Goal: Register for event/course: Sign up to attend an event or enroll in a course

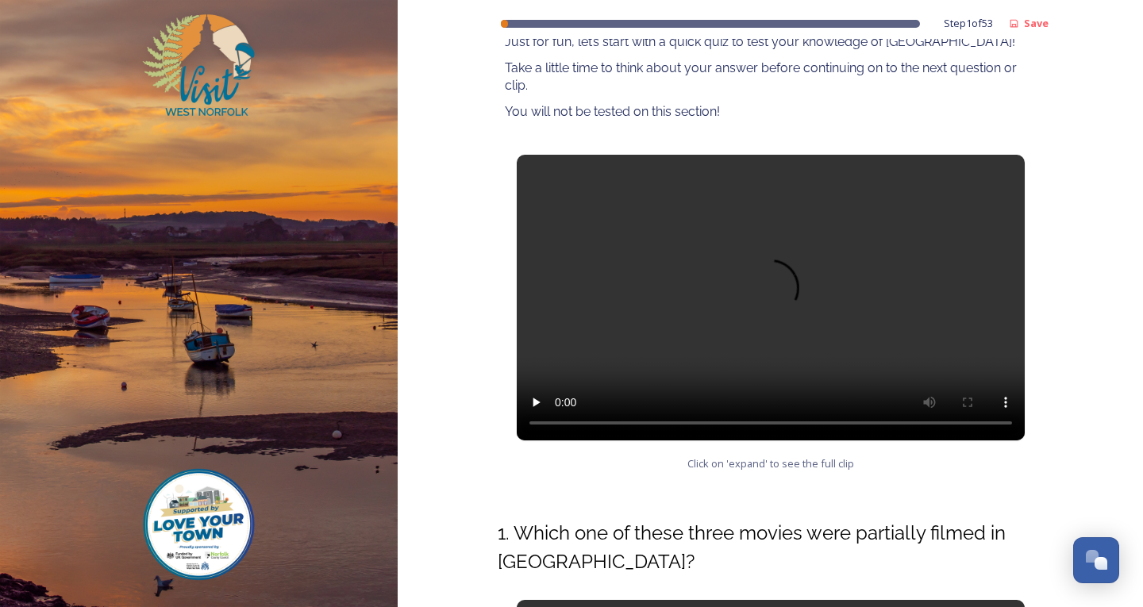
scroll to position [159, 0]
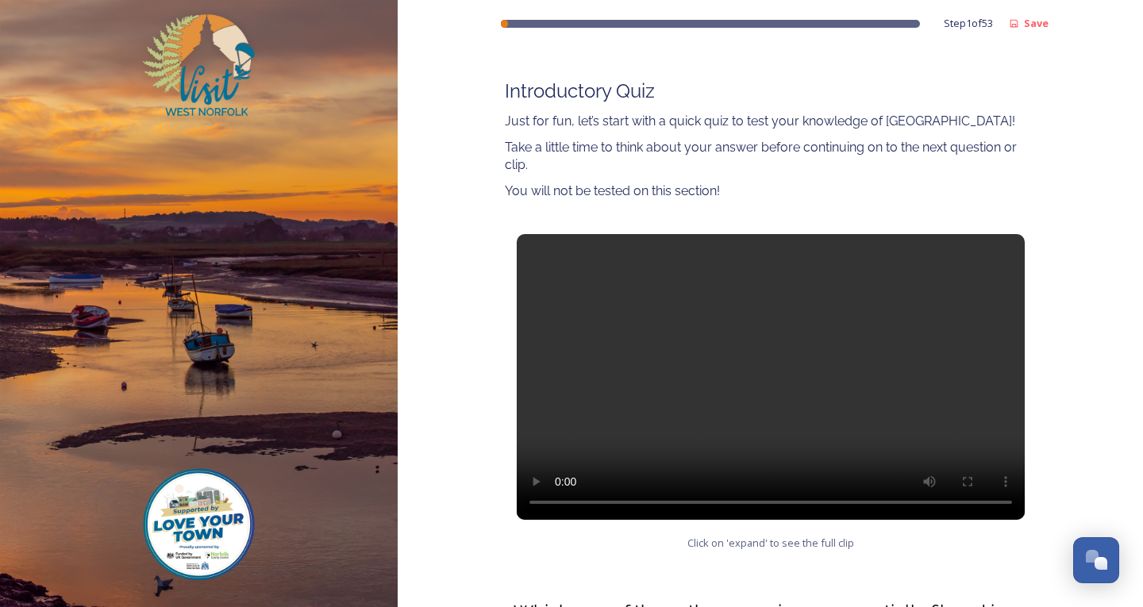
click at [1082, 434] on div "Step 1 of 53 Save West Norfolk Tourism Ambassadors Course Introductory Quiz Jus…" at bounding box center [771, 584] width 746 height 1486
click at [774, 374] on video at bounding box center [771, 377] width 508 height 286
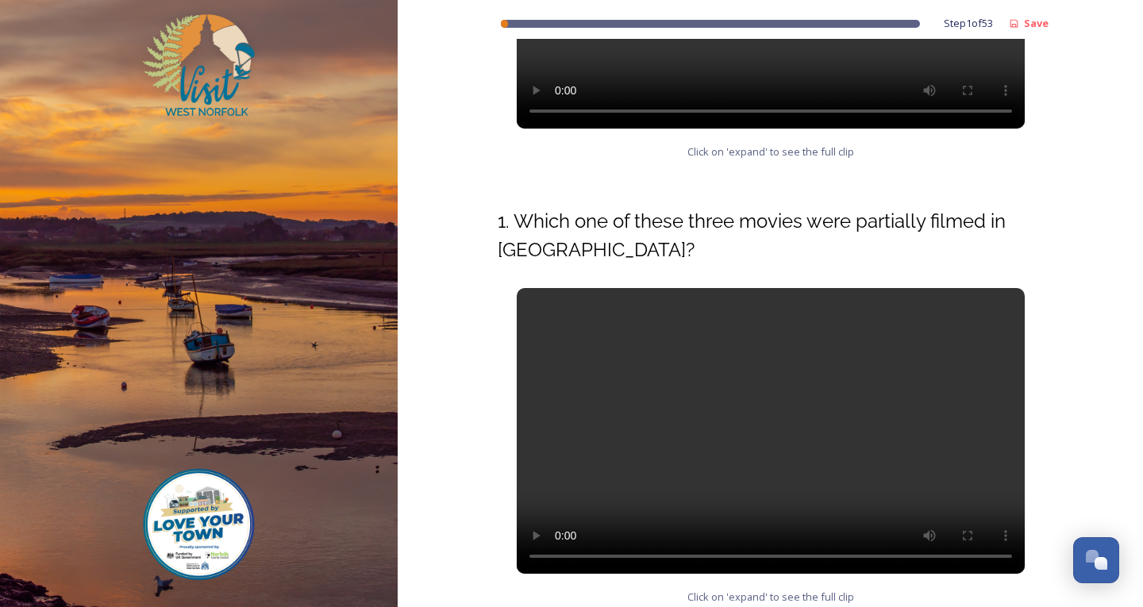
scroll to position [630, 0]
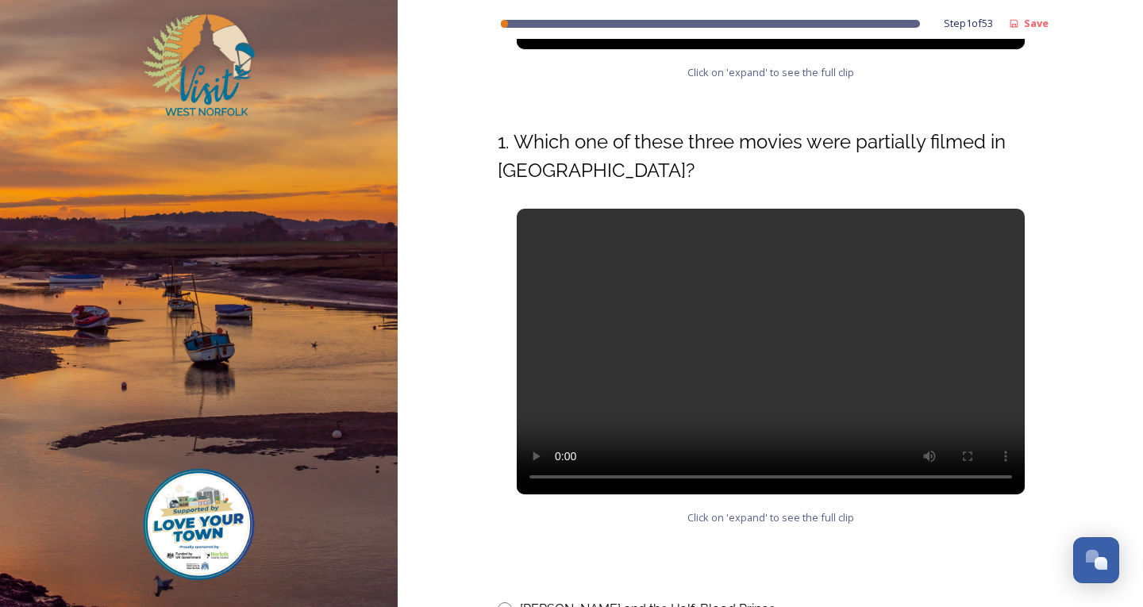
click at [673, 549] on div "Step 1 of 53 Save West Norfolk Tourism Ambassadors Course Introductory Quiz Jus…" at bounding box center [771, 113] width 572 height 1486
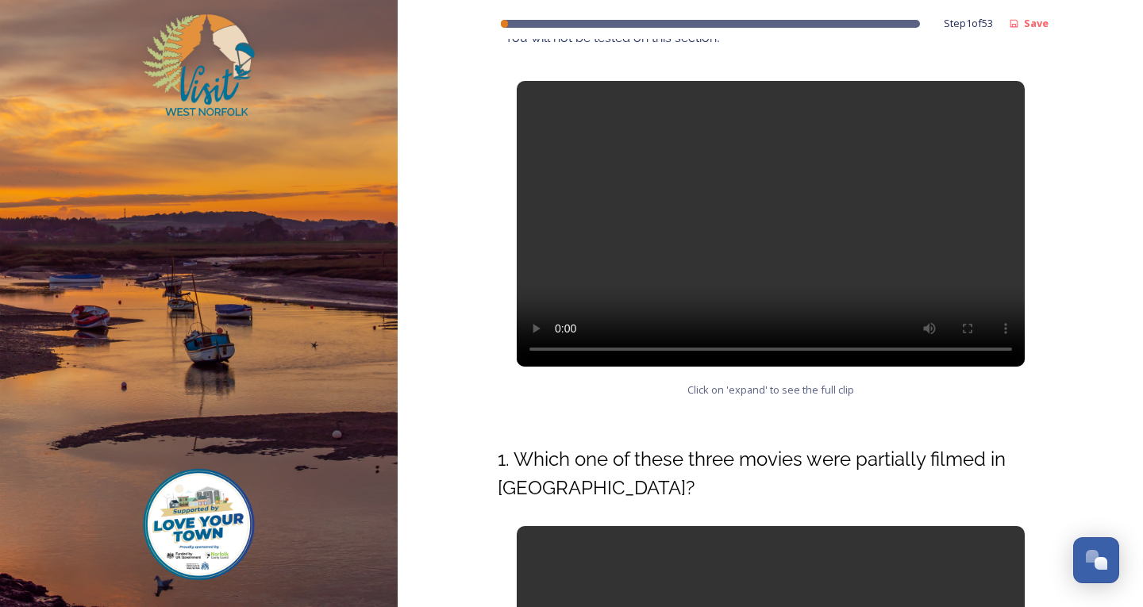
scroll to position [709, 0]
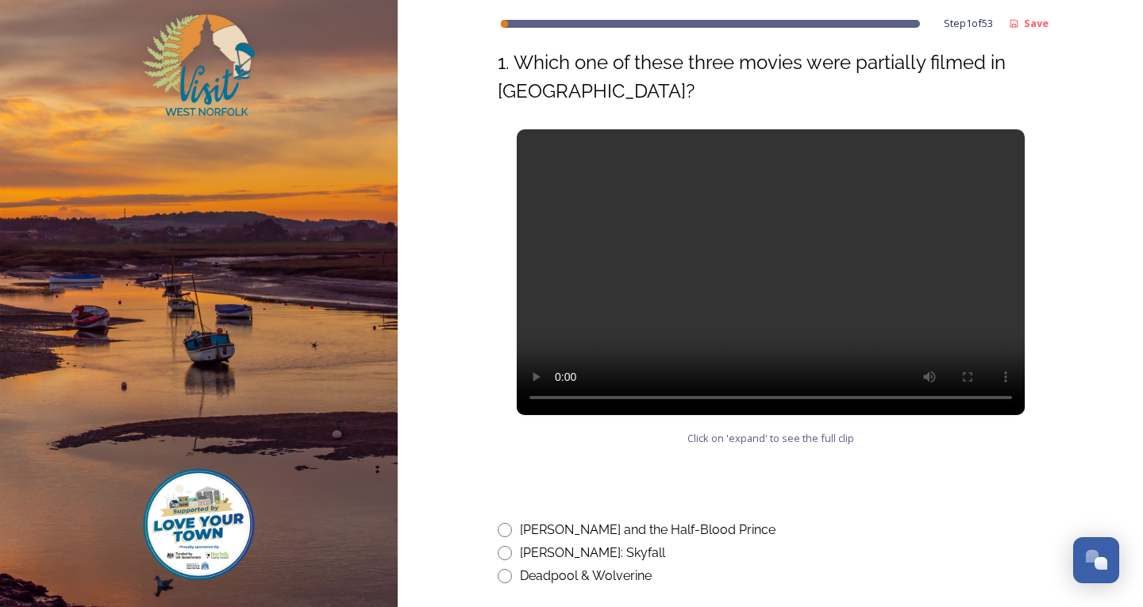
click at [498, 553] on input "radio" at bounding box center [505, 553] width 14 height 14
radio input "true"
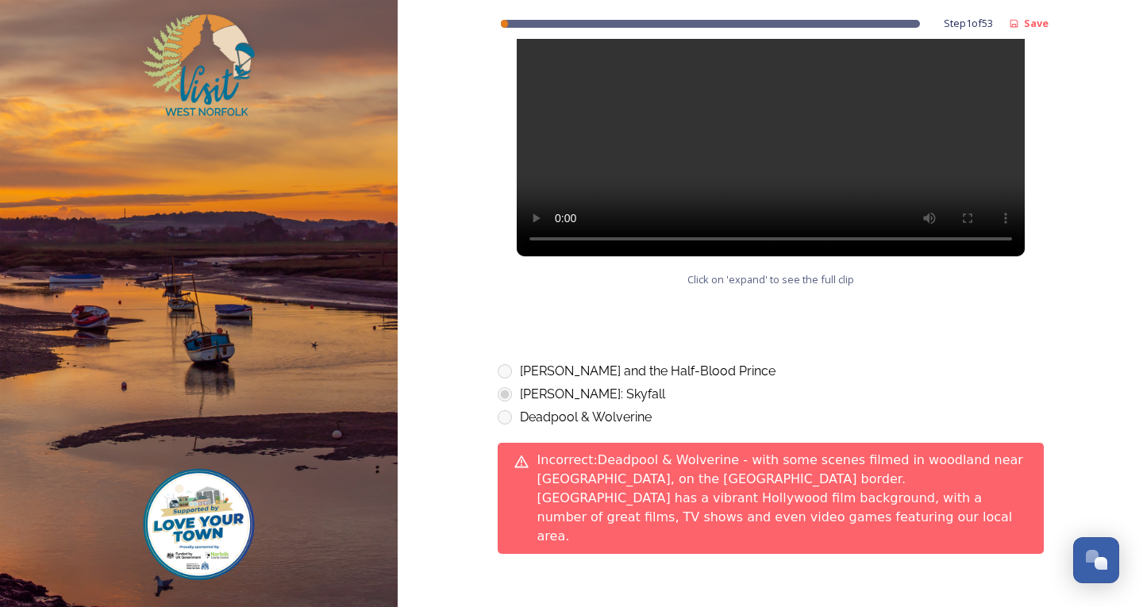
scroll to position [947, 0]
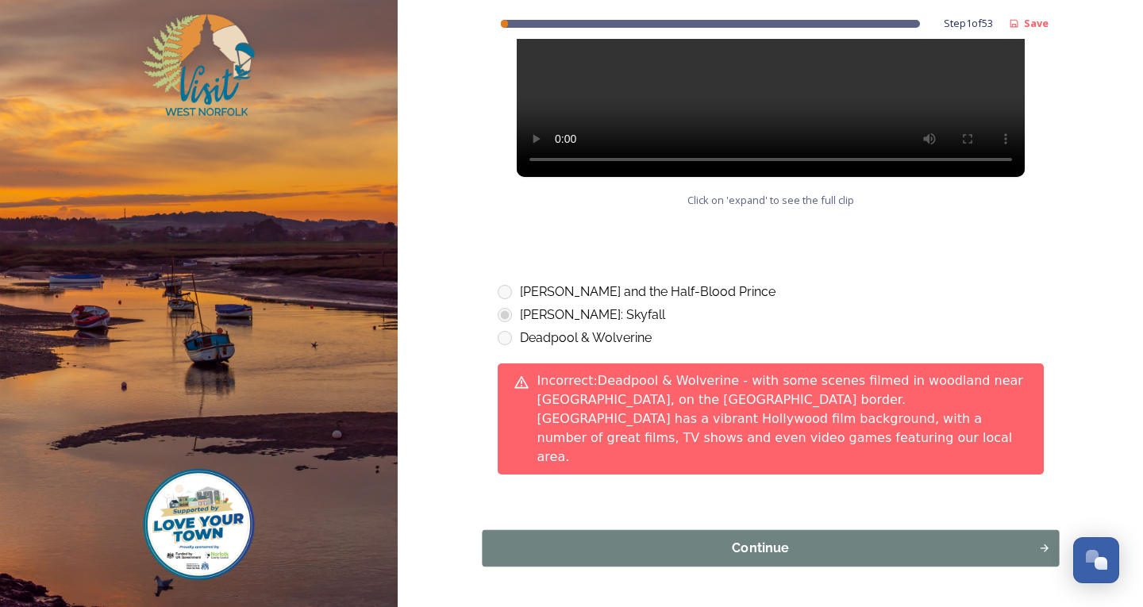
click at [823, 530] on button "Continue" at bounding box center [770, 548] width 577 height 37
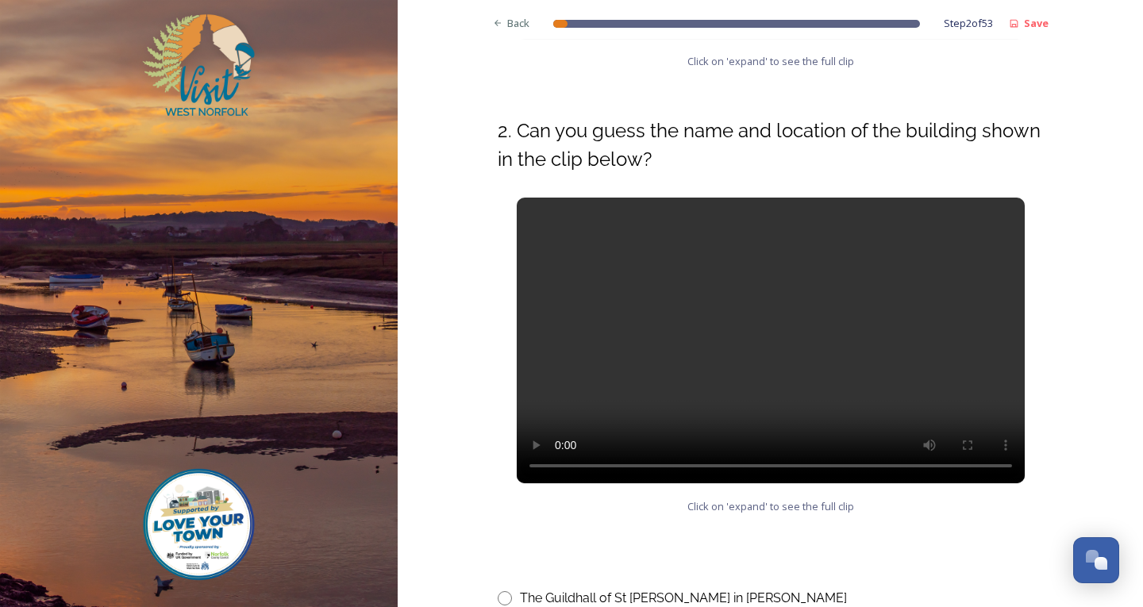
scroll to position [715, 0]
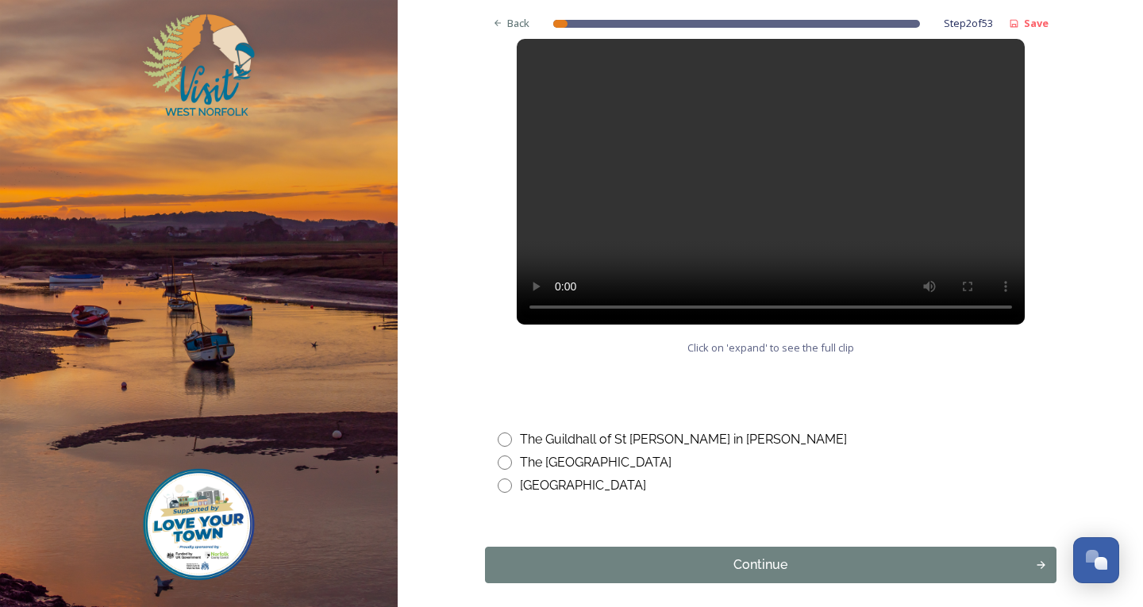
click at [498, 439] on input "radio" at bounding box center [505, 440] width 14 height 14
radio input "true"
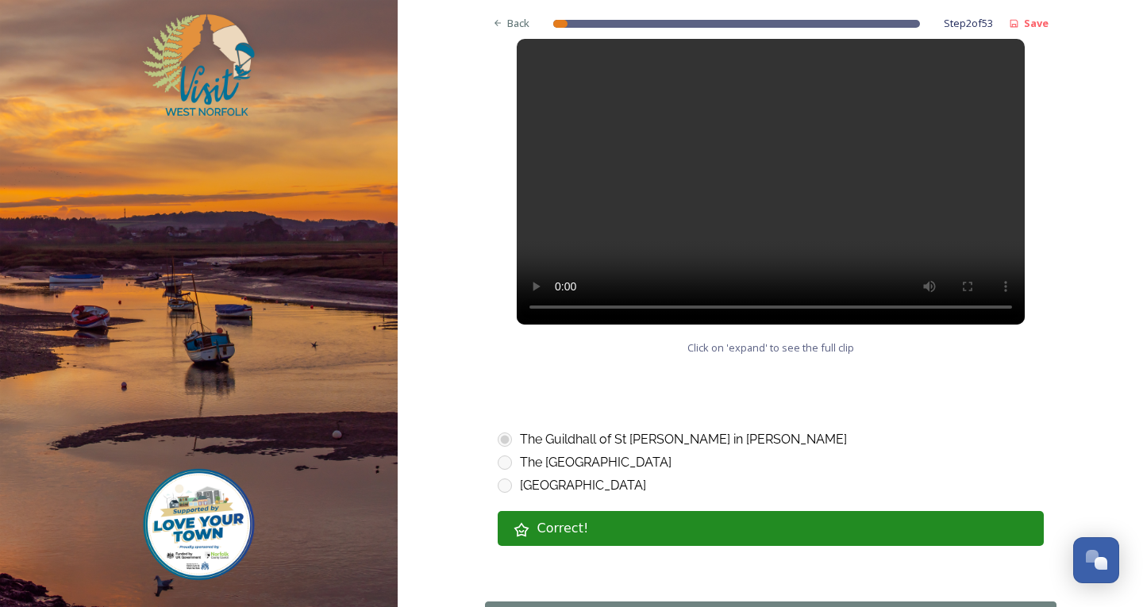
scroll to position [794, 0]
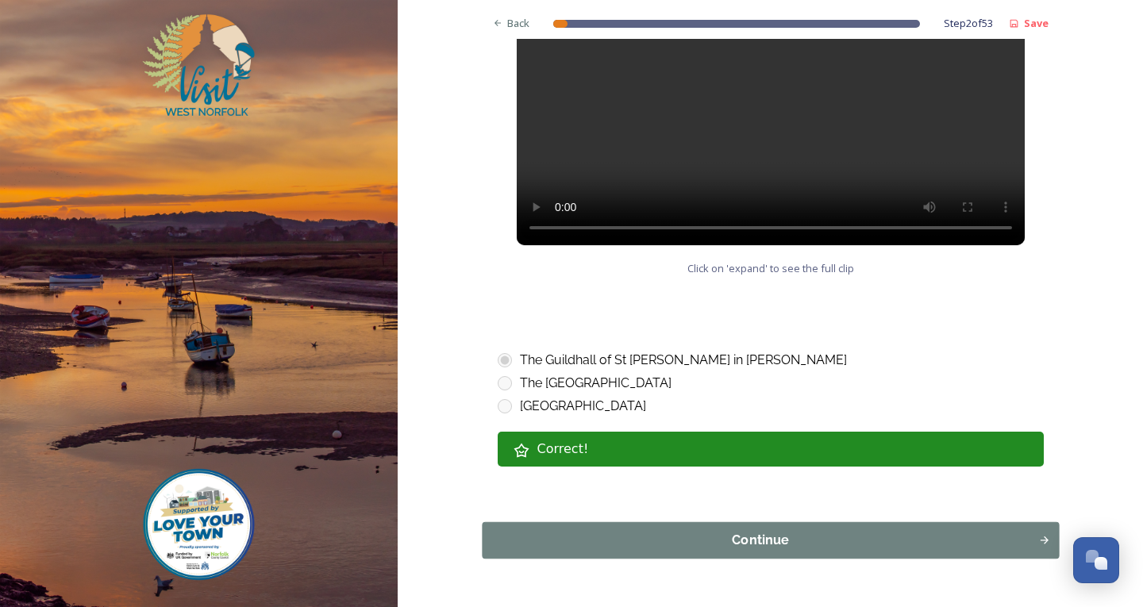
click at [794, 538] on div "Continue" at bounding box center [760, 540] width 539 height 19
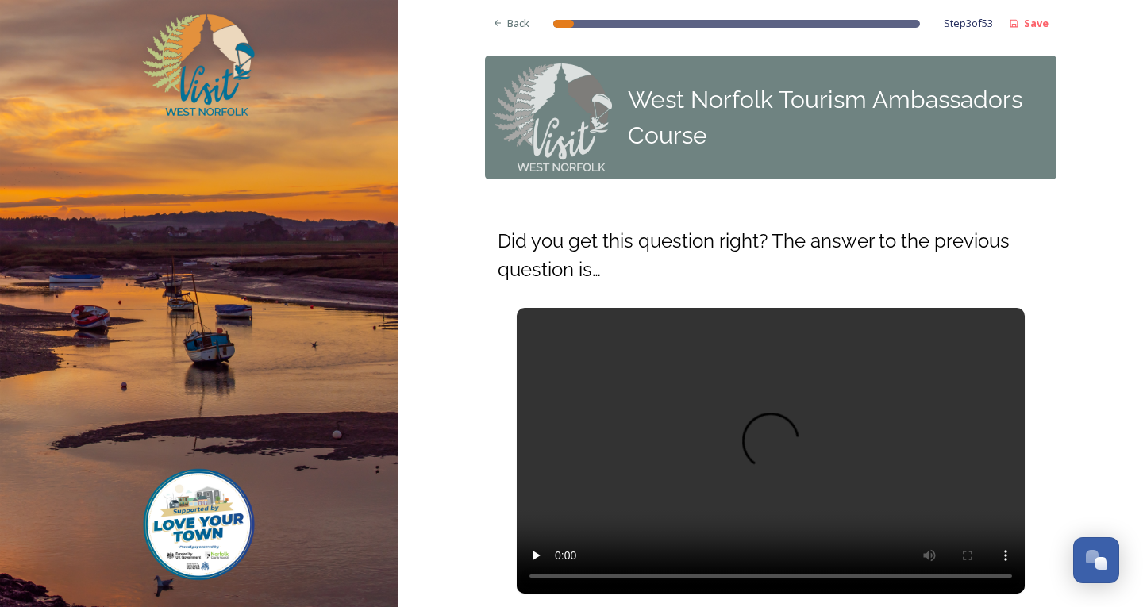
scroll to position [79, 0]
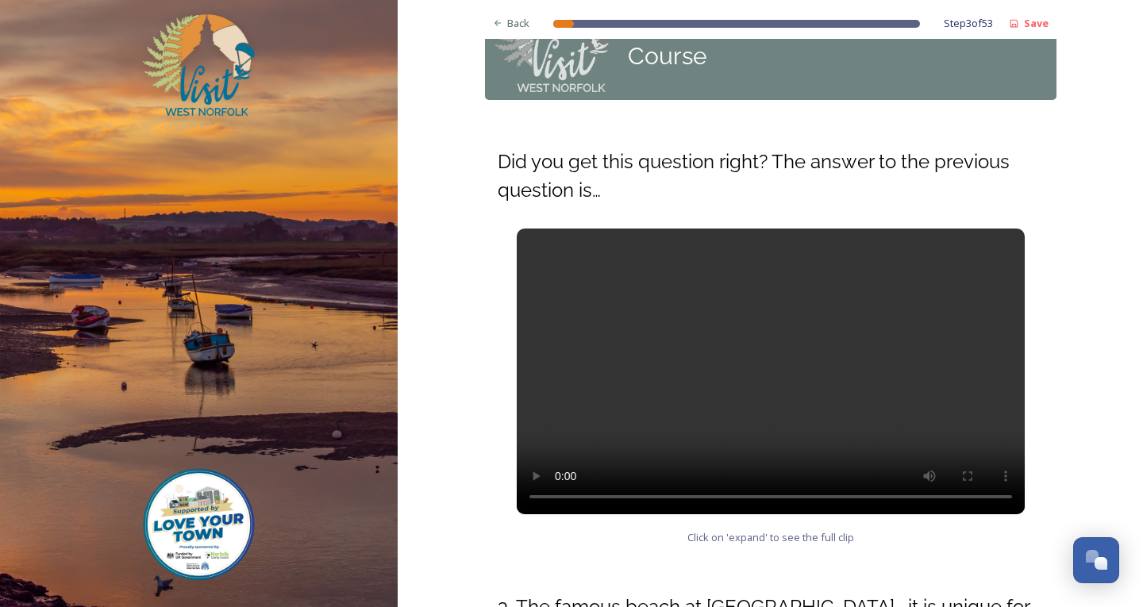
click at [744, 353] on video at bounding box center [771, 372] width 508 height 286
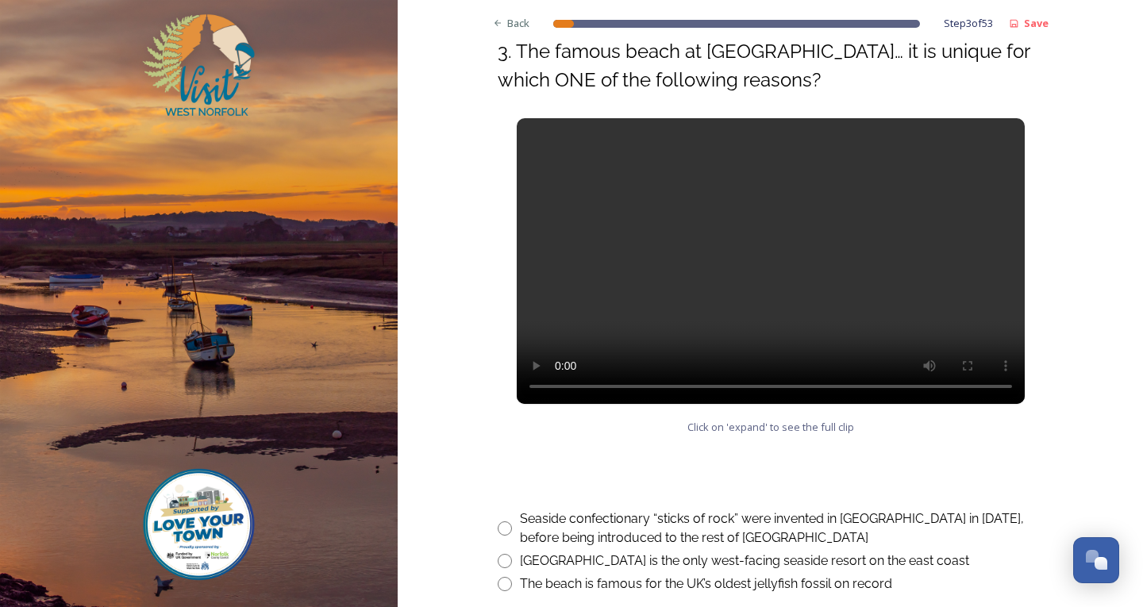
scroll to position [715, 0]
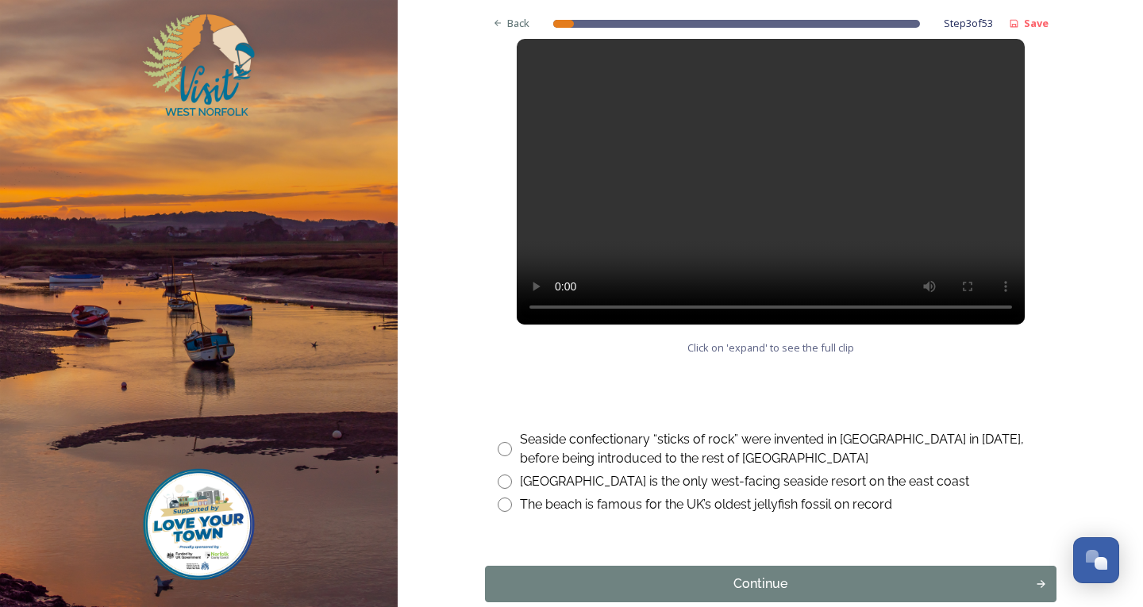
click at [502, 452] on input "radio" at bounding box center [505, 449] width 14 height 14
radio input "true"
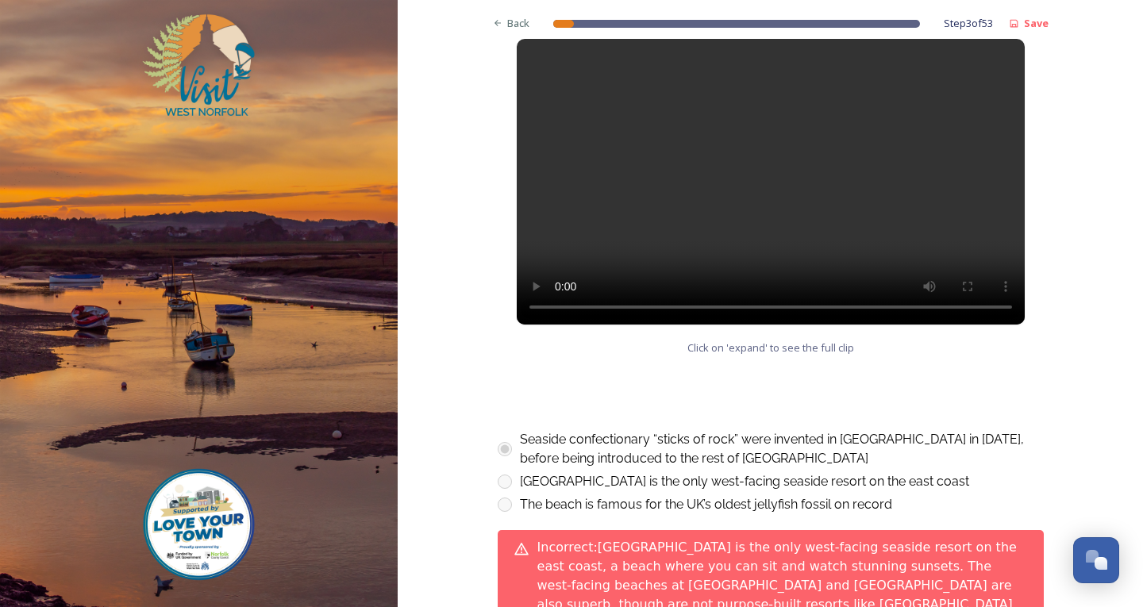
scroll to position [895, 0]
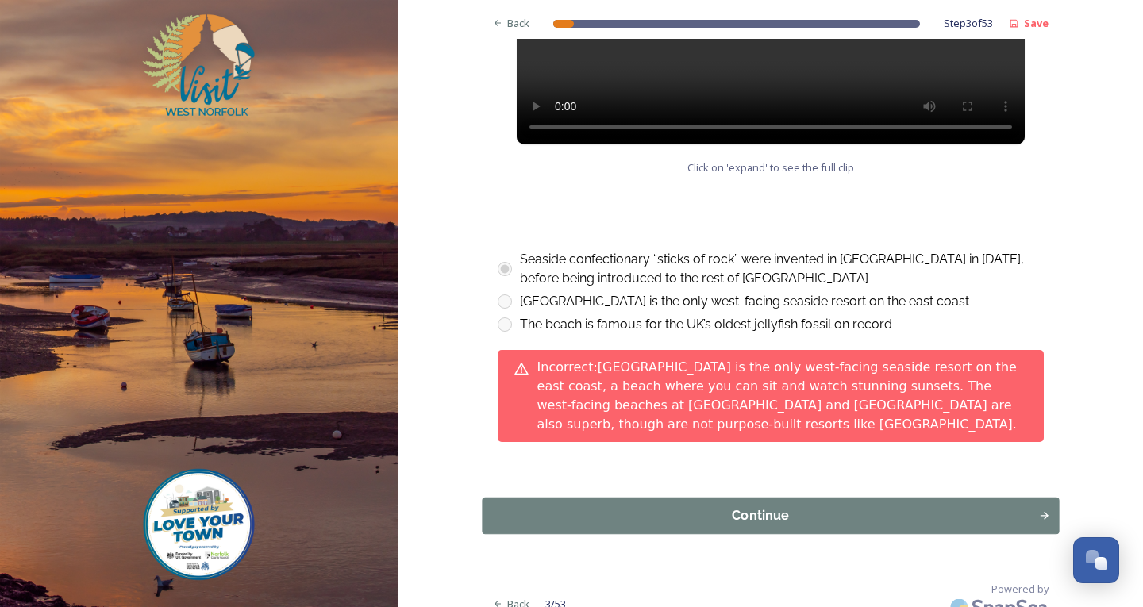
click at [757, 507] on div "Continue" at bounding box center [760, 516] width 539 height 19
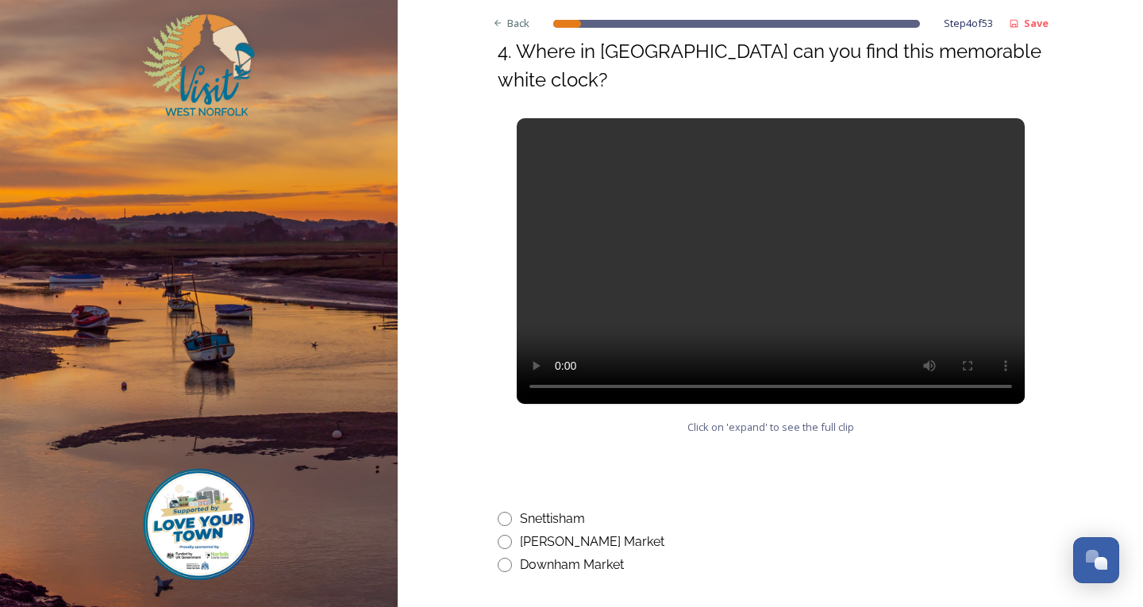
scroll to position [715, 0]
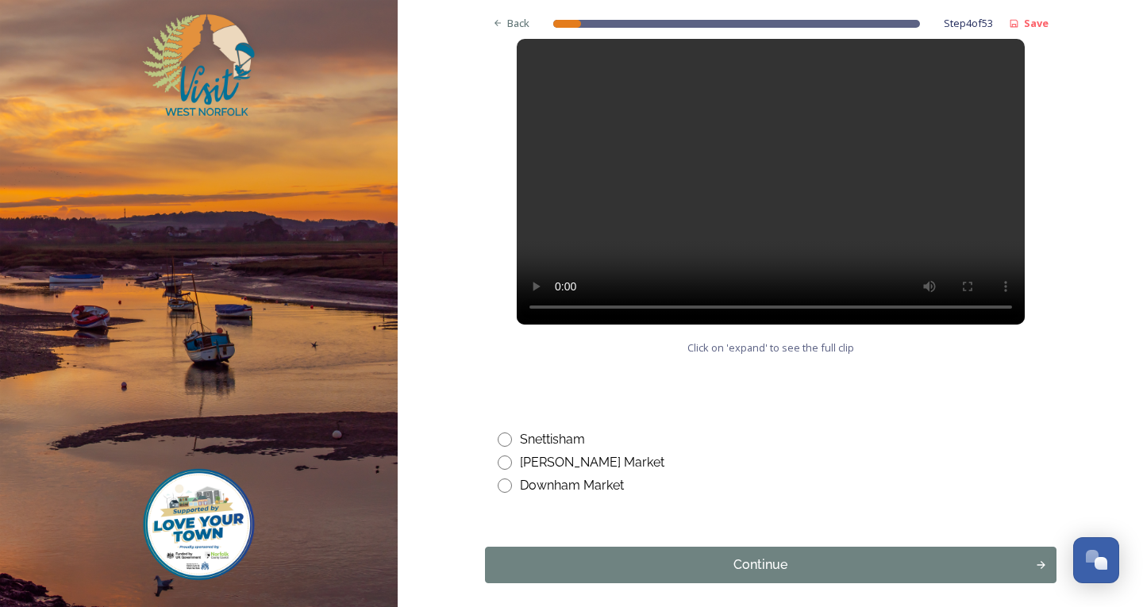
click at [498, 481] on input "radio" at bounding box center [505, 486] width 14 height 14
radio input "true"
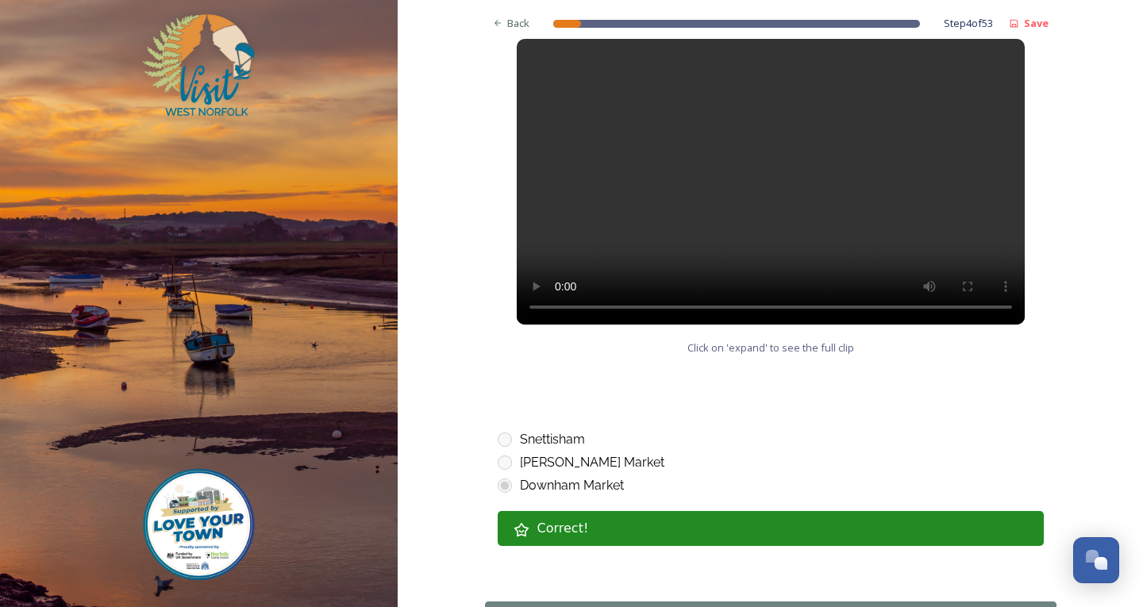
scroll to position [838, 0]
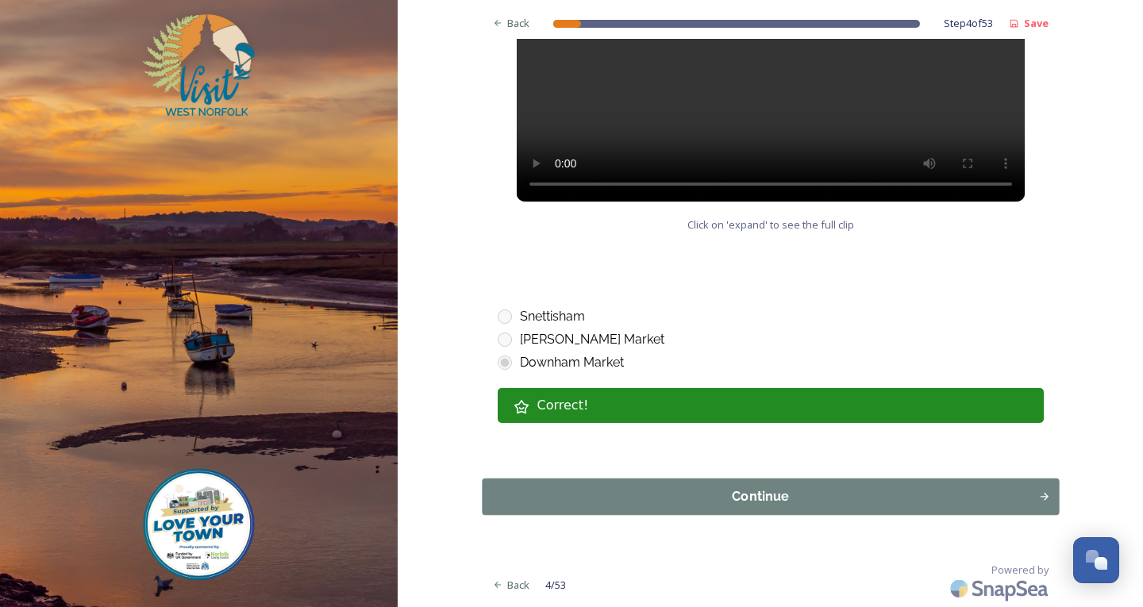
click at [745, 510] on button "Continue" at bounding box center [770, 497] width 577 height 37
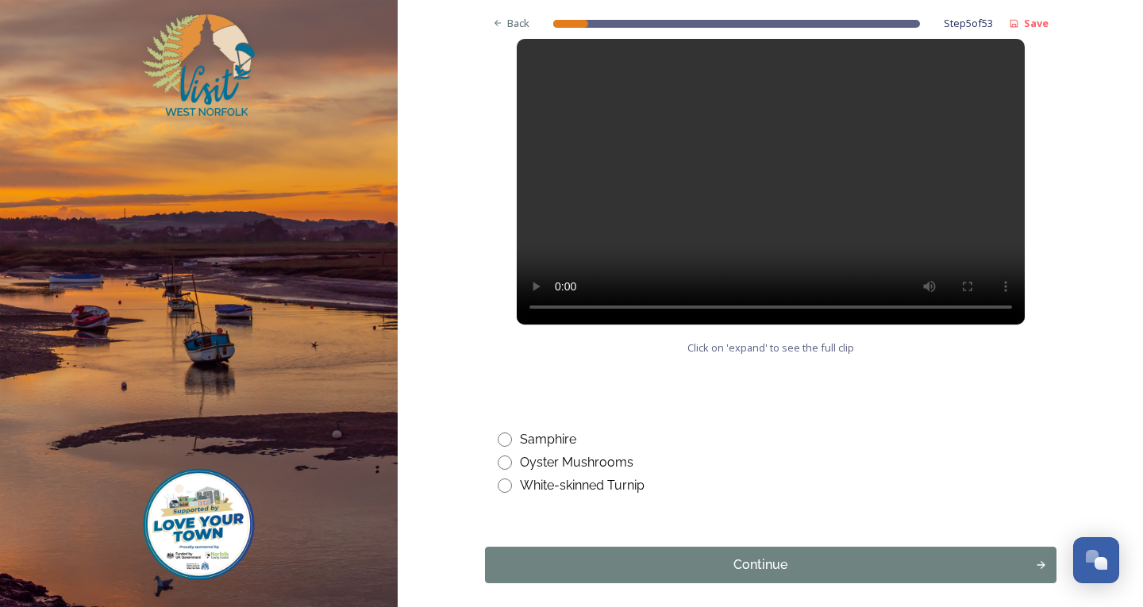
scroll to position [635, 0]
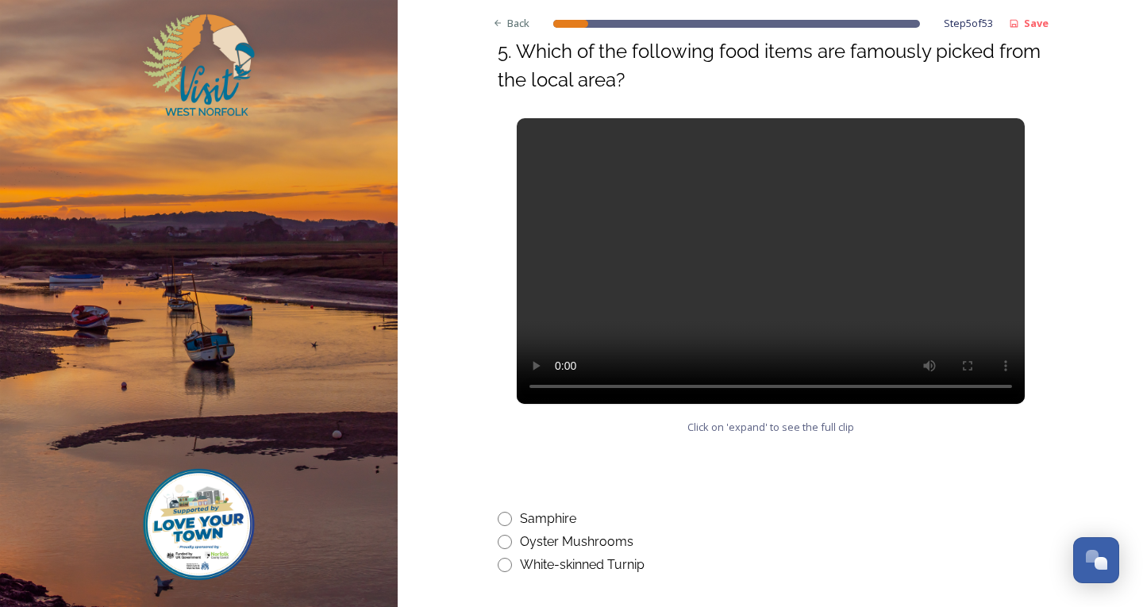
click at [498, 516] on input "radio" at bounding box center [505, 519] width 14 height 14
radio input "true"
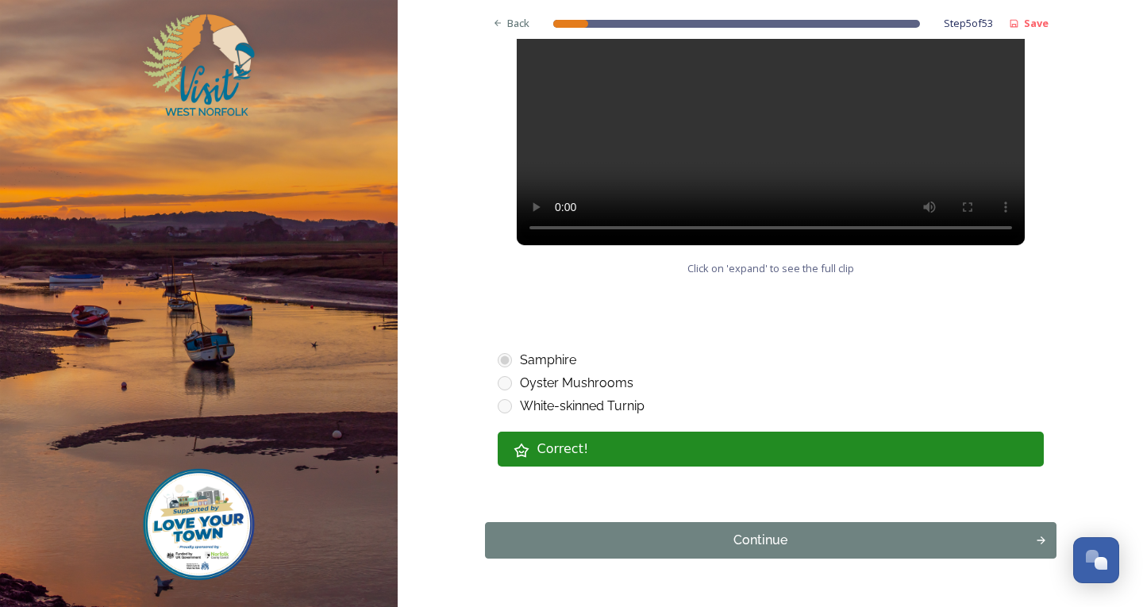
scroll to position [838, 0]
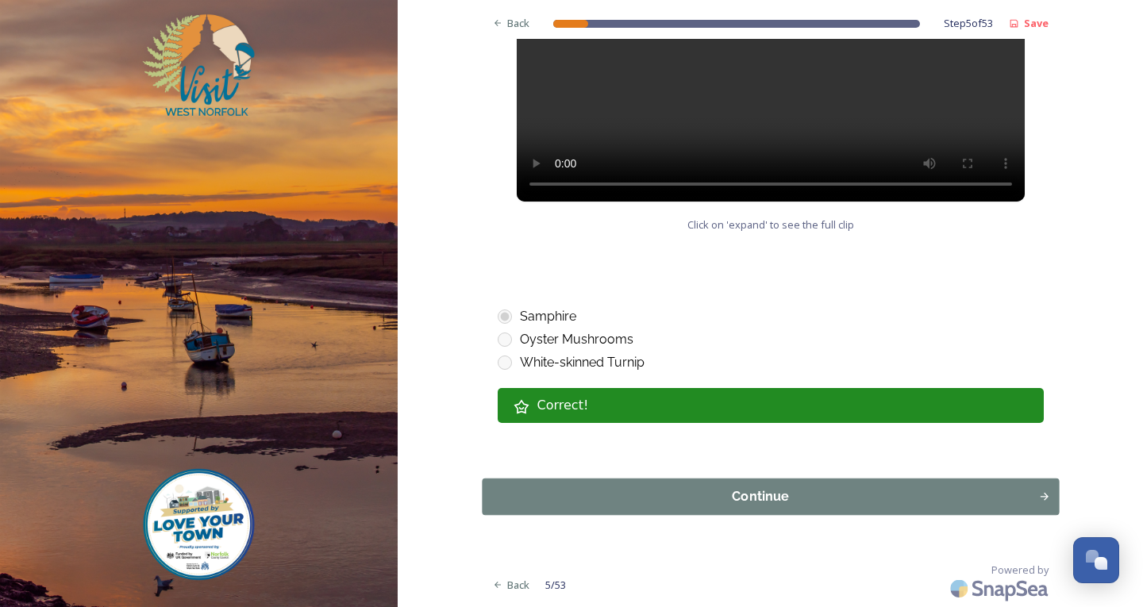
click at [724, 502] on div "Continue" at bounding box center [760, 497] width 539 height 19
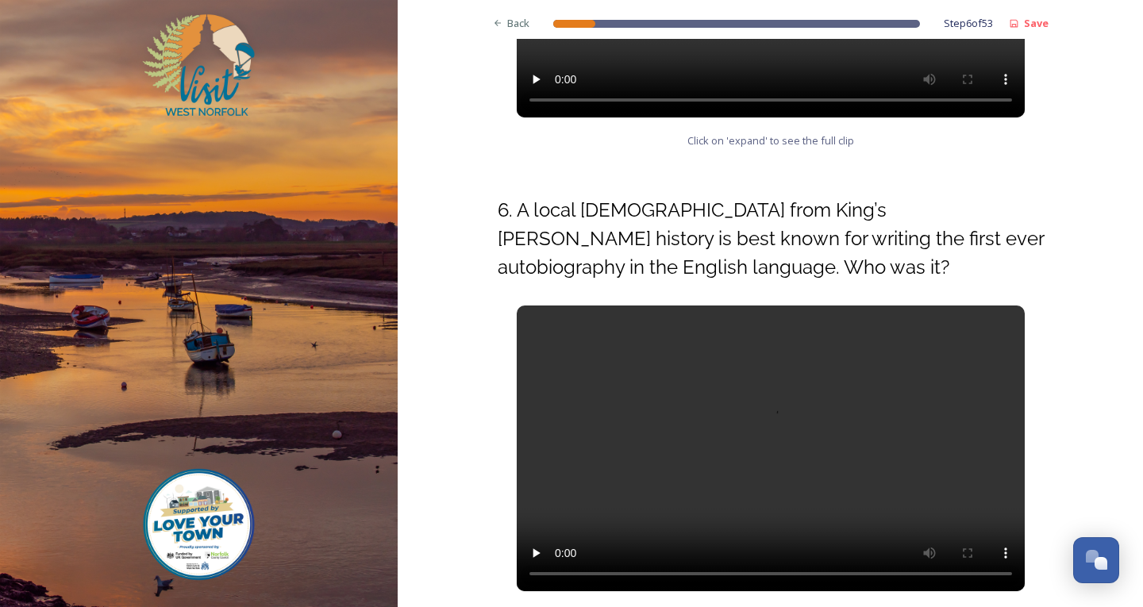
scroll to position [635, 0]
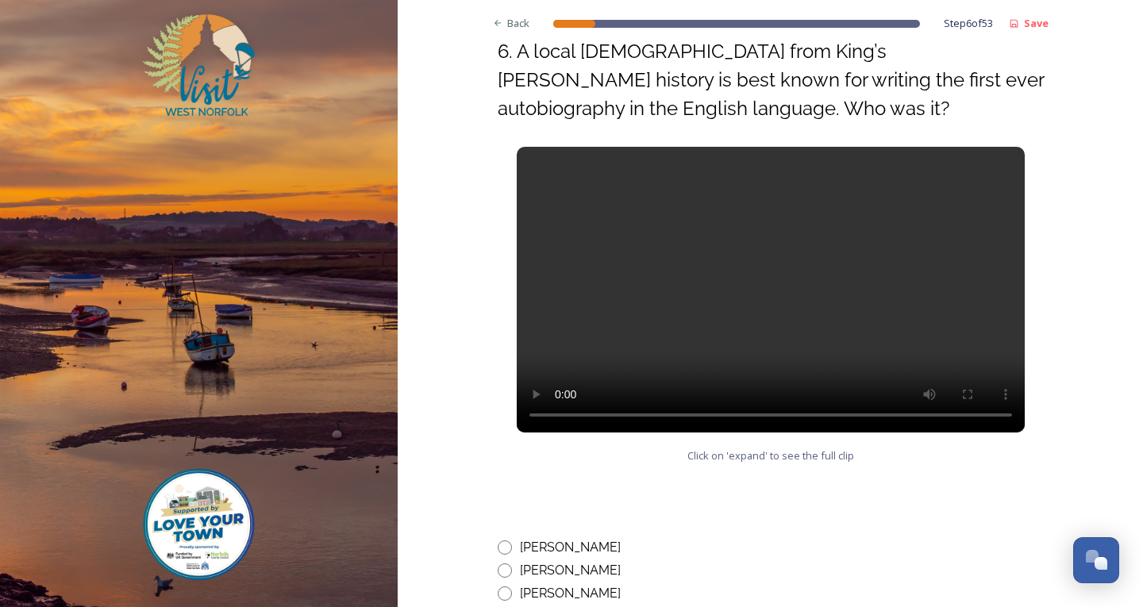
click at [499, 553] on input "radio" at bounding box center [505, 548] width 14 height 14
radio input "true"
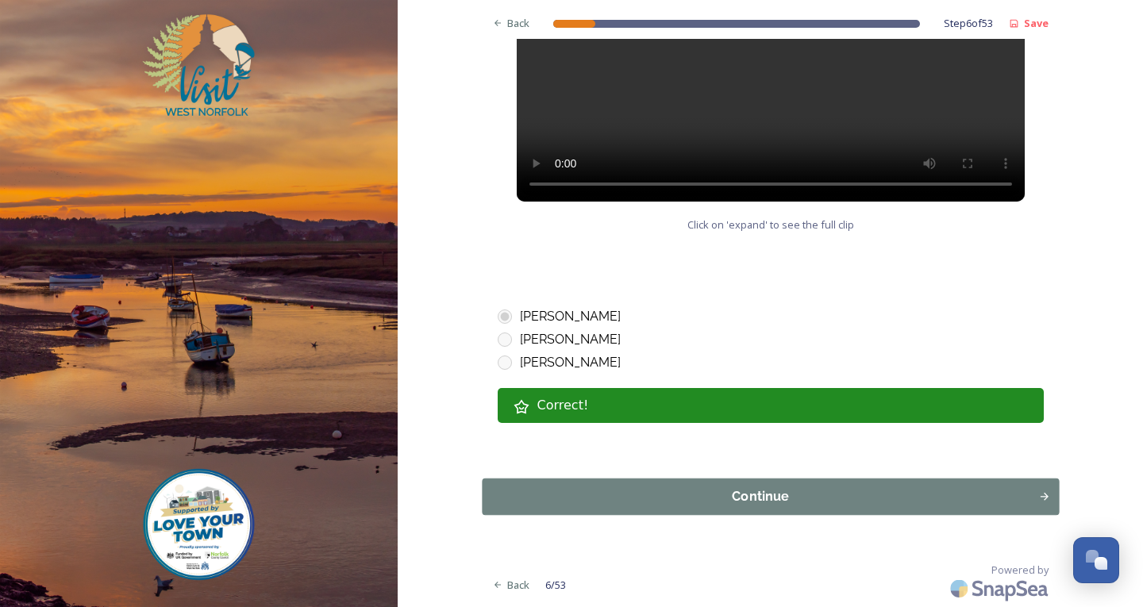
click at [697, 492] on div "Continue" at bounding box center [760, 497] width 539 height 19
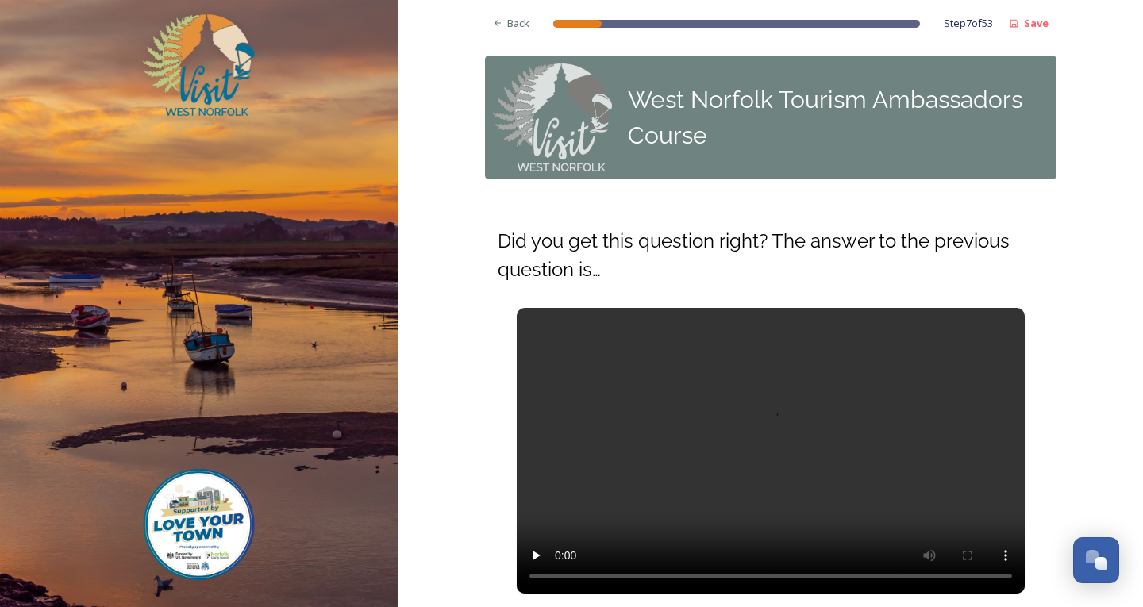
scroll to position [186, 0]
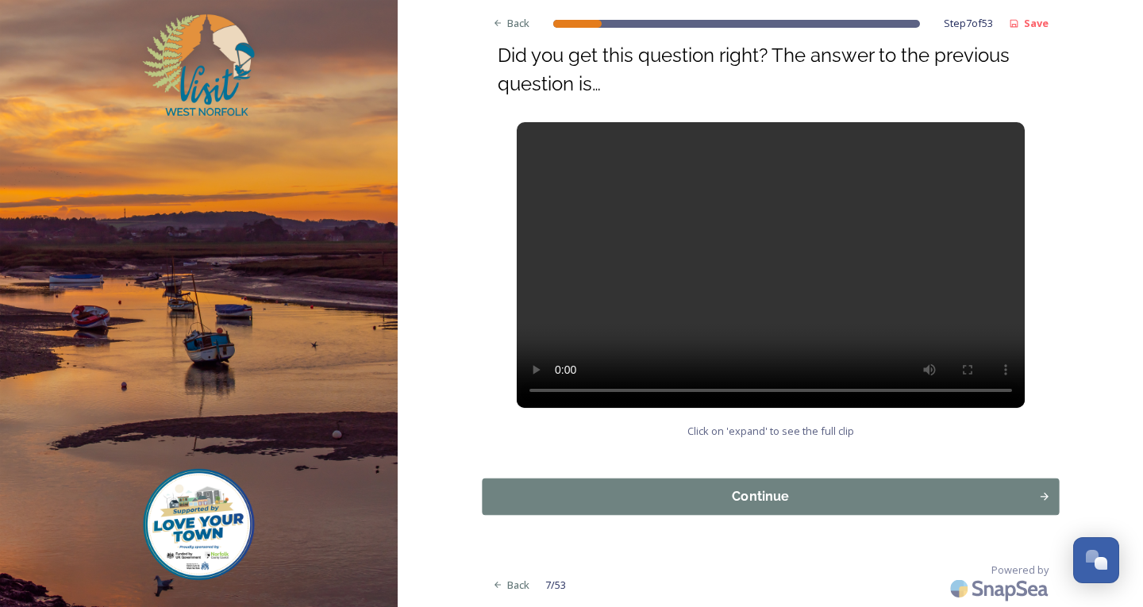
click at [663, 497] on div "Continue" at bounding box center [760, 497] width 539 height 19
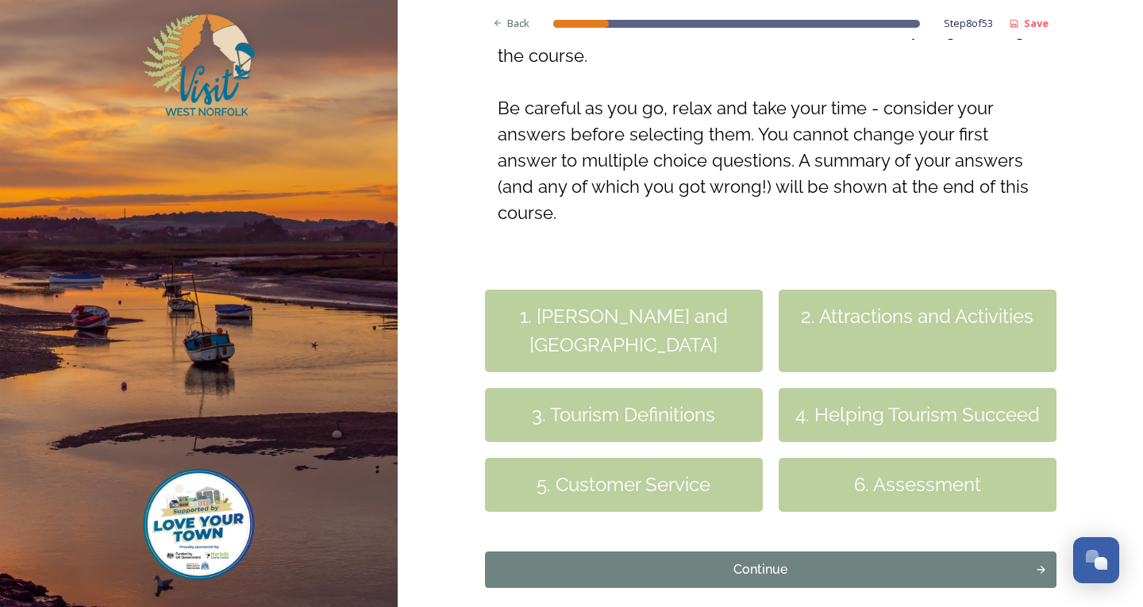
scroll to position [391, 0]
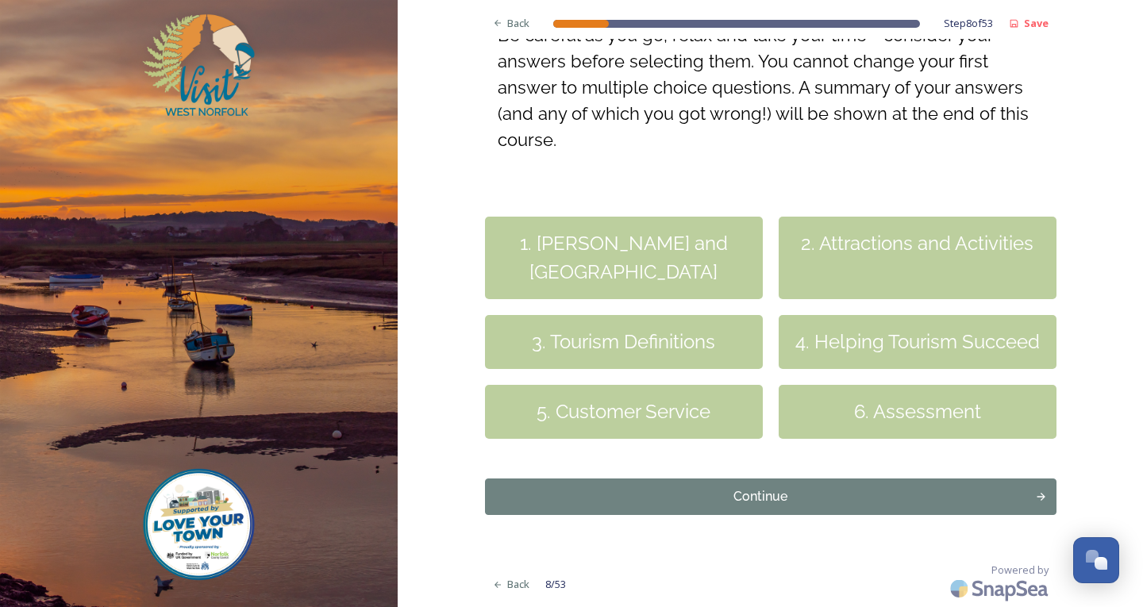
click at [681, 277] on div "1. [PERSON_NAME] and [GEOGRAPHIC_DATA]" at bounding box center [624, 258] width 278 height 83
click at [822, 500] on div "Continue" at bounding box center [760, 497] width 539 height 19
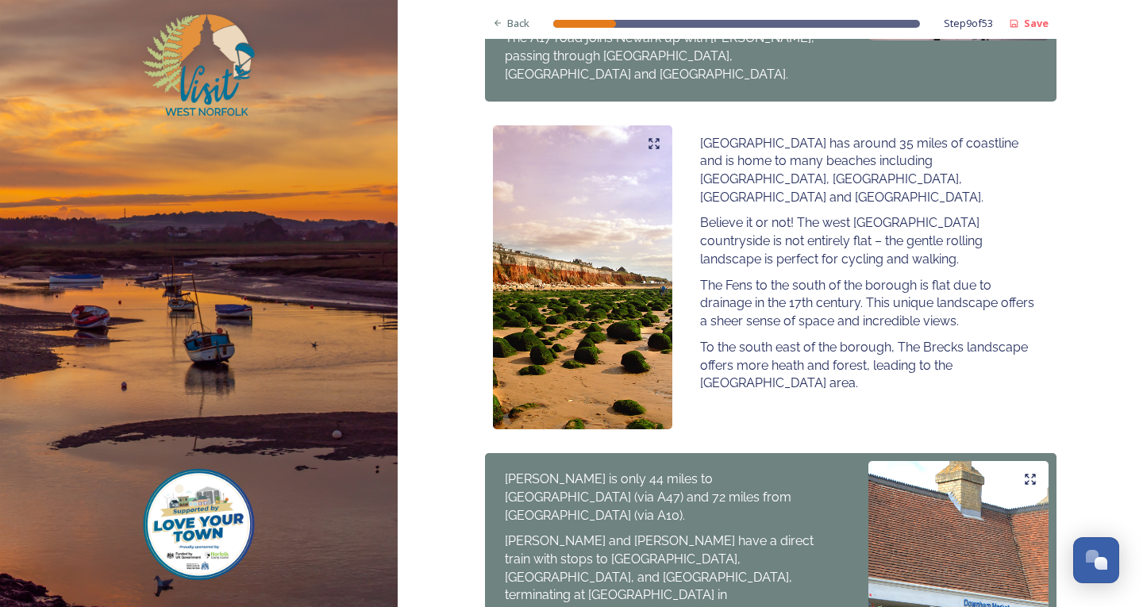
scroll to position [1112, 0]
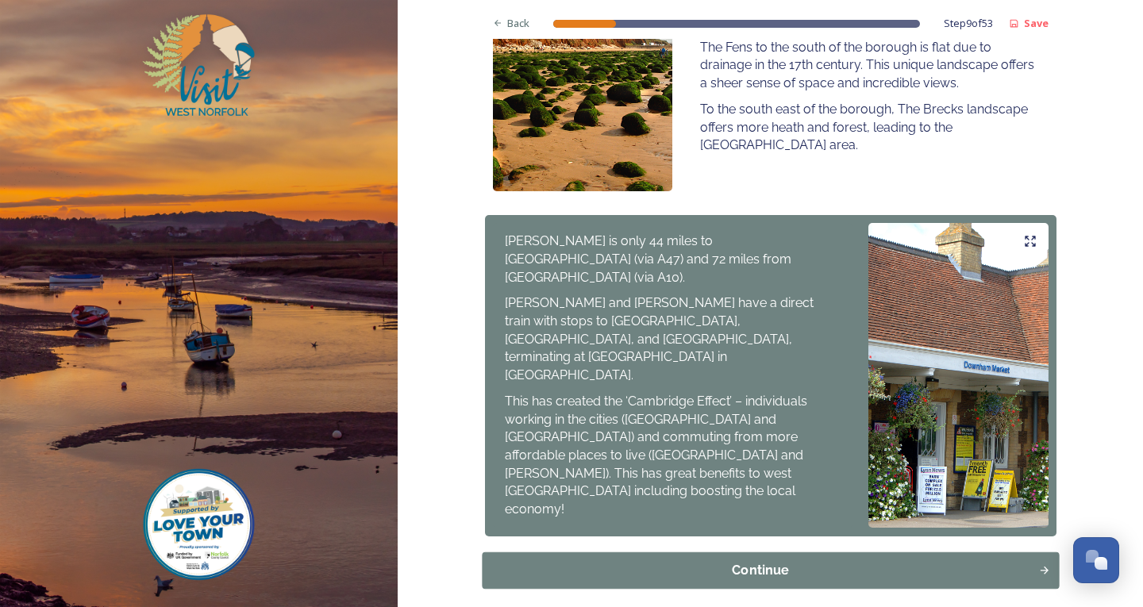
click at [904, 561] on div "Continue" at bounding box center [760, 570] width 539 height 19
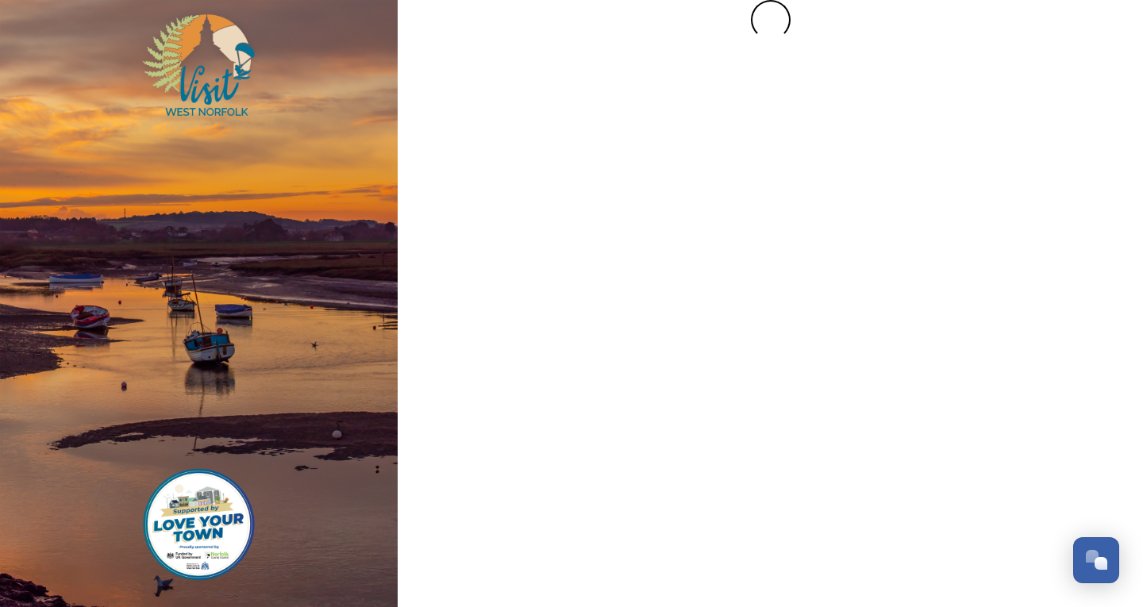
scroll to position [0, 0]
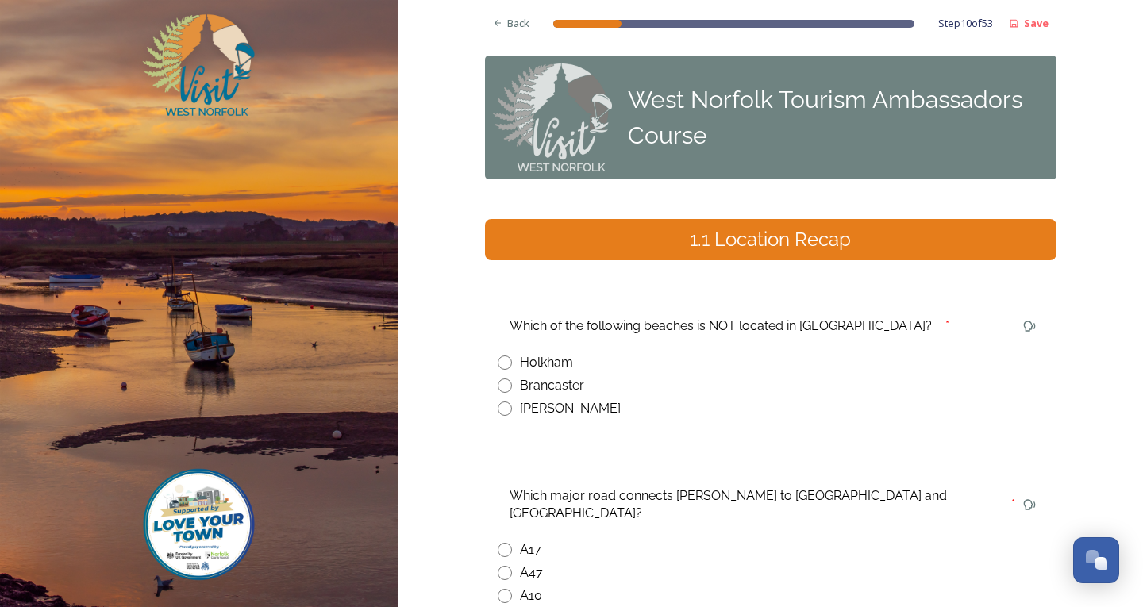
click at [498, 382] on input "radio" at bounding box center [505, 386] width 14 height 14
radio input "true"
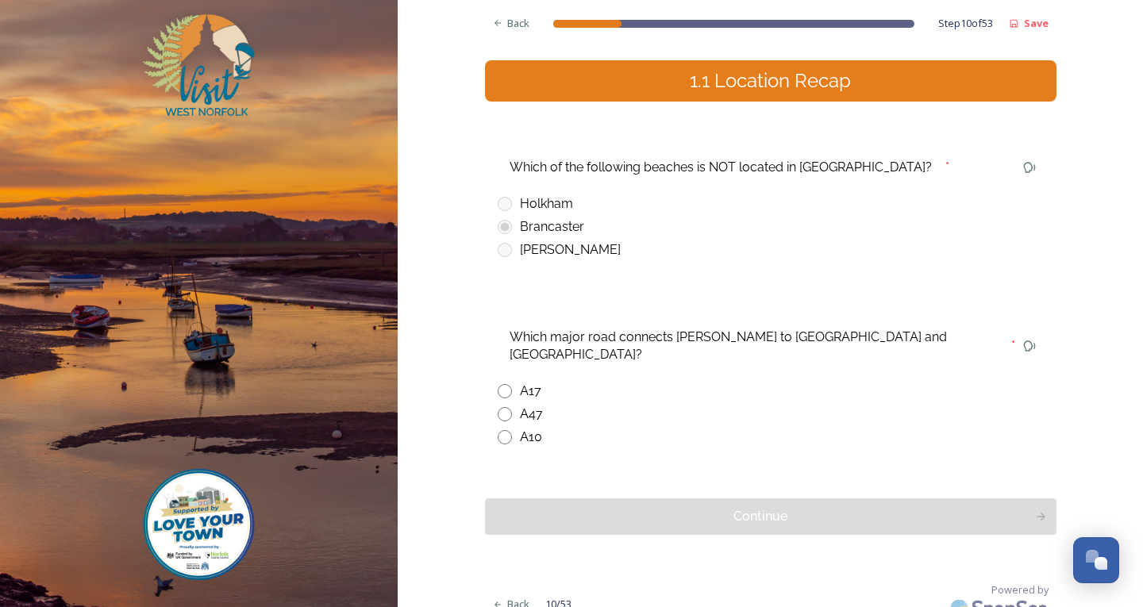
click at [498, 384] on input "radio" at bounding box center [505, 391] width 14 height 14
radio input "true"
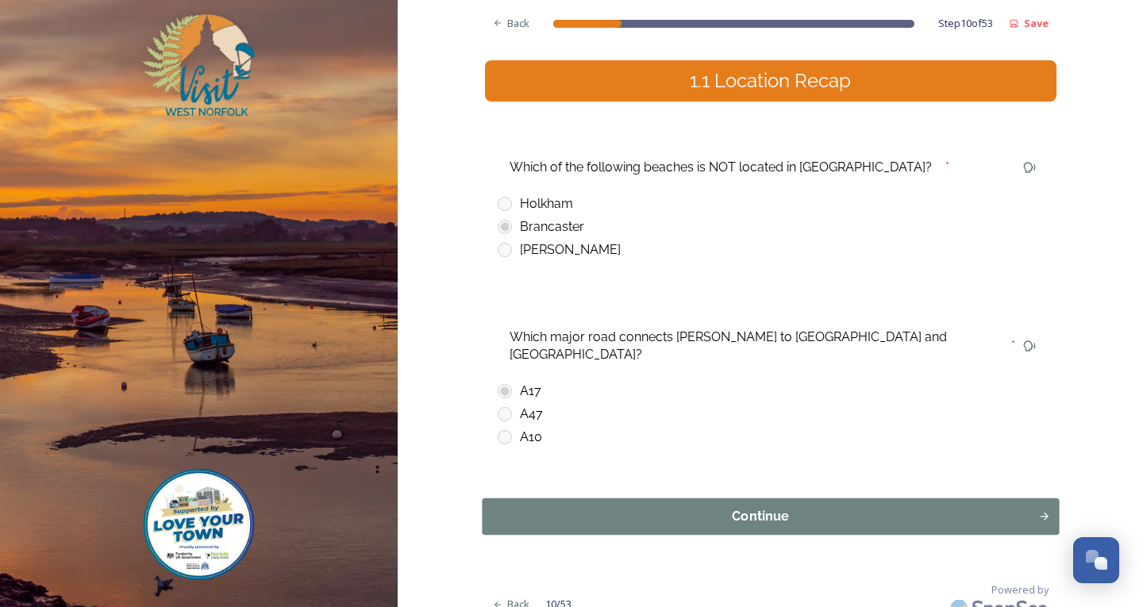
click at [704, 507] on div "Continue" at bounding box center [760, 516] width 539 height 19
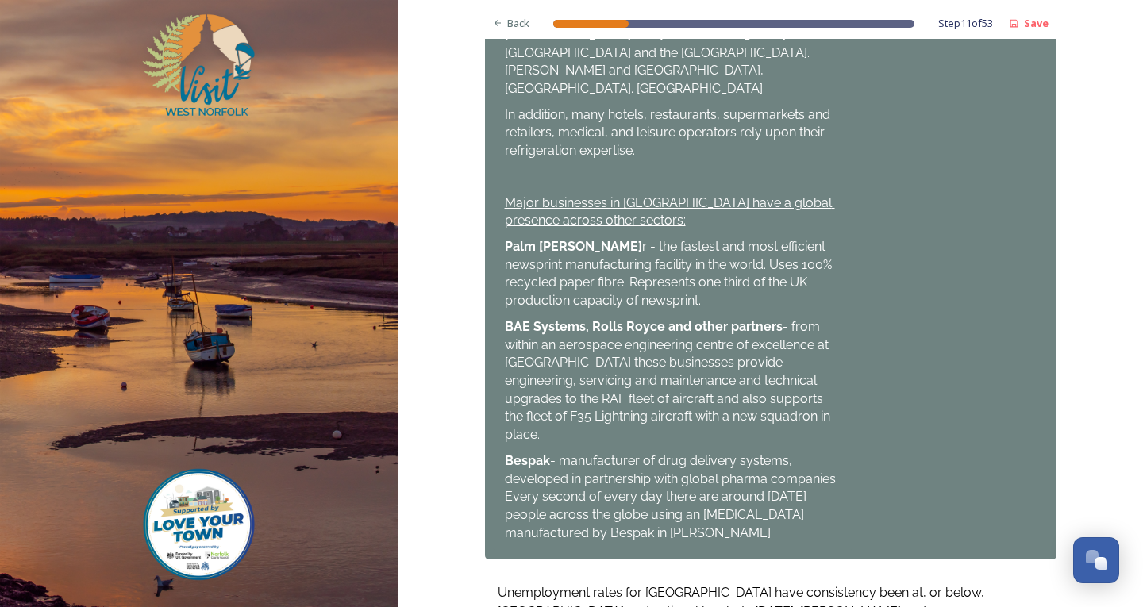
scroll to position [1147, 0]
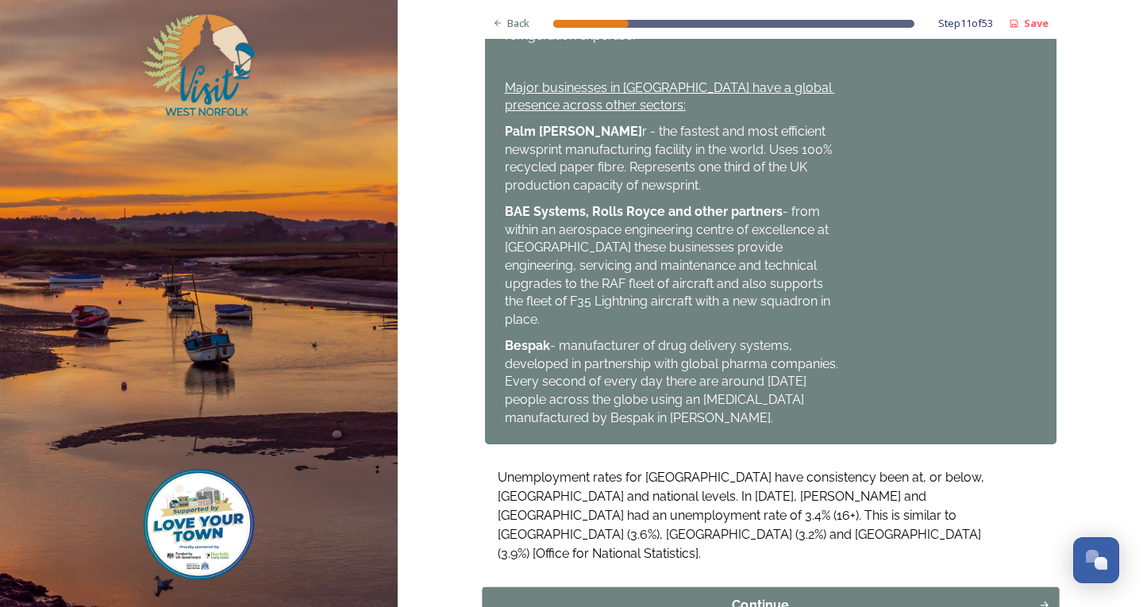
click at [854, 596] on div "Continue" at bounding box center [760, 605] width 539 height 19
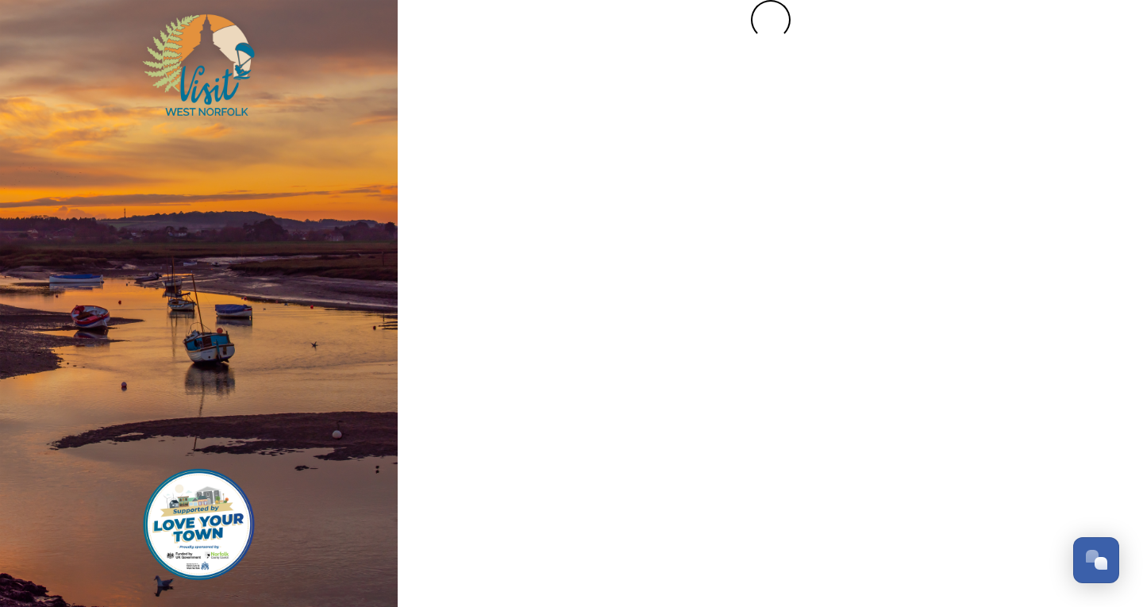
scroll to position [0, 0]
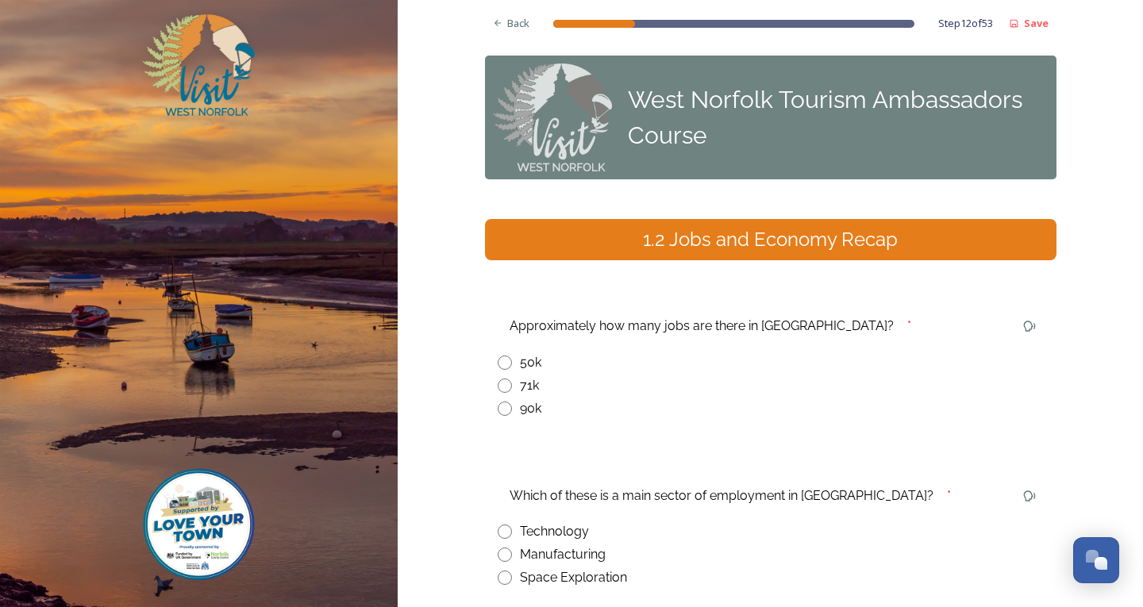
click at [499, 385] on input "radio" at bounding box center [505, 386] width 14 height 14
radio input "true"
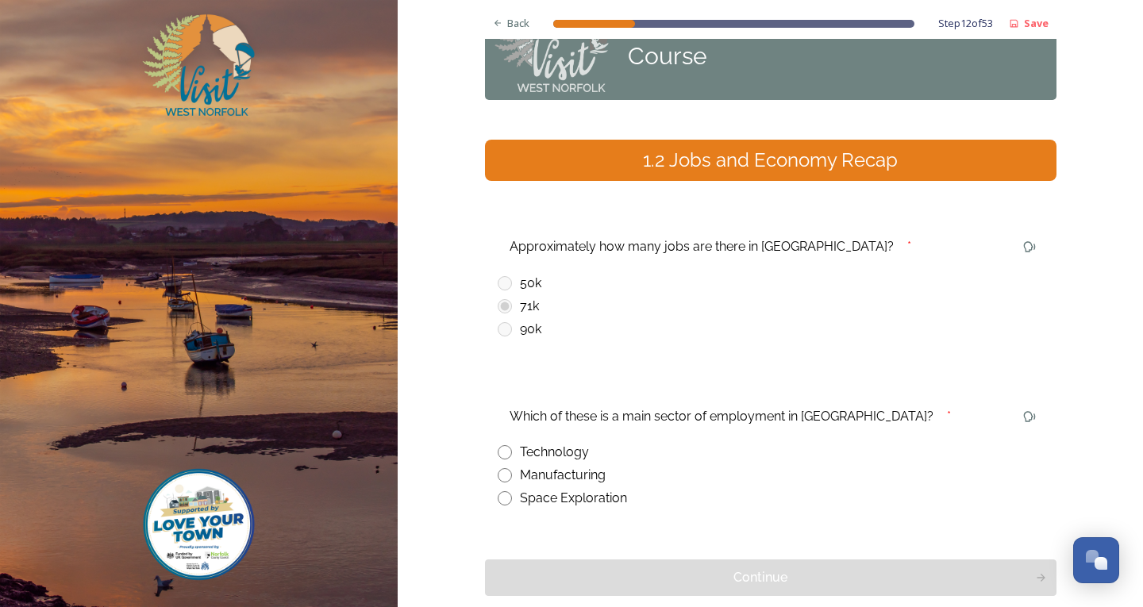
scroll to position [159, 0]
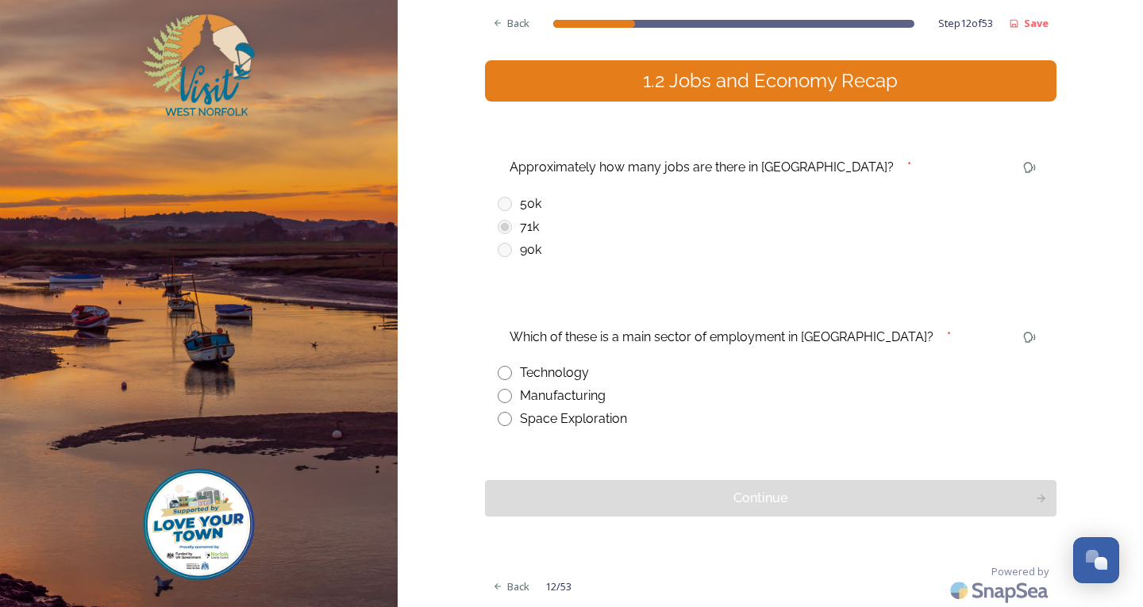
click at [504, 396] on input "radio" at bounding box center [505, 396] width 14 height 14
radio input "true"
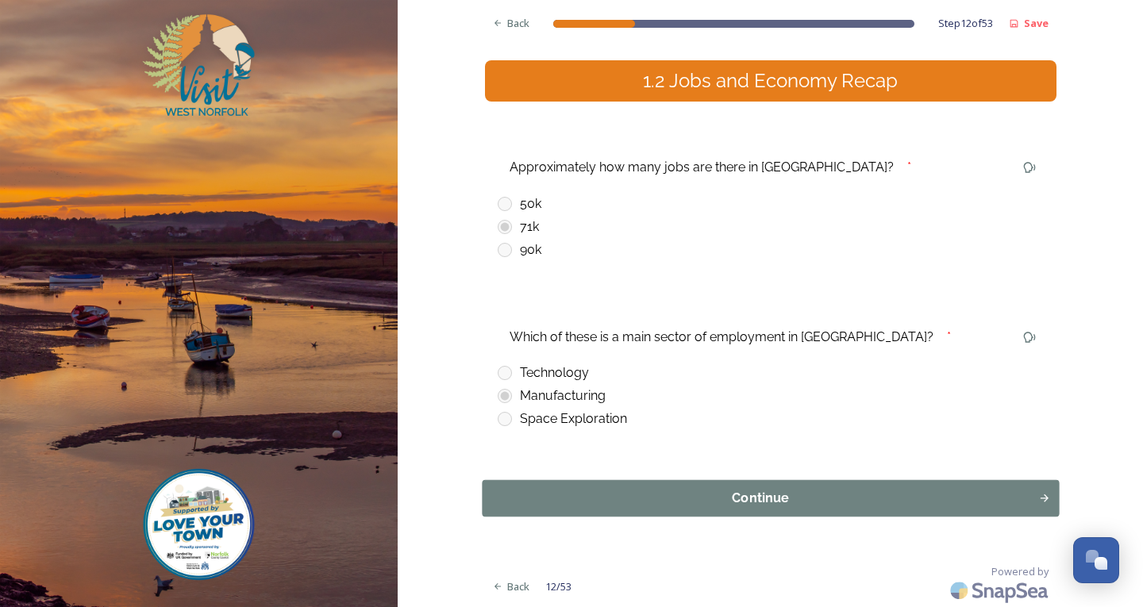
click at [804, 504] on div "Continue" at bounding box center [760, 498] width 539 height 19
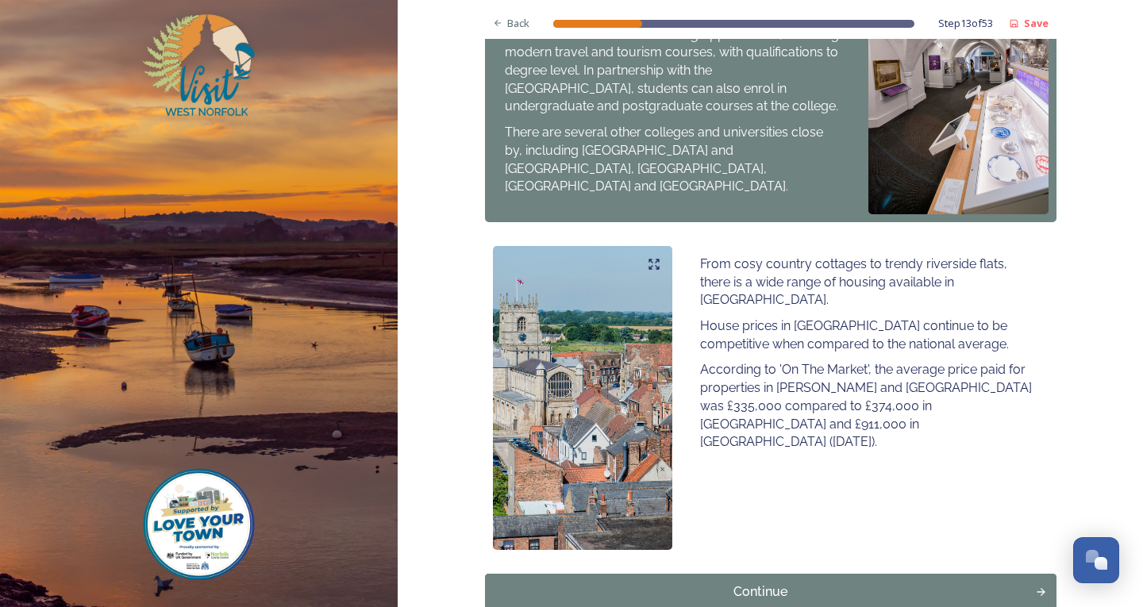
scroll to position [933, 0]
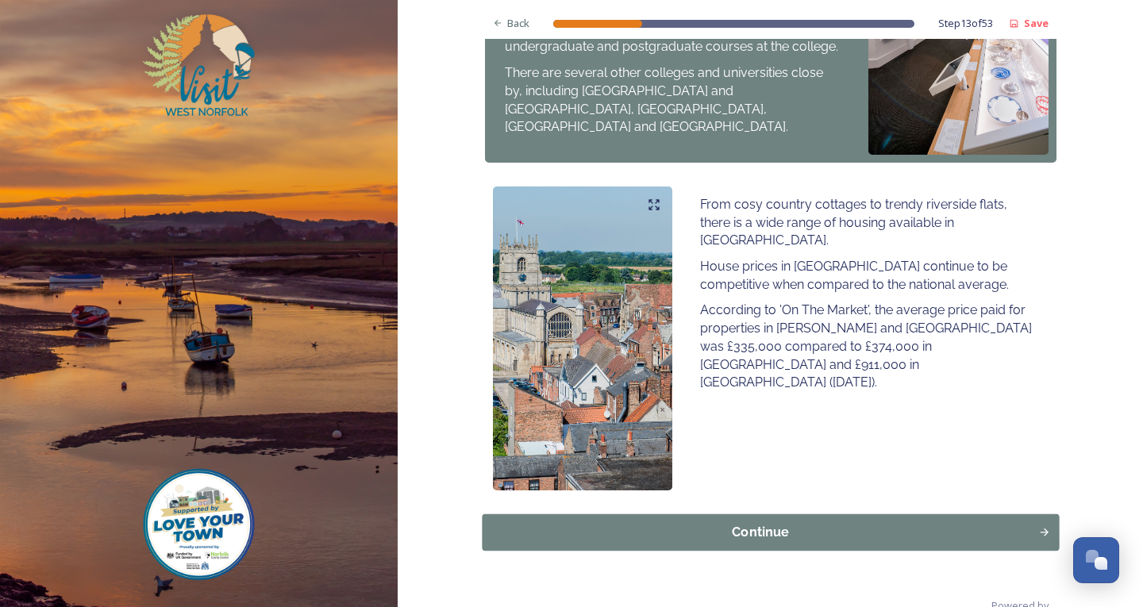
click at [809, 523] on div "Continue" at bounding box center [760, 532] width 539 height 19
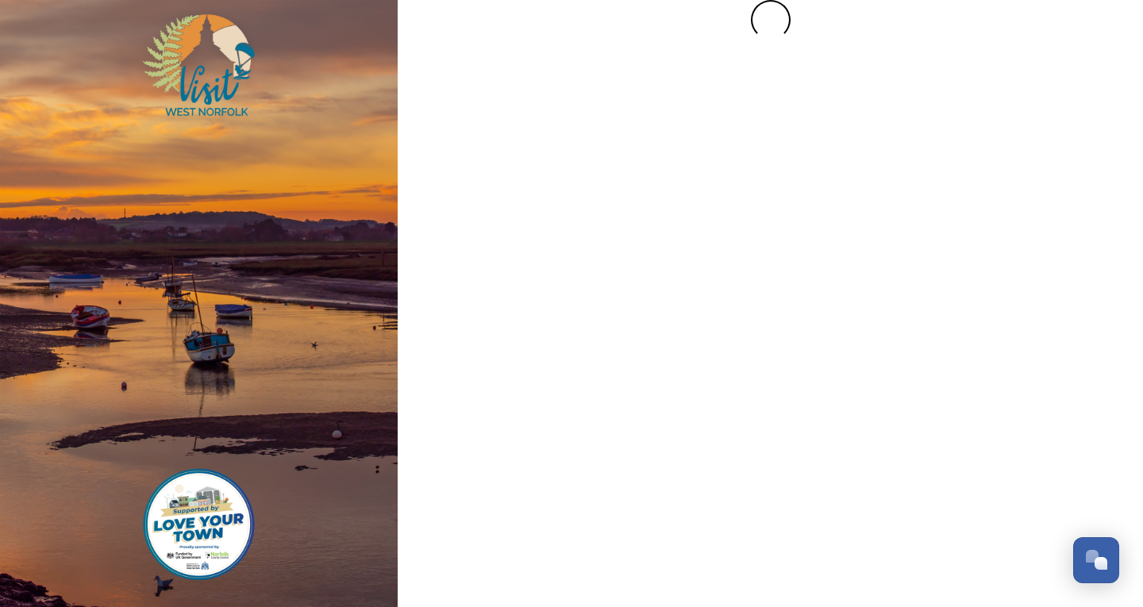
scroll to position [0, 0]
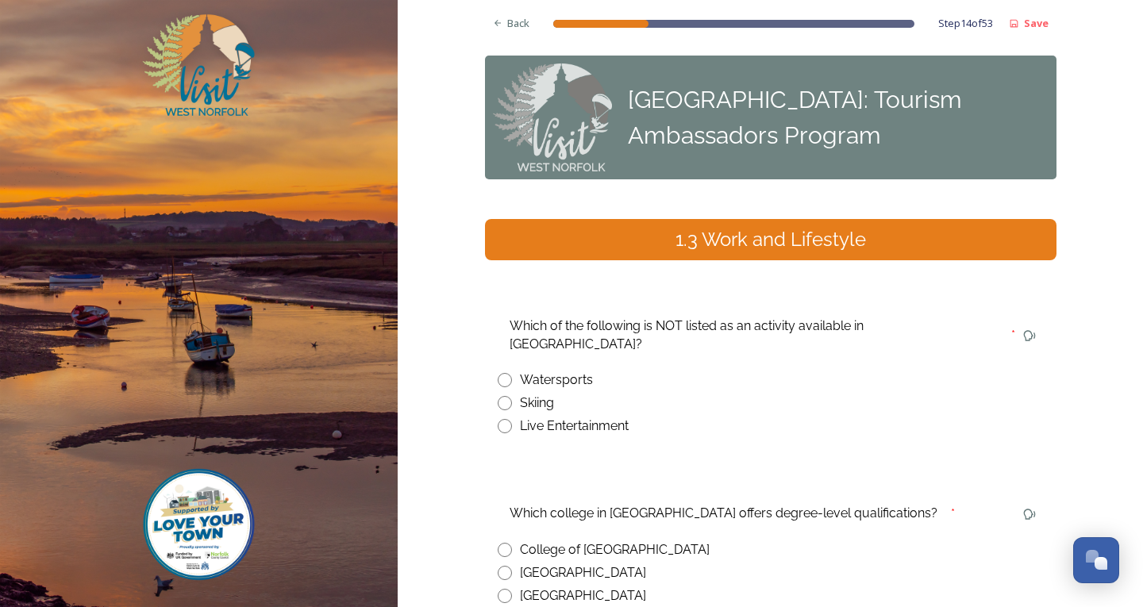
click at [503, 373] on input "radio" at bounding box center [505, 380] width 14 height 14
radio input "true"
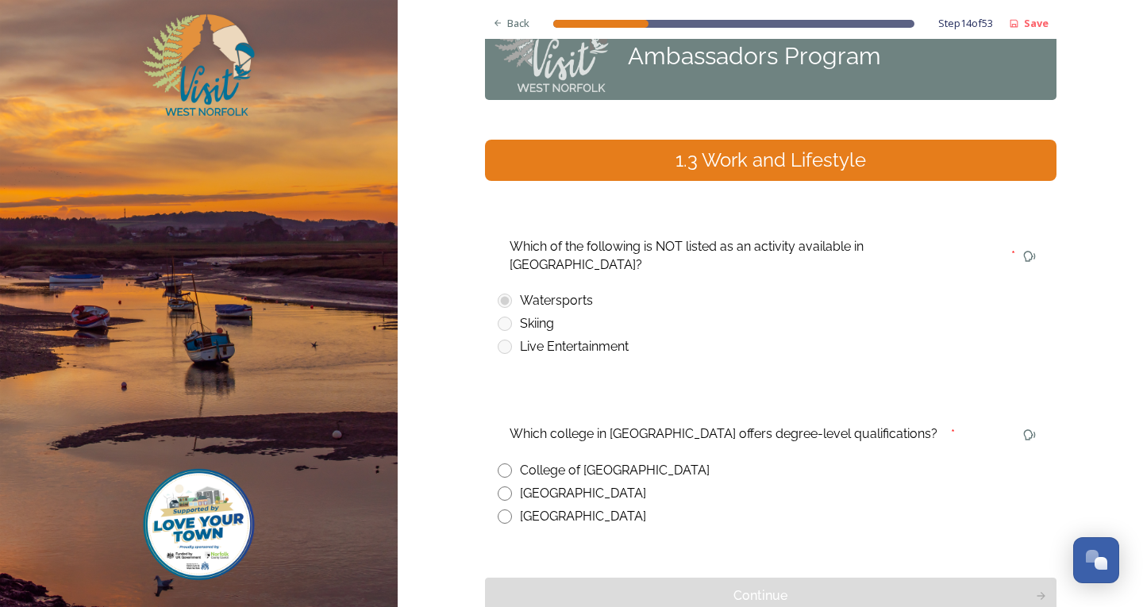
click at [500, 464] on input "radio" at bounding box center [505, 471] width 14 height 14
radio input "true"
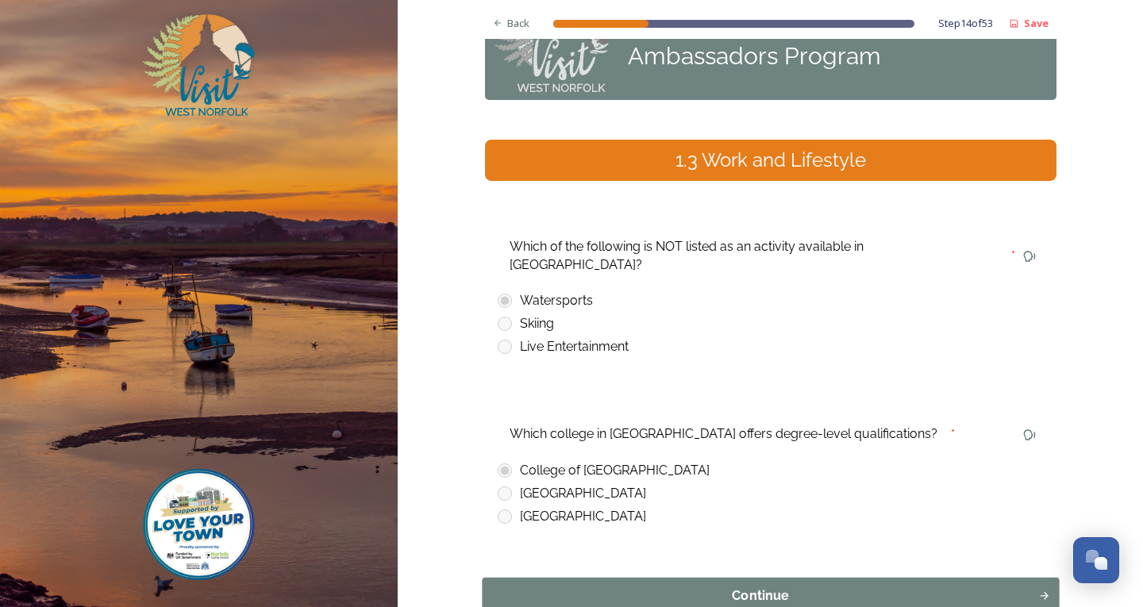
click at [727, 578] on button "Continue" at bounding box center [770, 596] width 577 height 37
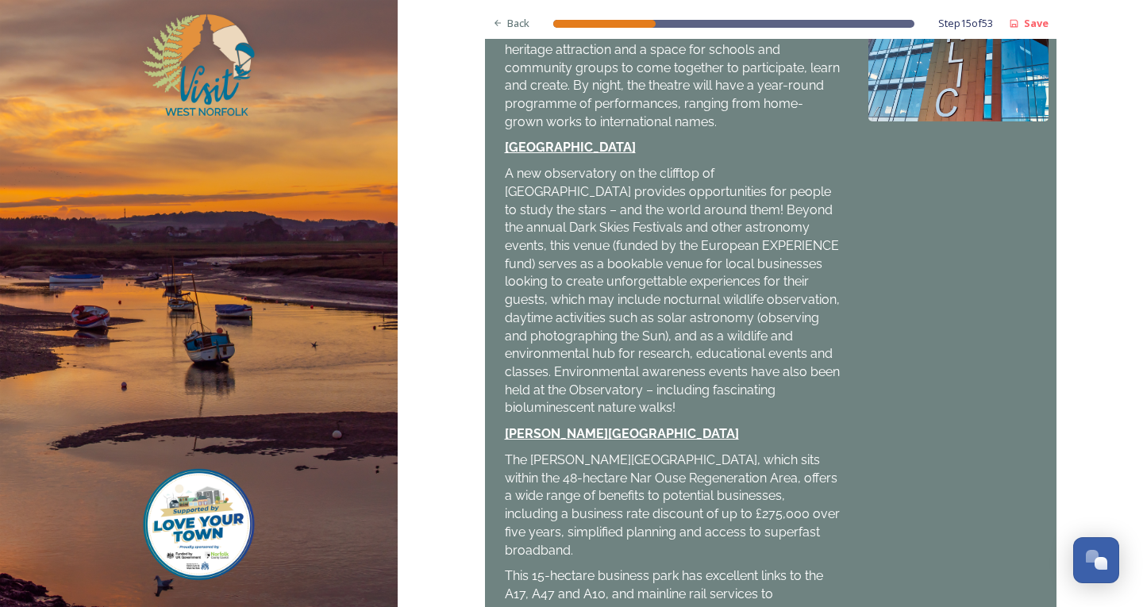
scroll to position [570, 0]
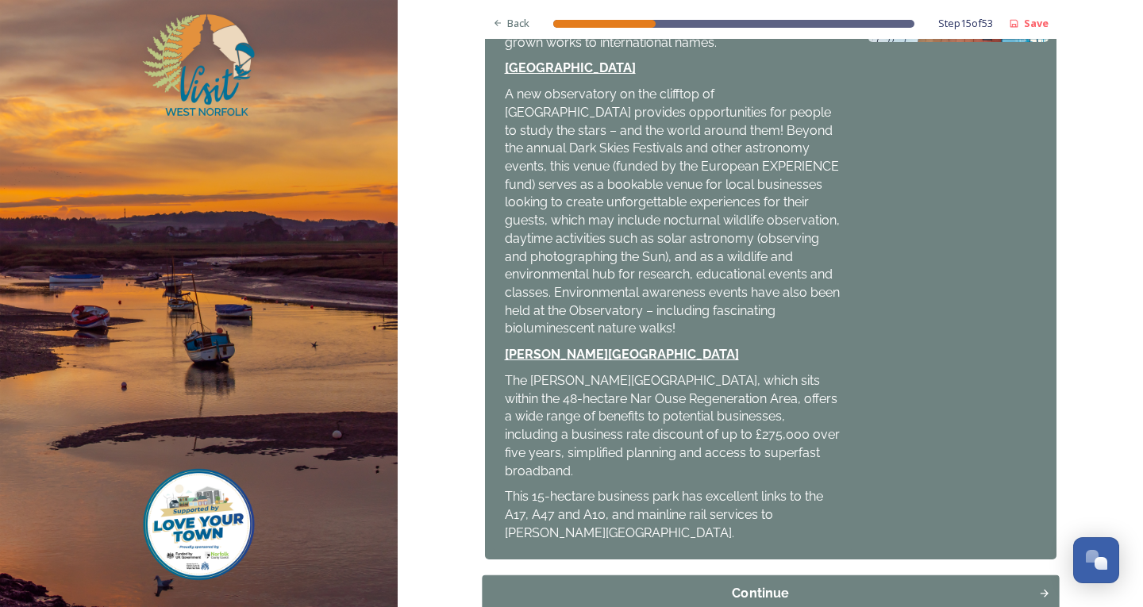
click at [847, 584] on div "Continue" at bounding box center [760, 593] width 539 height 19
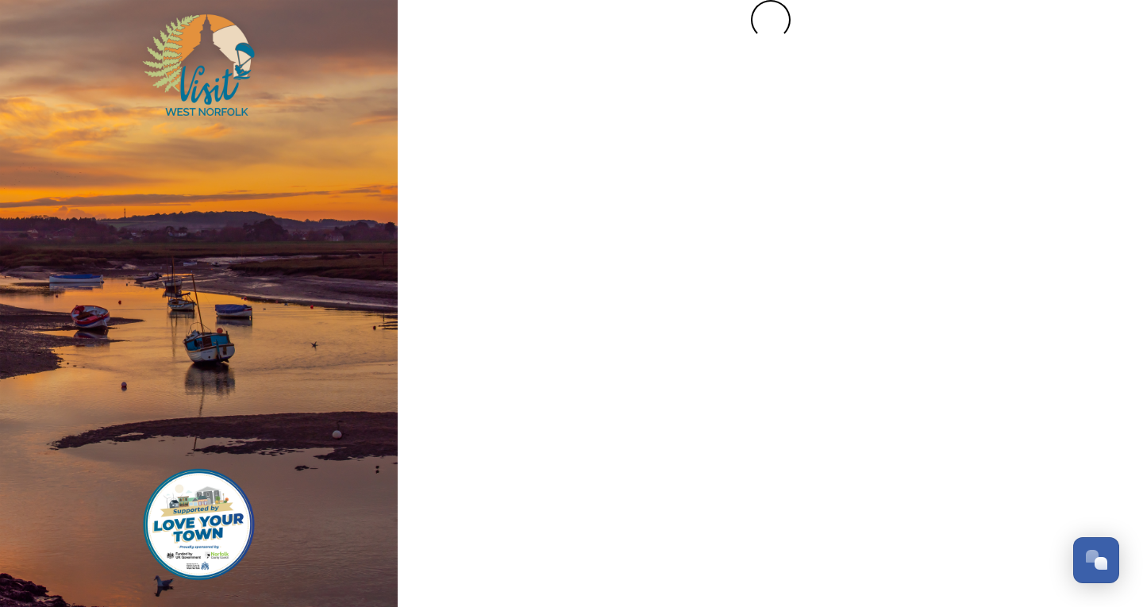
scroll to position [0, 0]
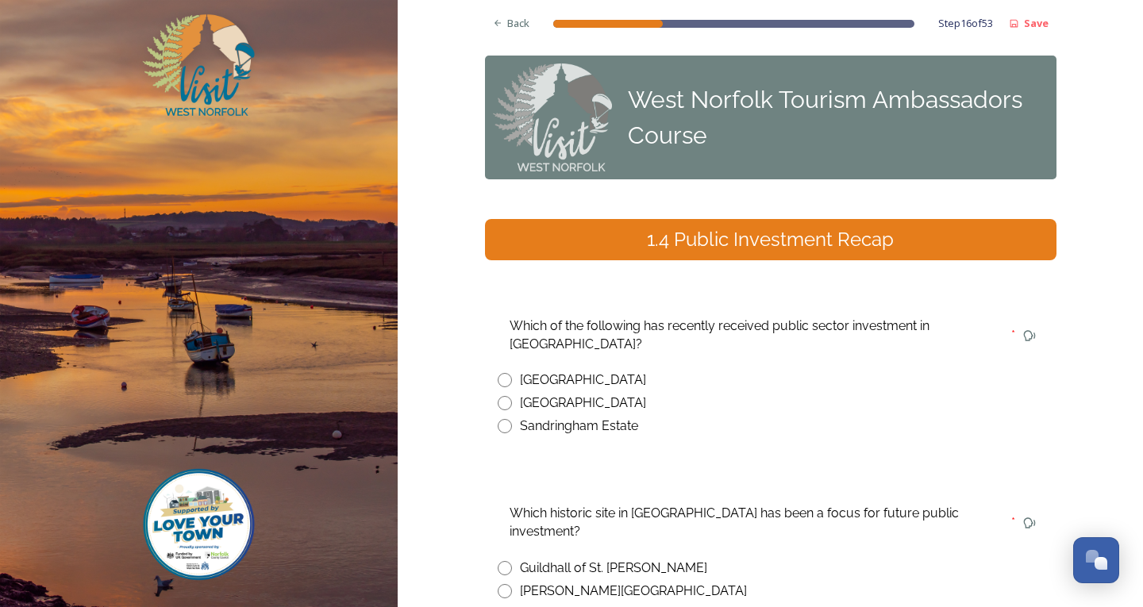
click at [498, 384] on input "radio" at bounding box center [505, 380] width 14 height 14
radio input "true"
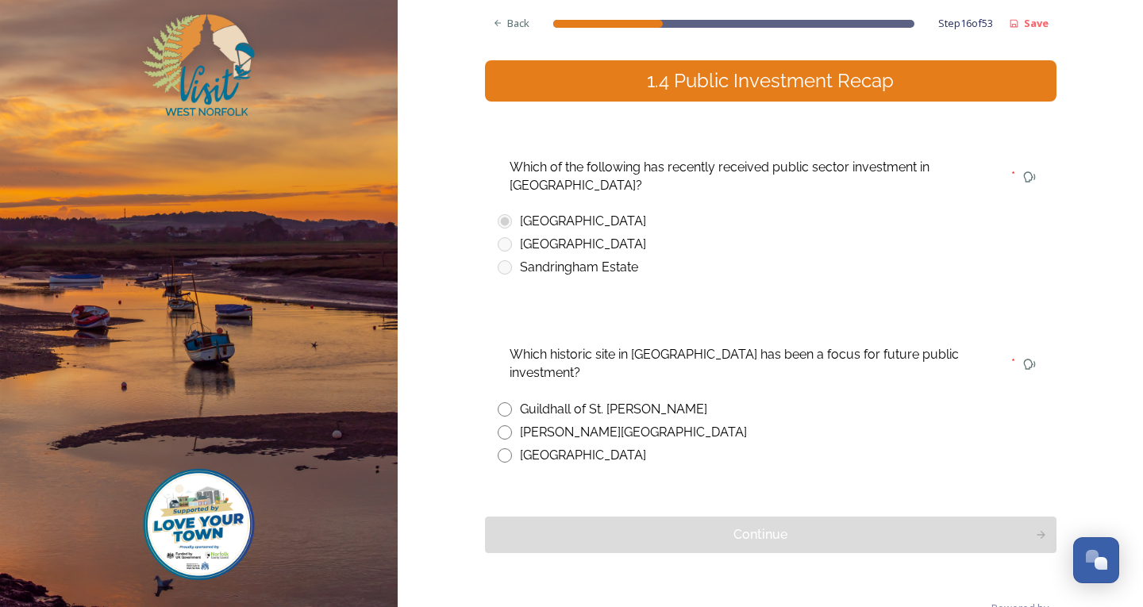
click at [500, 470] on div "Back Step 16 of 53 Save West Norfolk Tourism Ambassadors Course 1.4 Public Inve…" at bounding box center [771, 243] width 572 height 804
click at [499, 470] on div "Back Step 16 of 53 Save West Norfolk Tourism Ambassadors Course 1.4 Public Inve…" at bounding box center [771, 243] width 572 height 804
click at [496, 462] on div "Back Step 16 of 53 Save West Norfolk Tourism Ambassadors Course 1.4 Public Inve…" at bounding box center [771, 243] width 572 height 804
click at [499, 469] on div "Back Step 16 of 53 Save West Norfolk Tourism Ambassadors Course 1.4 Public Inve…" at bounding box center [771, 243] width 572 height 804
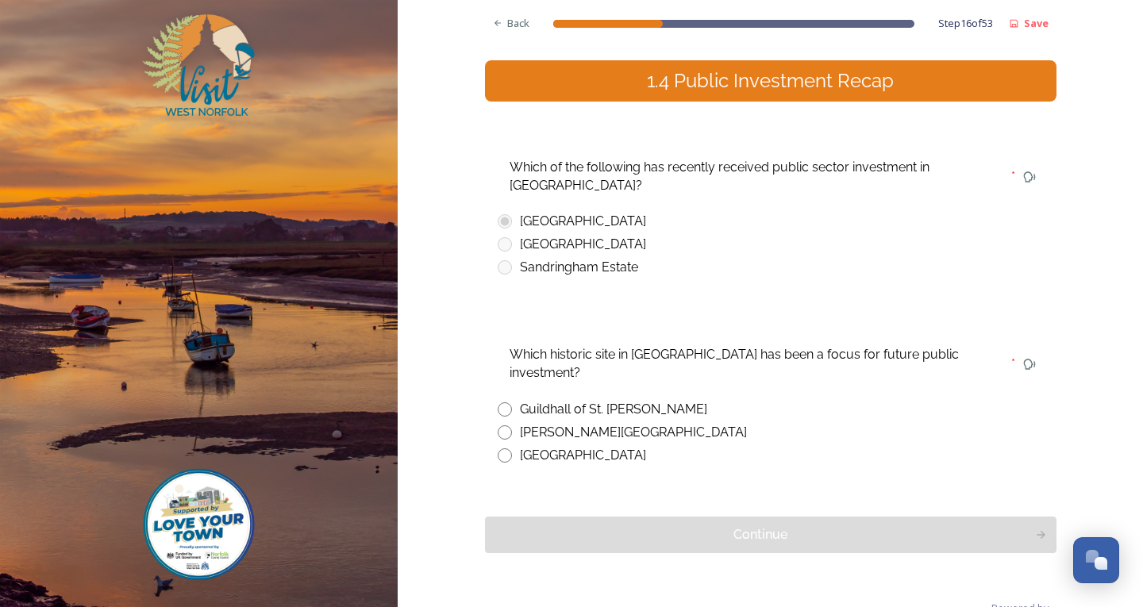
drag, startPoint x: 499, startPoint y: 469, endPoint x: 615, endPoint y: 447, distance: 117.9
click at [505, 469] on div "Back Step 16 of 53 Save West Norfolk Tourism Ambassadors Course 1.4 Public Inve…" at bounding box center [771, 243] width 572 height 804
click at [498, 403] on input "radio" at bounding box center [505, 410] width 14 height 14
radio input "true"
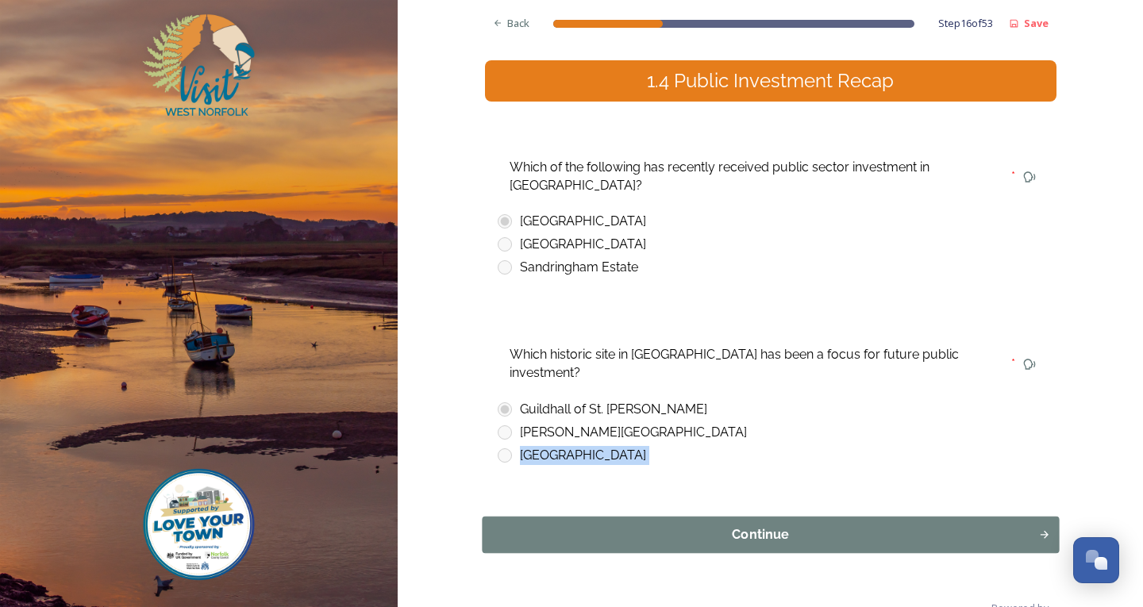
click at [732, 526] on div "Continue" at bounding box center [760, 535] width 539 height 19
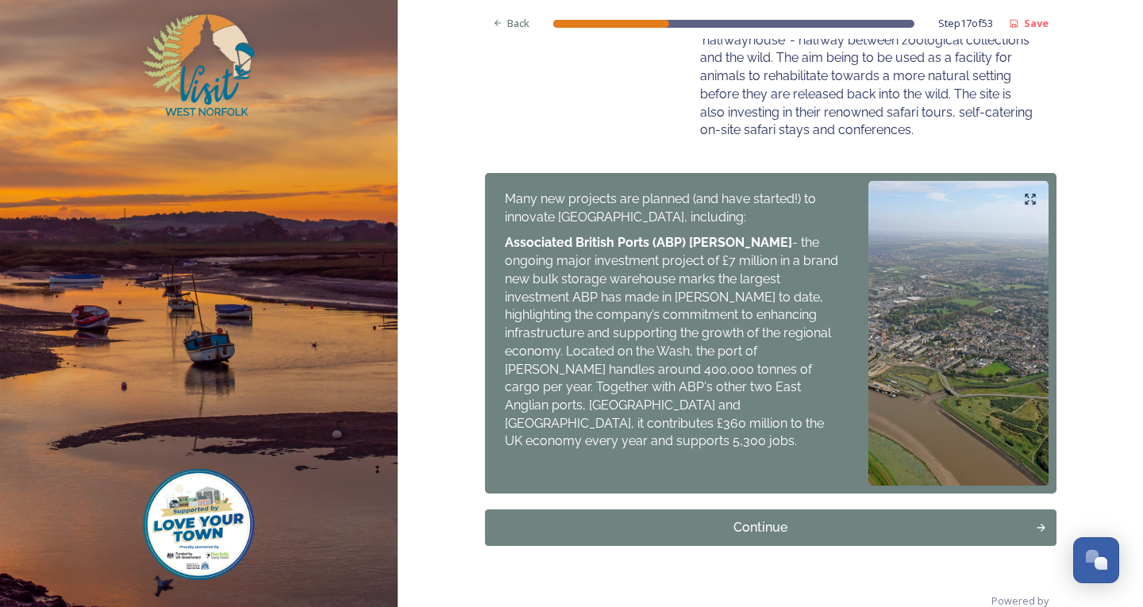
scroll to position [727, 0]
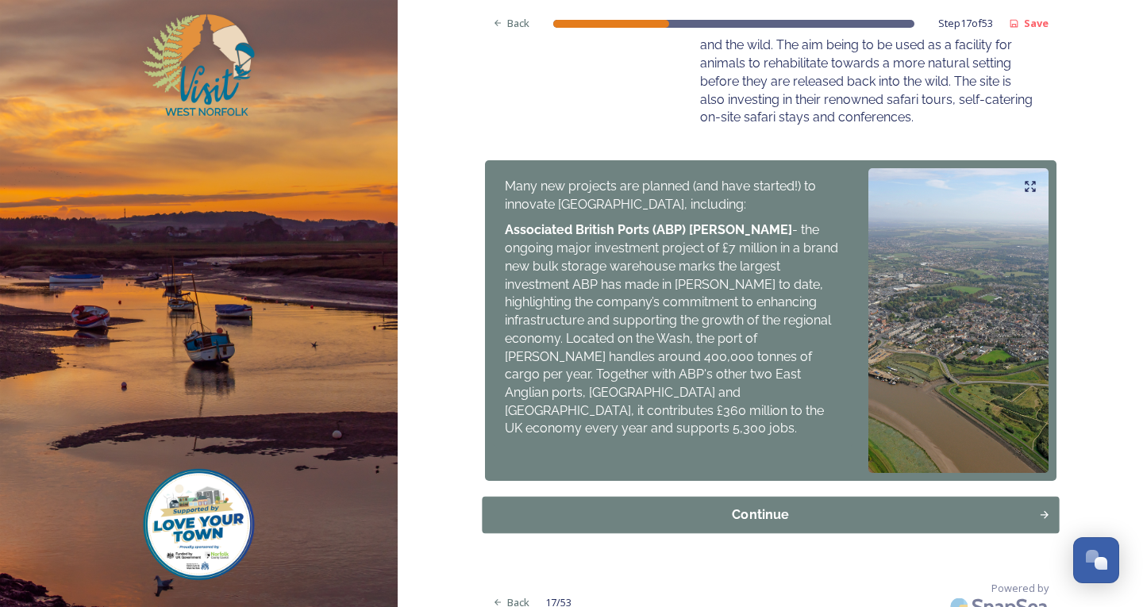
click at [834, 496] on button "Continue" at bounding box center [770, 514] width 577 height 37
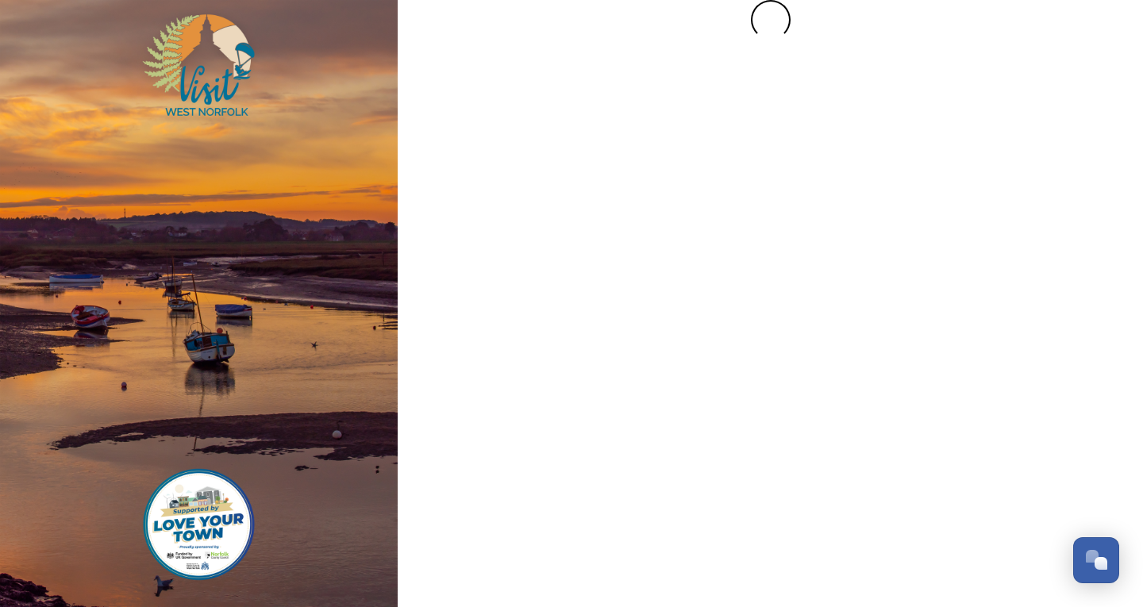
scroll to position [0, 0]
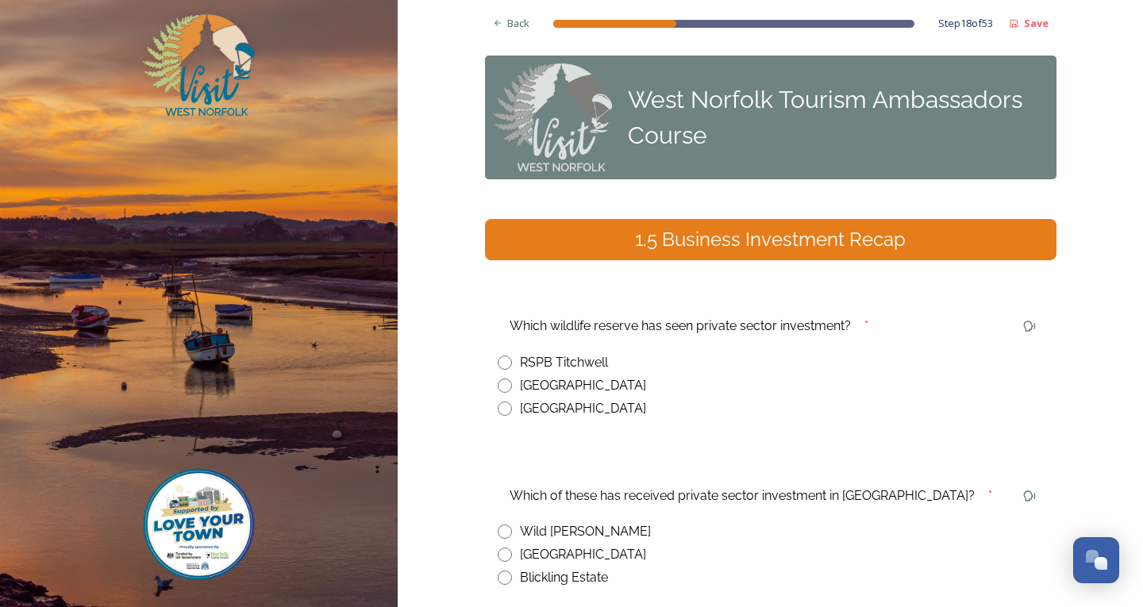
click at [503, 384] on input "radio" at bounding box center [505, 386] width 14 height 14
radio input "true"
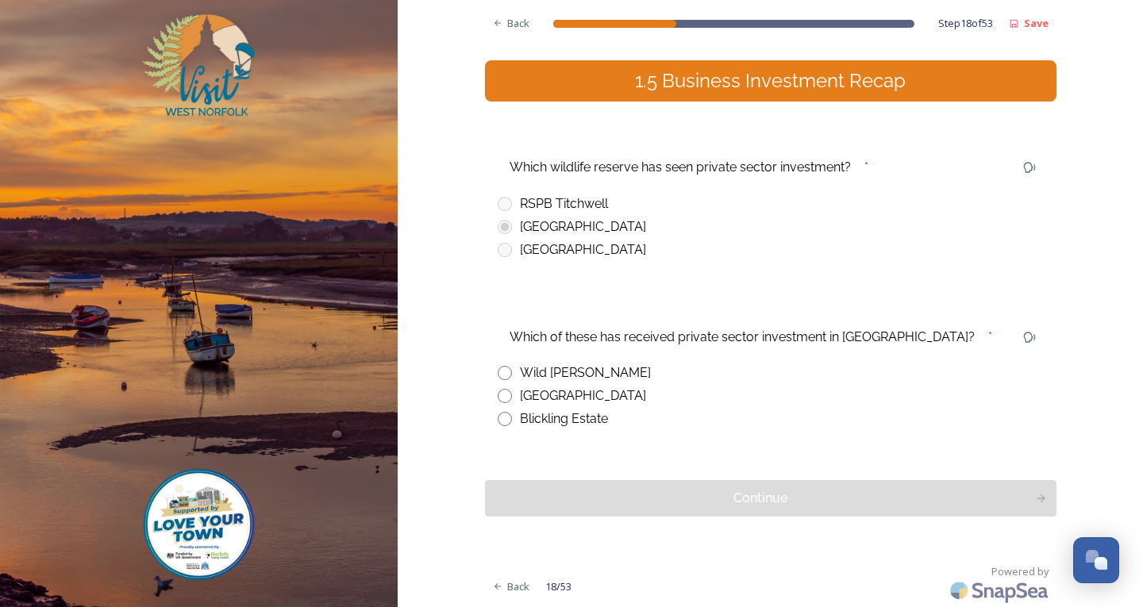
scroll to position [160, 0]
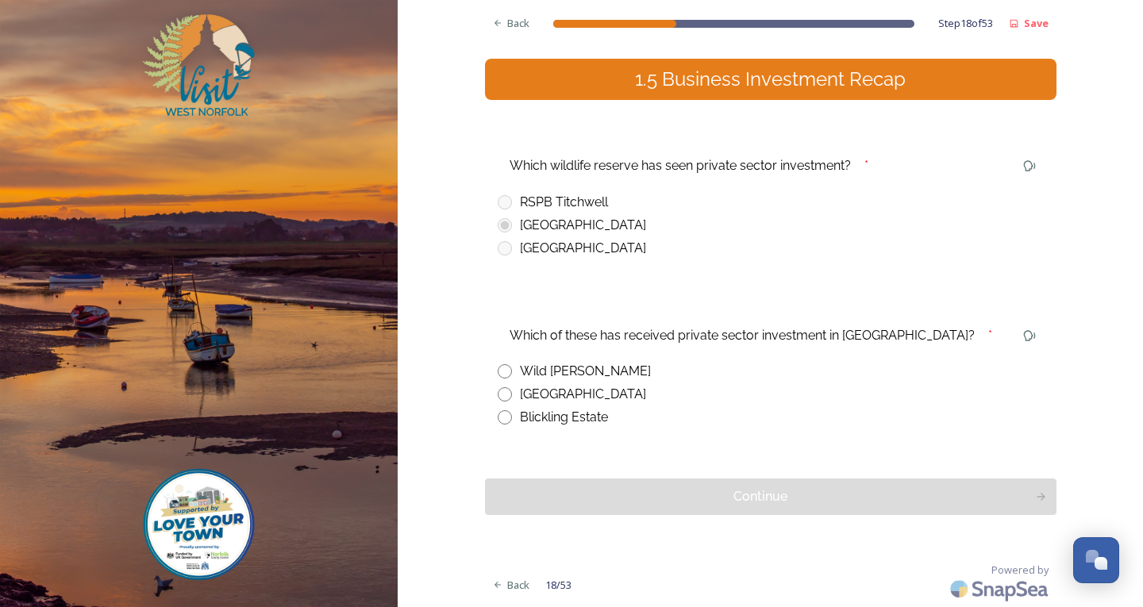
click at [498, 365] on input "radio" at bounding box center [505, 371] width 14 height 14
radio input "true"
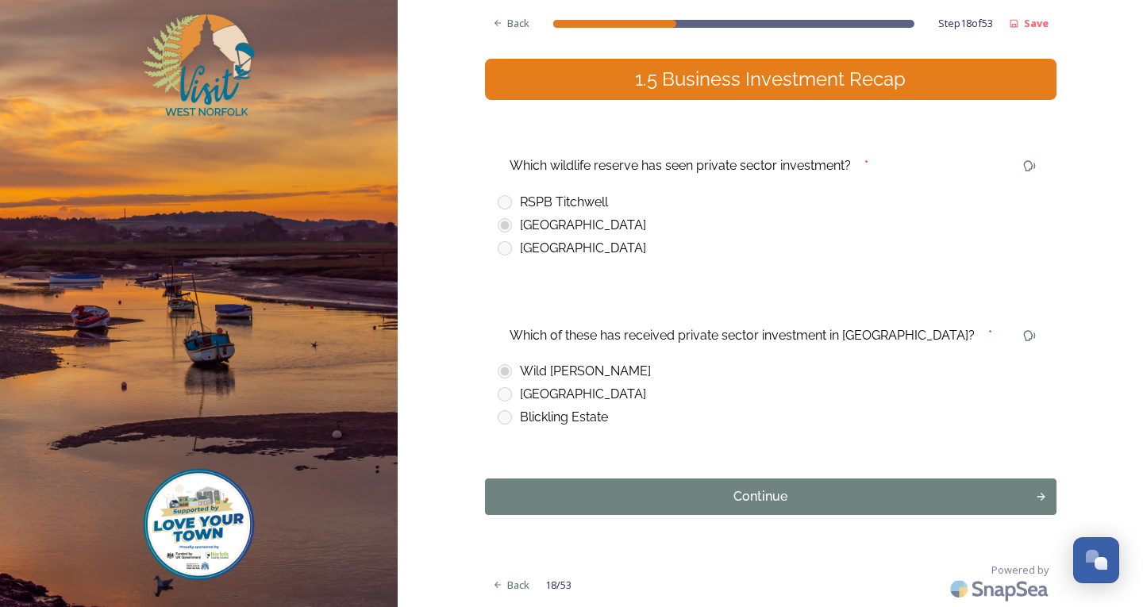
click at [848, 478] on div "Back Step 18 of 53 Save West Norfolk Tourism Ambassadors Course 1.5 Business In…" at bounding box center [771, 224] width 572 height 768
click at [849, 497] on div "Continue" at bounding box center [760, 497] width 539 height 19
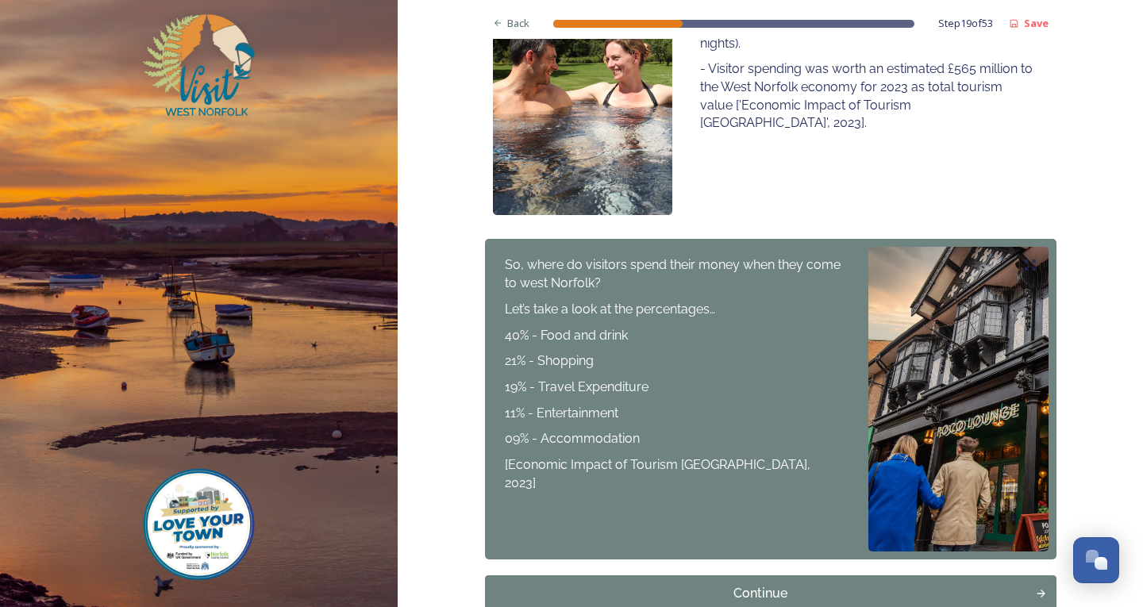
scroll to position [476, 0]
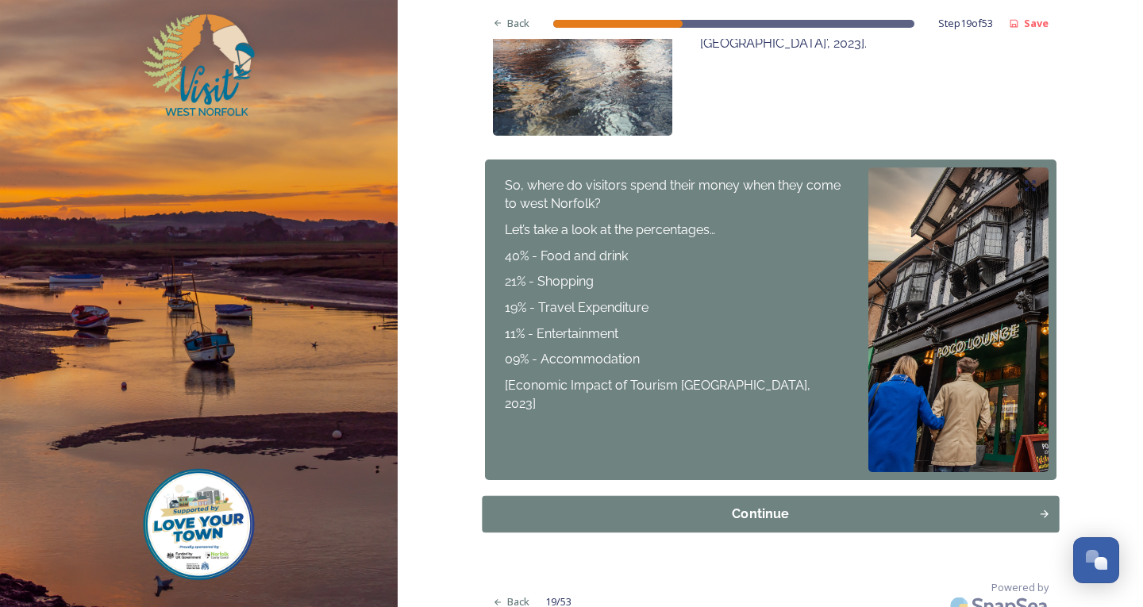
click at [870, 507] on div "Continue" at bounding box center [760, 514] width 539 height 19
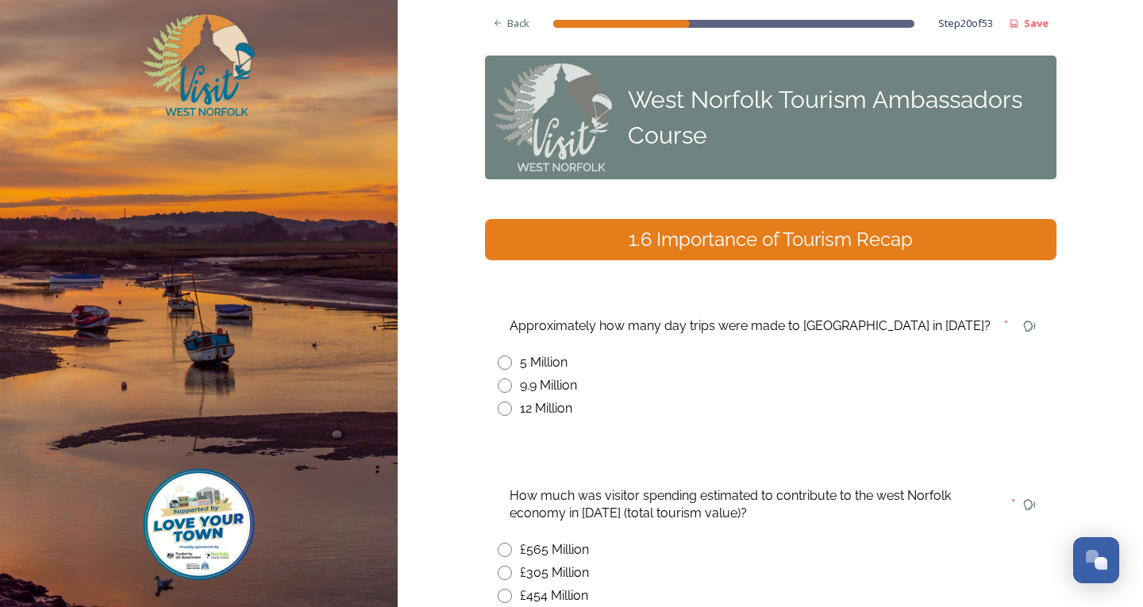
click at [498, 383] on input "radio" at bounding box center [505, 386] width 14 height 14
radio input "true"
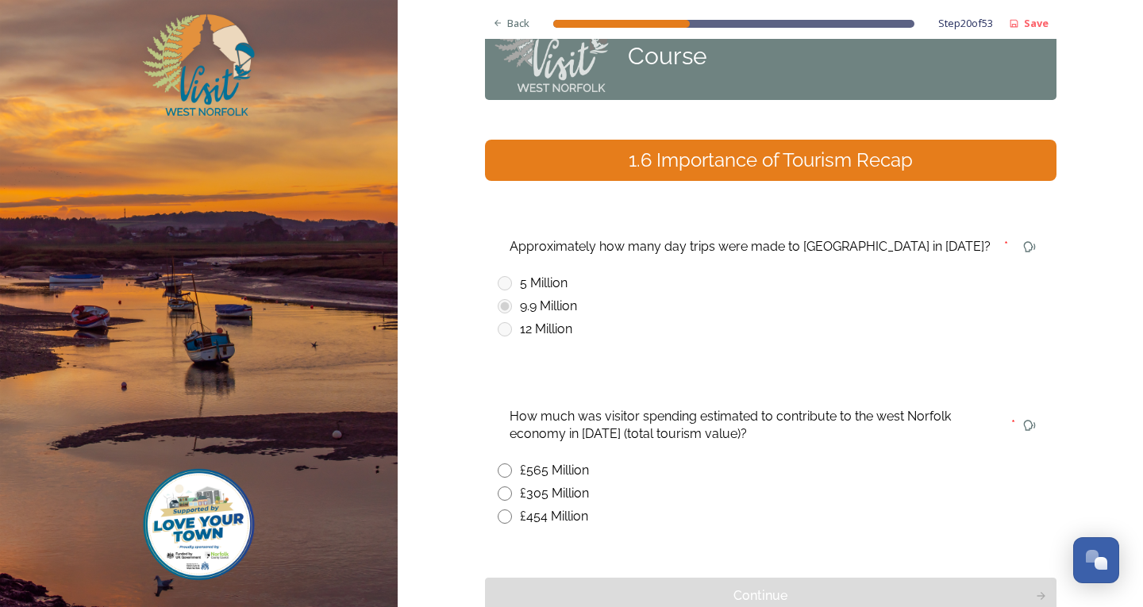
scroll to position [159, 0]
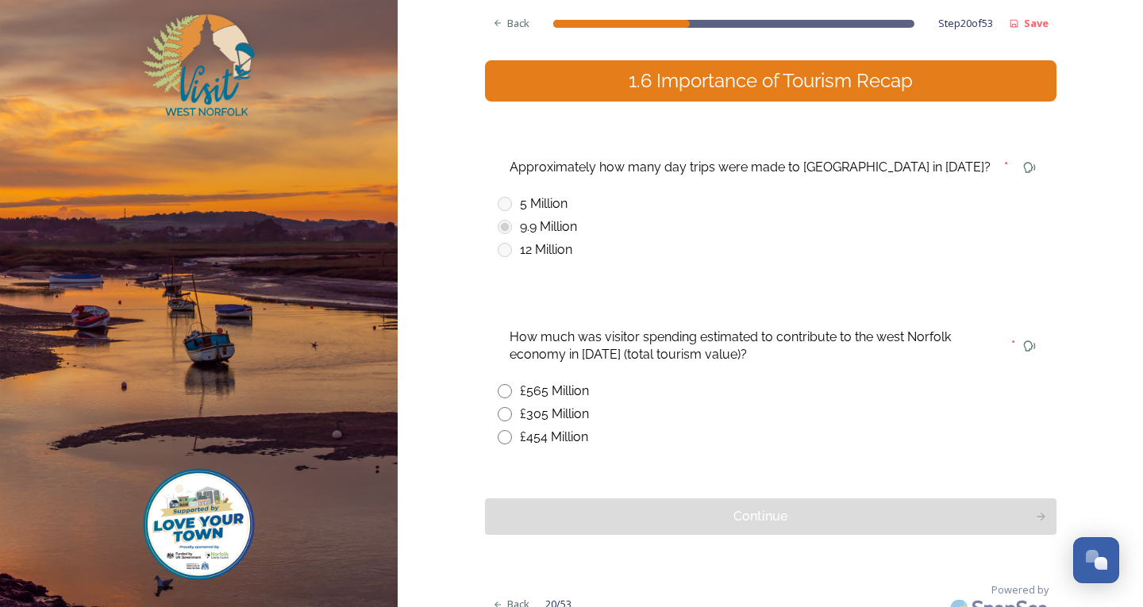
click at [498, 389] on input "radio" at bounding box center [505, 391] width 14 height 14
radio input "true"
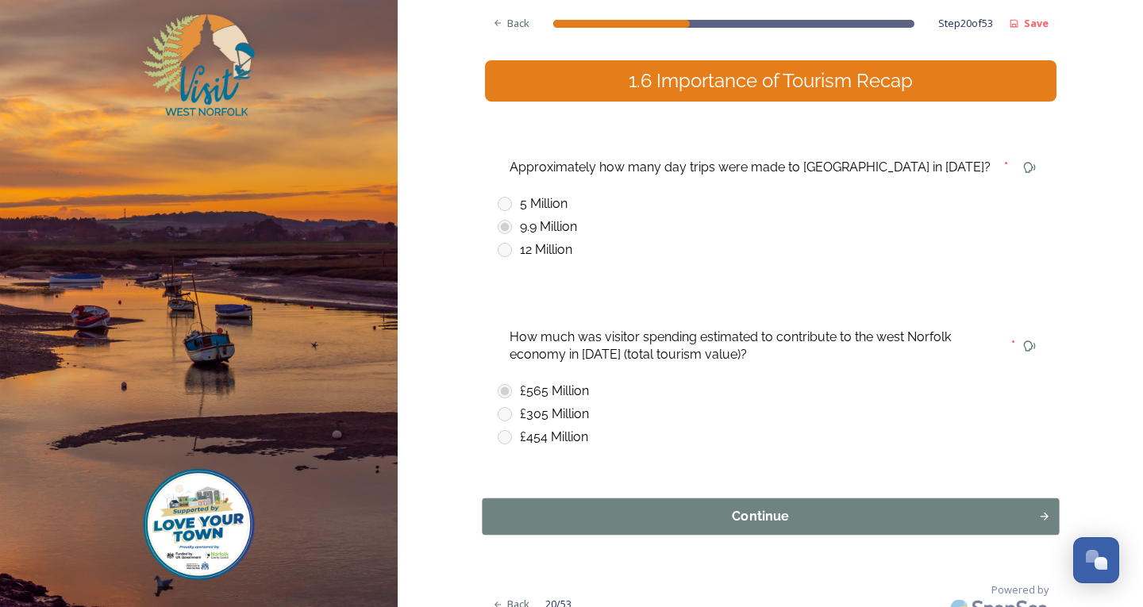
click at [729, 518] on div "Continue" at bounding box center [760, 516] width 539 height 19
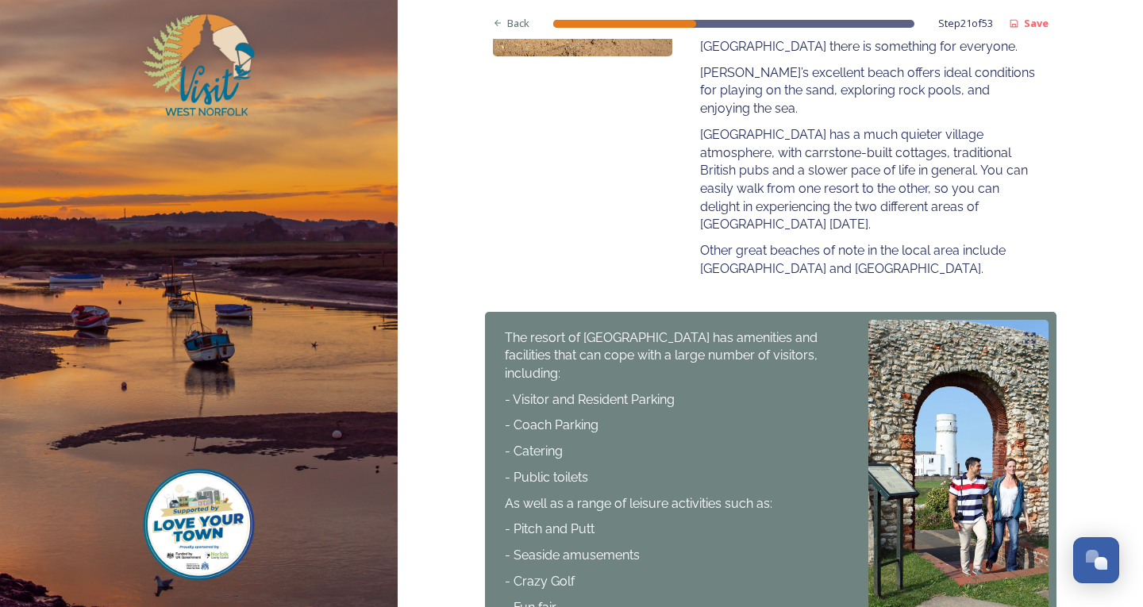
scroll to position [635, 0]
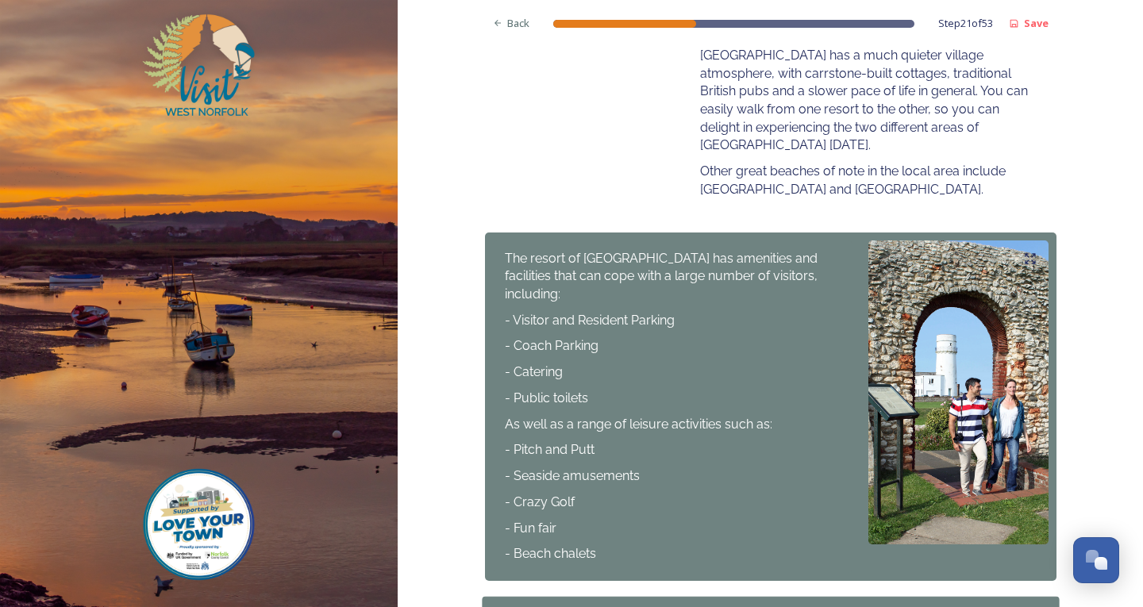
click at [902, 597] on button "Continue" at bounding box center [770, 615] width 577 height 37
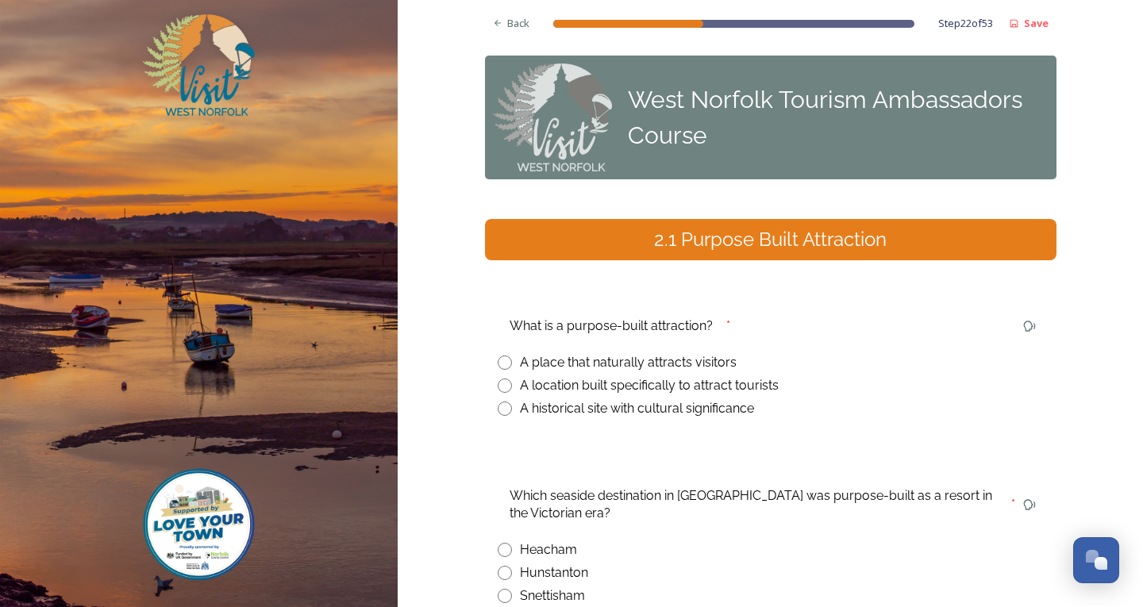
click at [501, 385] on input "radio" at bounding box center [505, 386] width 14 height 14
radio input "true"
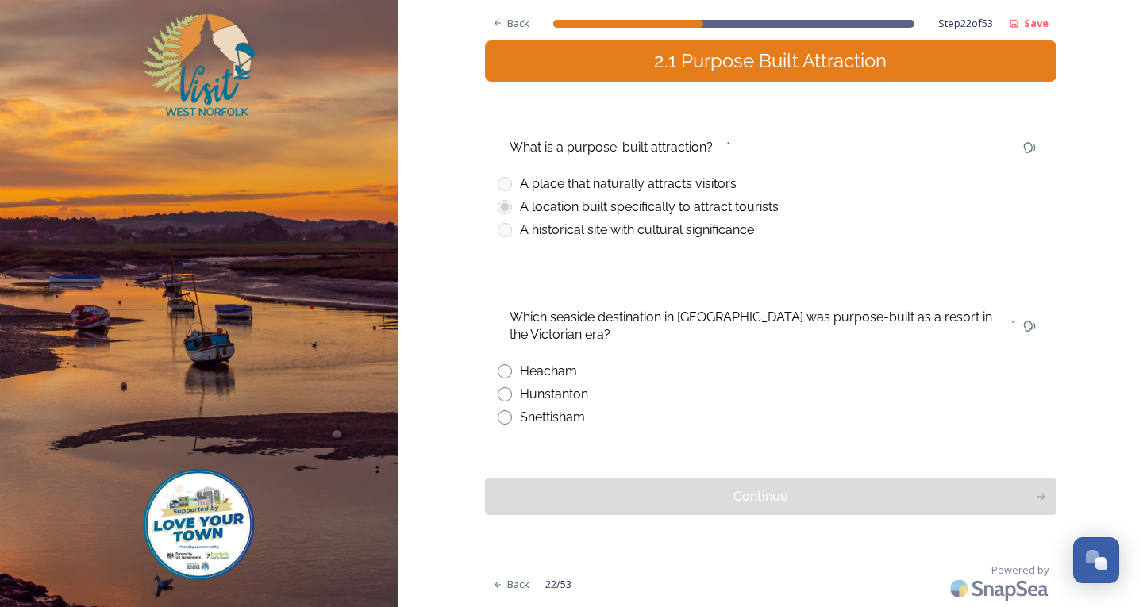
click at [501, 395] on input "radio" at bounding box center [505, 395] width 14 height 14
radio input "true"
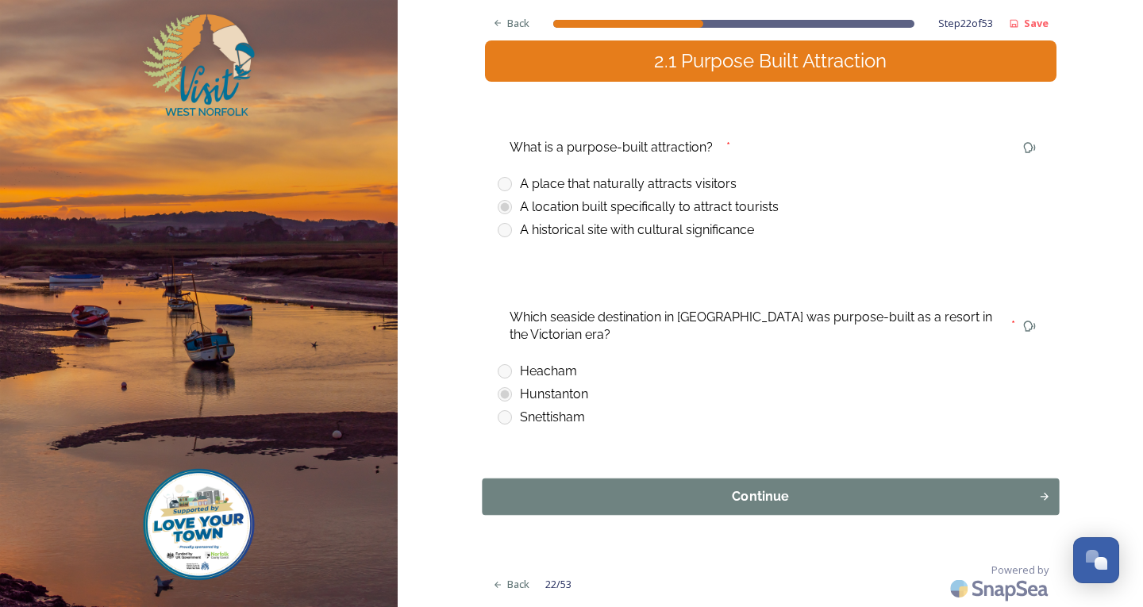
click at [697, 498] on div "Continue" at bounding box center [760, 497] width 539 height 19
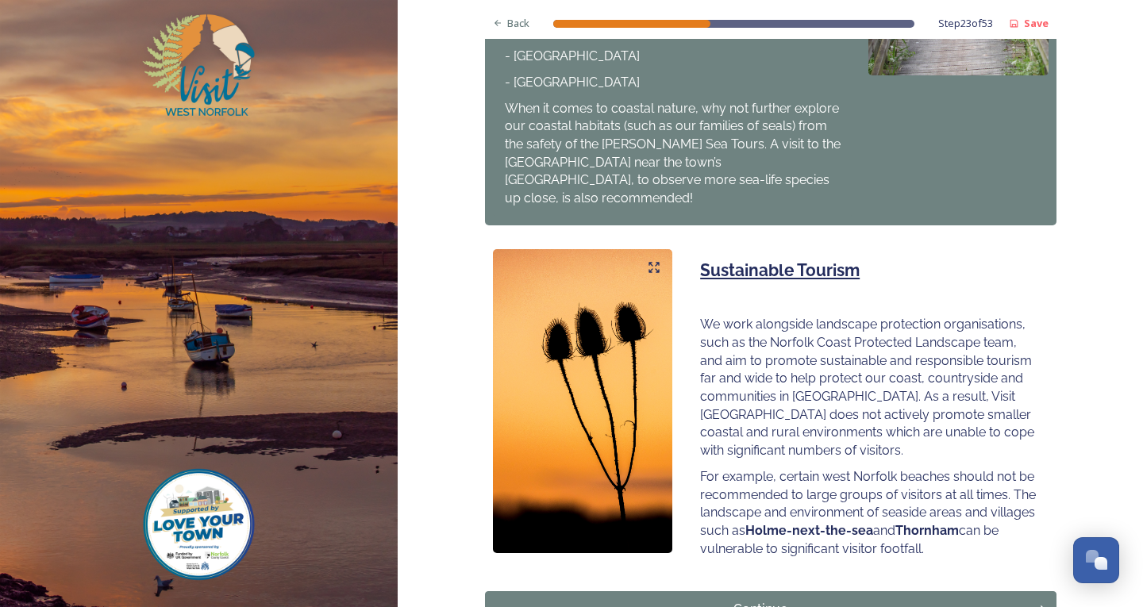
scroll to position [953, 0]
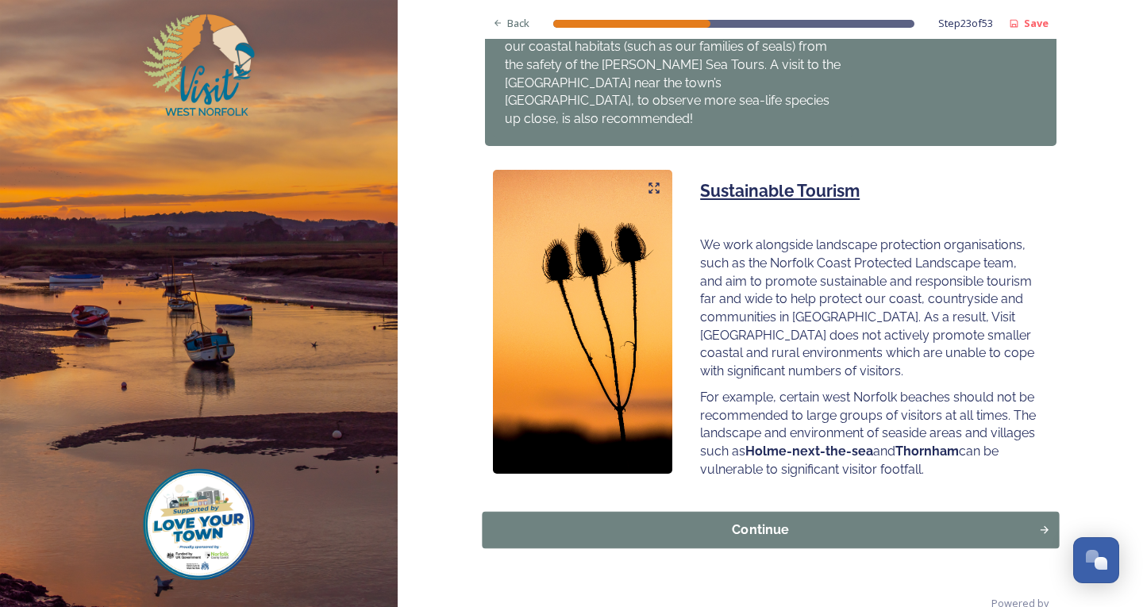
click at [978, 521] on div "Continue" at bounding box center [760, 530] width 539 height 19
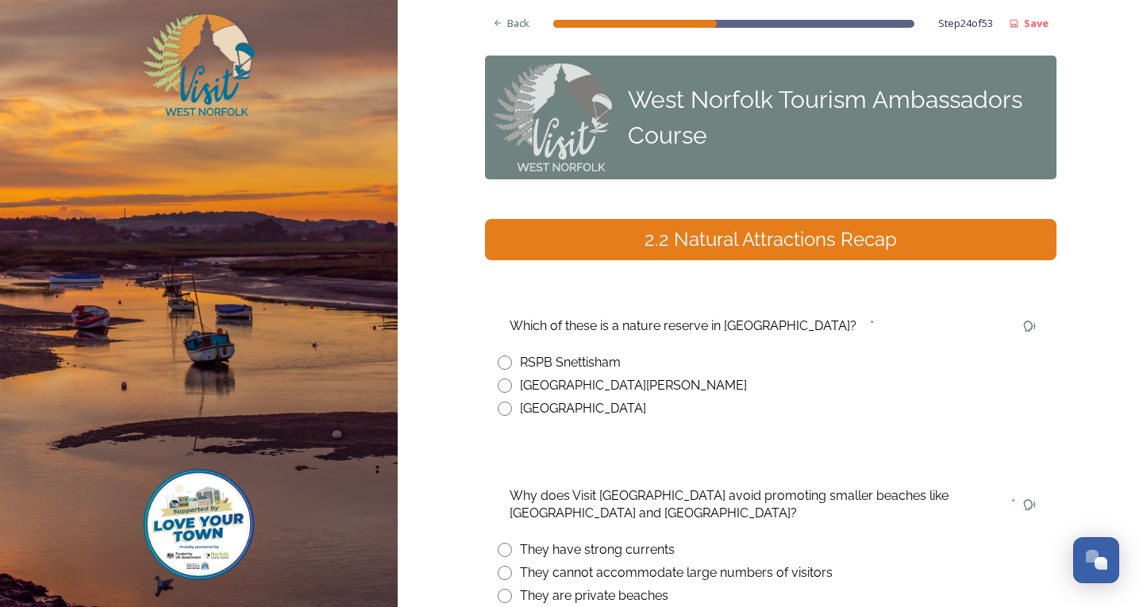
scroll to position [79, 0]
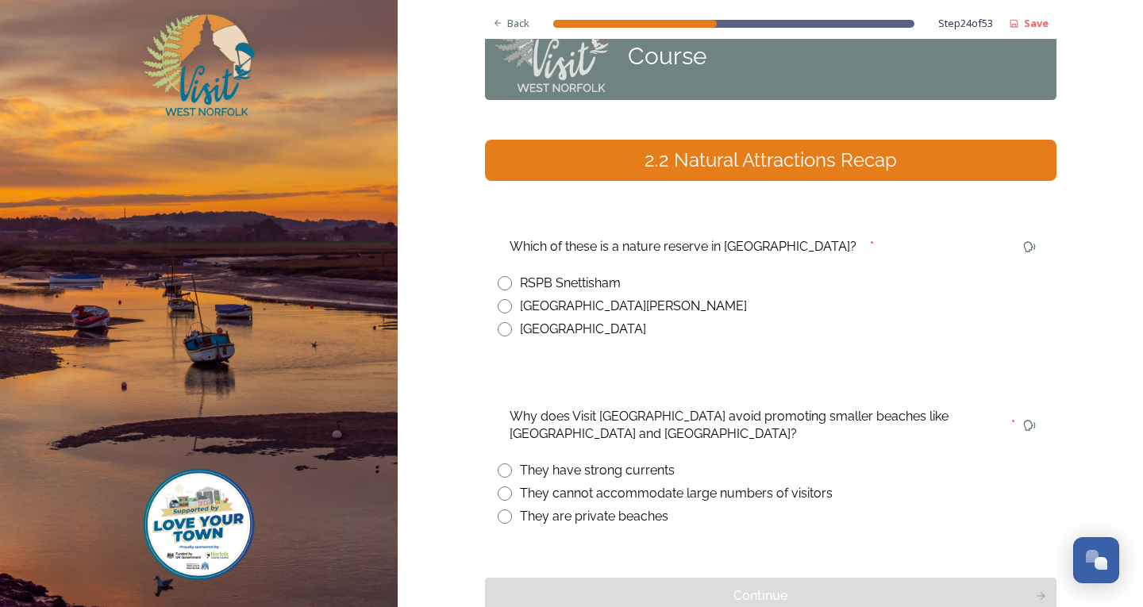
click at [491, 280] on div "Which of these is a nature reserve in [GEOGRAPHIC_DATA]? * RSPB [GEOGRAPHIC_DAT…" at bounding box center [771, 286] width 572 height 130
click at [502, 281] on input "radio" at bounding box center [505, 283] width 14 height 14
radio input "true"
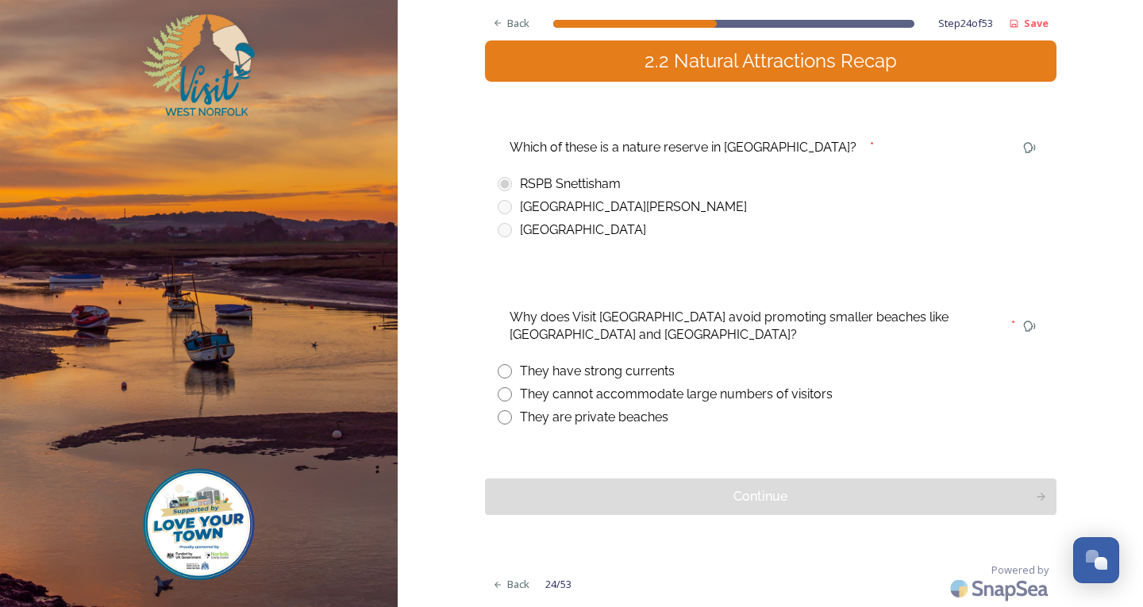
click at [503, 412] on input "radio" at bounding box center [505, 418] width 14 height 14
radio input "true"
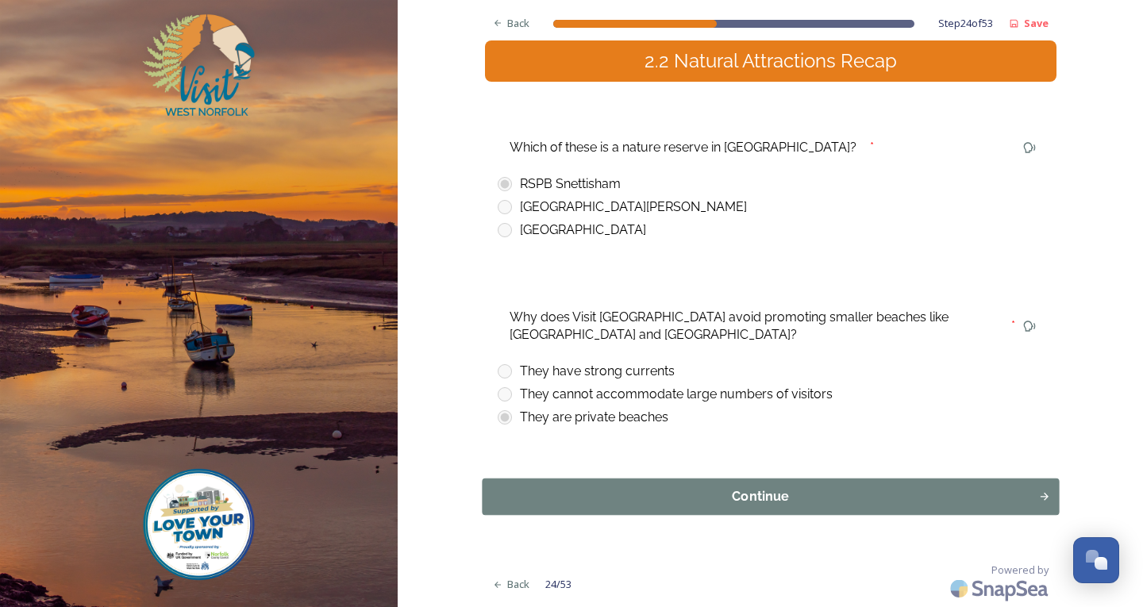
click at [706, 489] on div "Continue" at bounding box center [760, 497] width 539 height 19
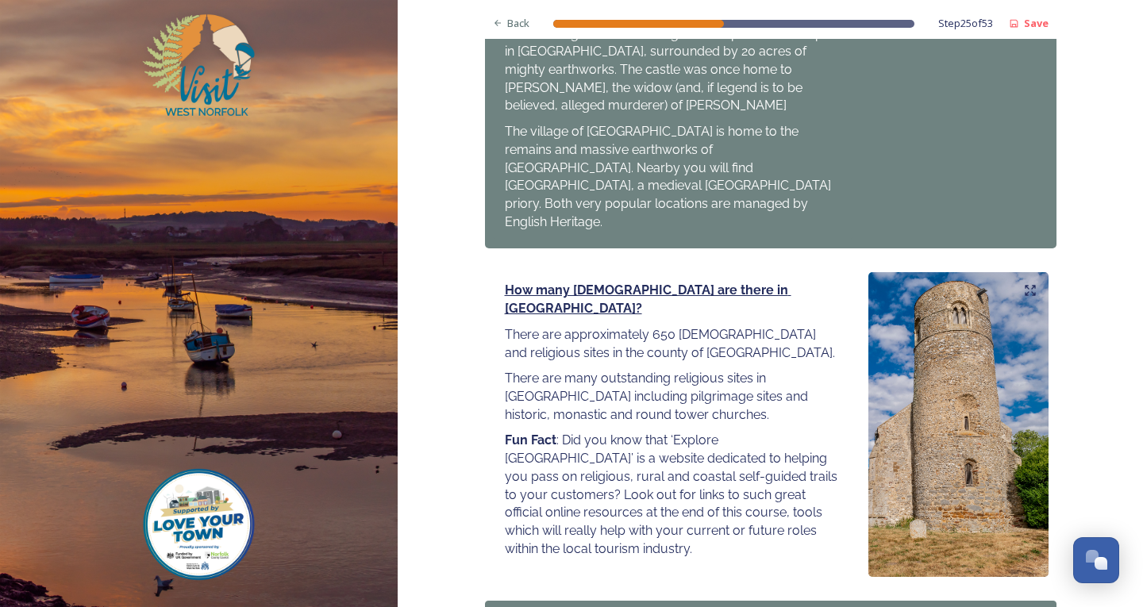
scroll to position [1774, 0]
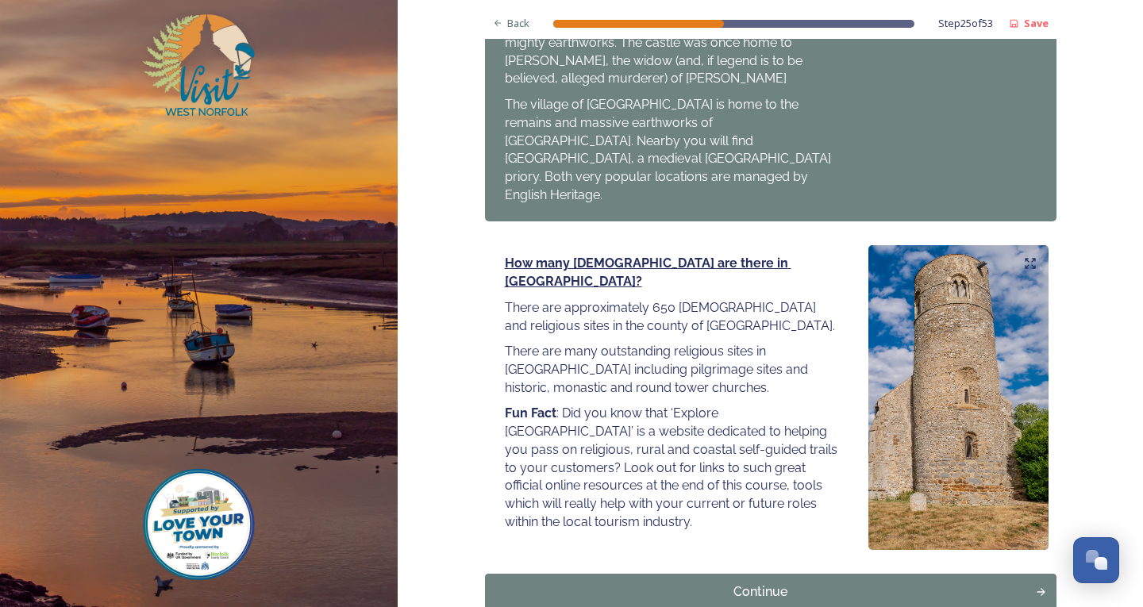
click at [829, 583] on div "Continue" at bounding box center [760, 592] width 539 height 19
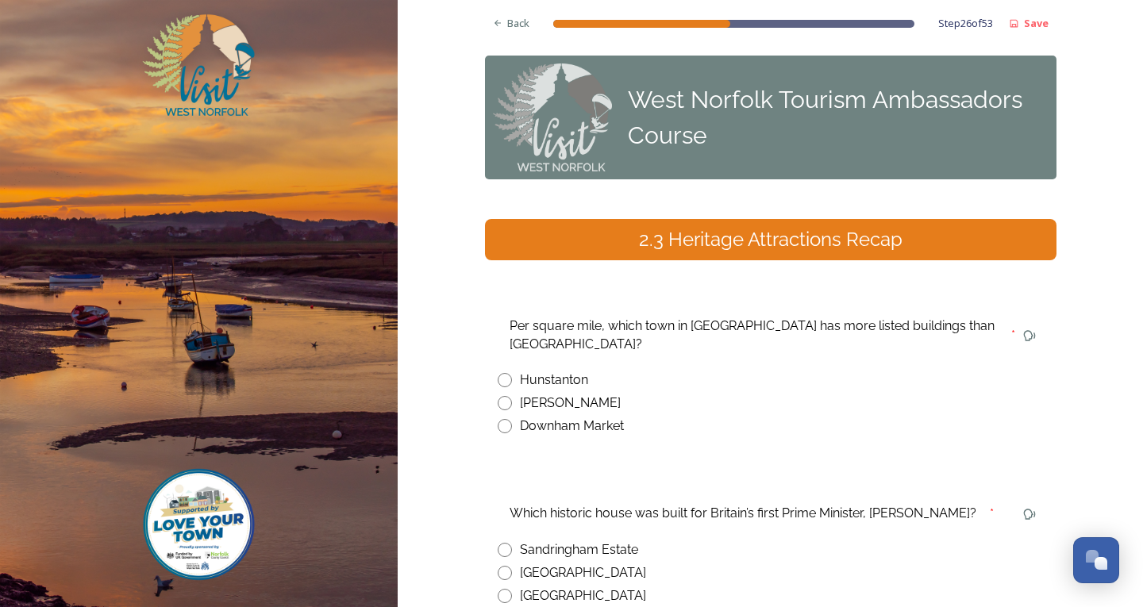
click at [502, 396] on input "radio" at bounding box center [505, 403] width 14 height 14
radio input "true"
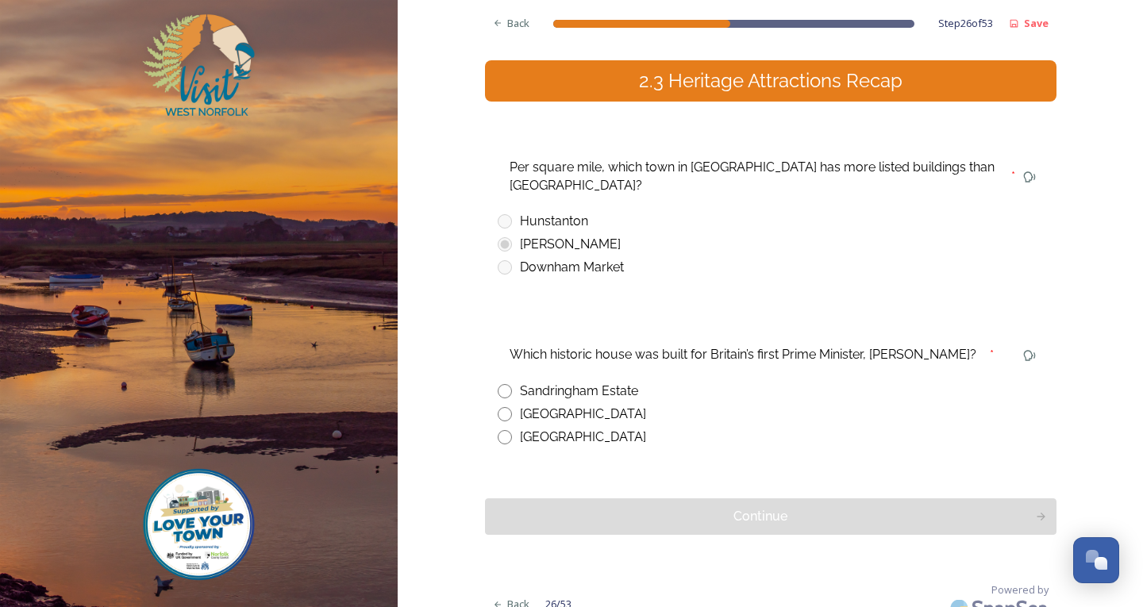
click at [499, 476] on div "Back Step 26 of 53 Save West Norfolk Tourism Ambassadors Course 2.3 Heritage At…" at bounding box center [771, 234] width 572 height 786
click at [498, 407] on input "radio" at bounding box center [505, 414] width 14 height 14
radio input "true"
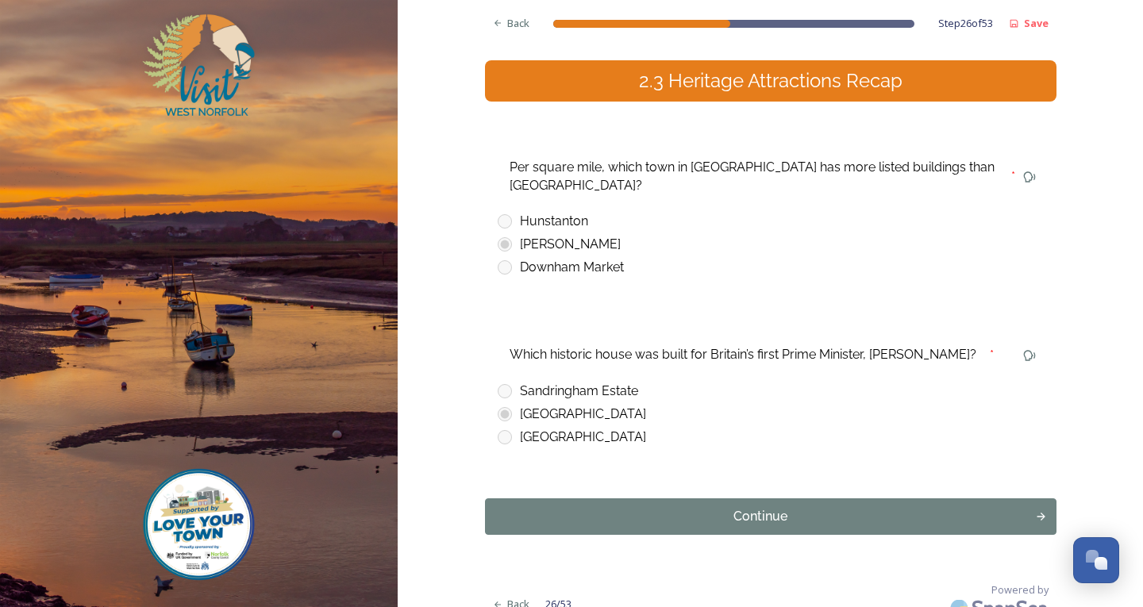
click at [727, 523] on div "Back Step 26 of 53 Save West Norfolk Tourism Ambassadors Course 2.3 Heritage At…" at bounding box center [771, 234] width 572 height 786
click at [713, 507] on div "Continue" at bounding box center [760, 516] width 539 height 19
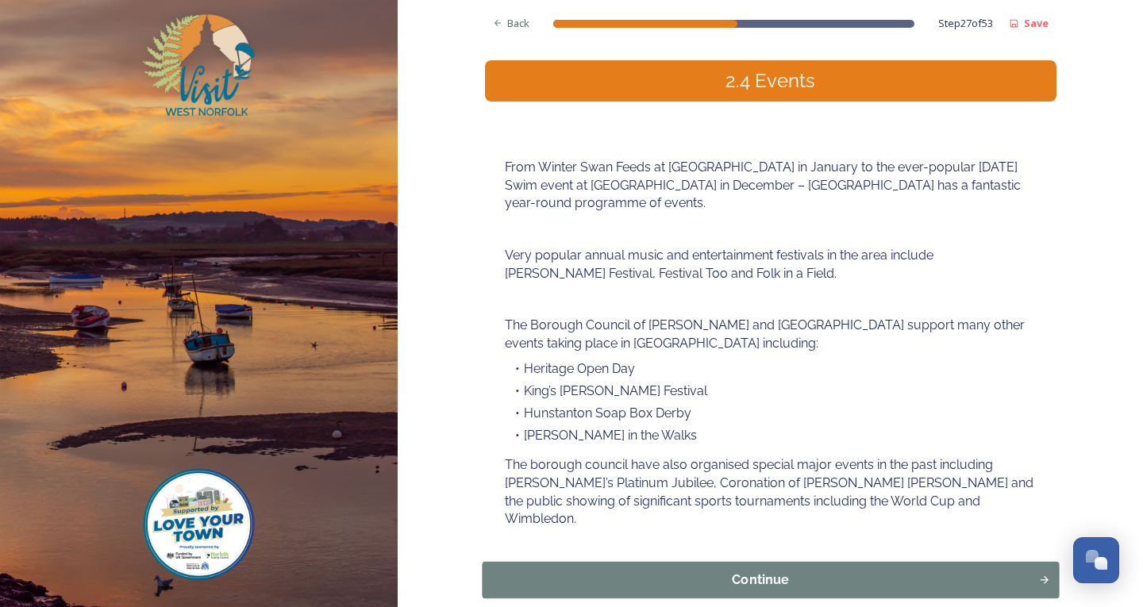
click at [895, 571] on div "Continue" at bounding box center [760, 580] width 539 height 19
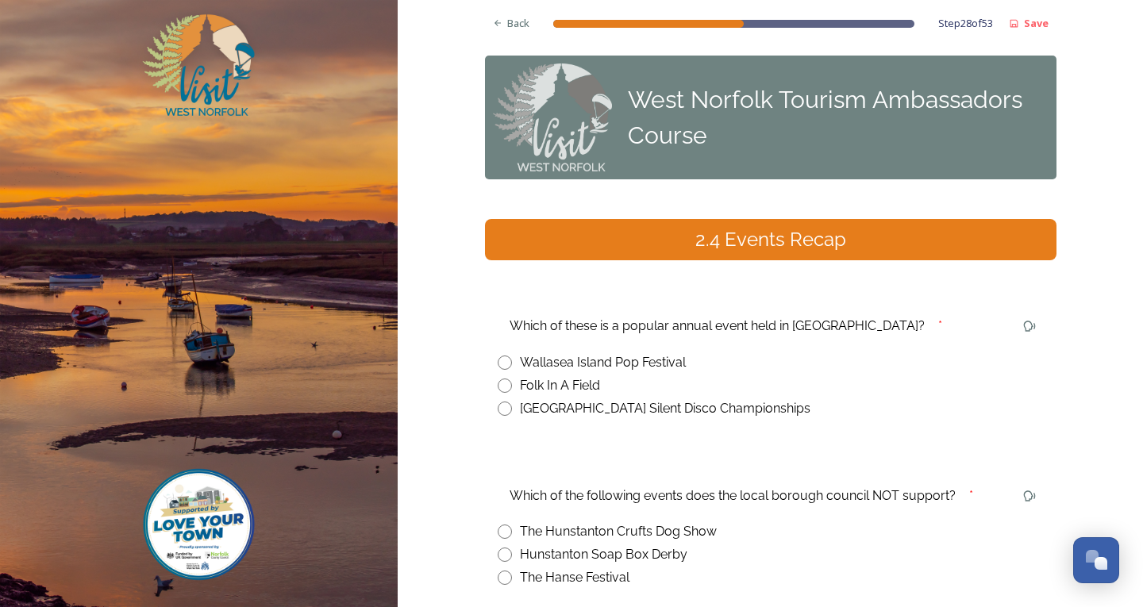
click at [498, 379] on input "radio" at bounding box center [505, 386] width 14 height 14
radio input "true"
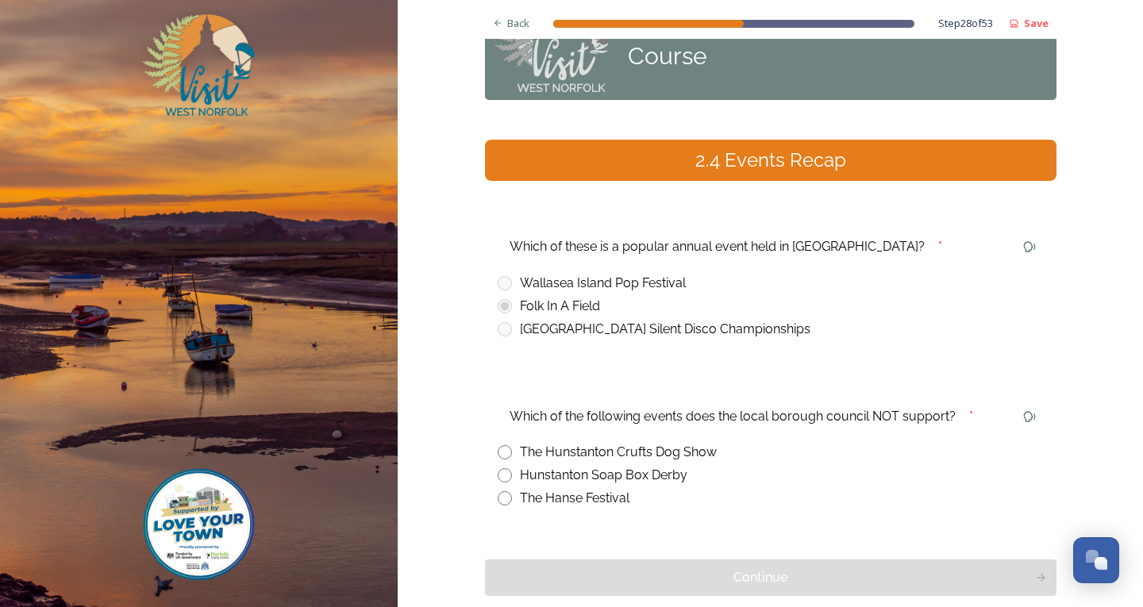
click at [502, 499] on input "radio" at bounding box center [505, 499] width 14 height 14
radio input "true"
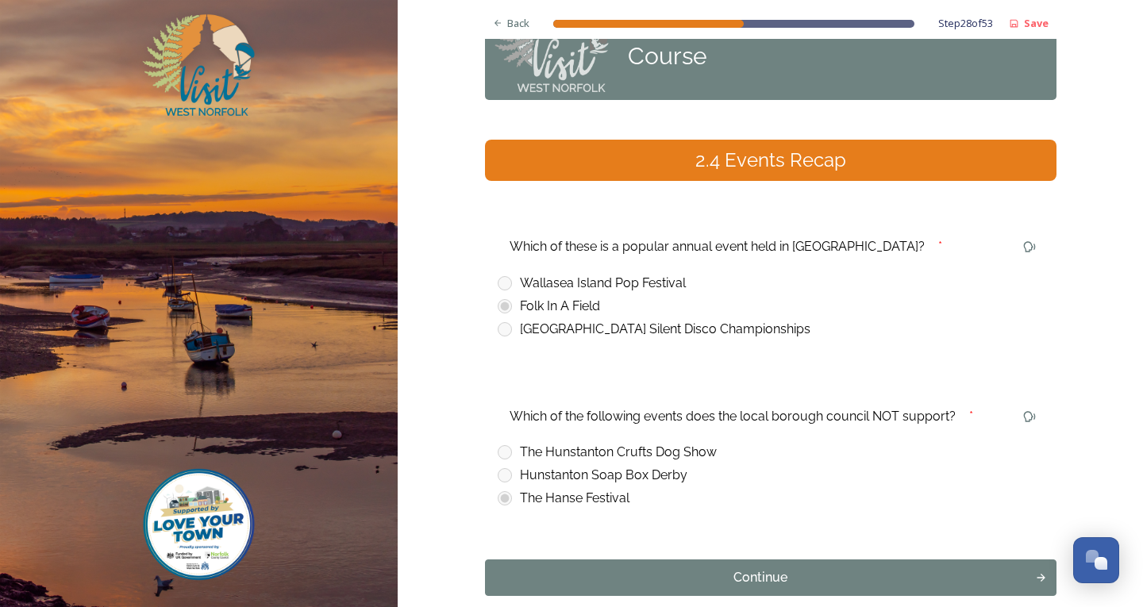
click at [770, 580] on div "Continue" at bounding box center [761, 578] width 534 height 19
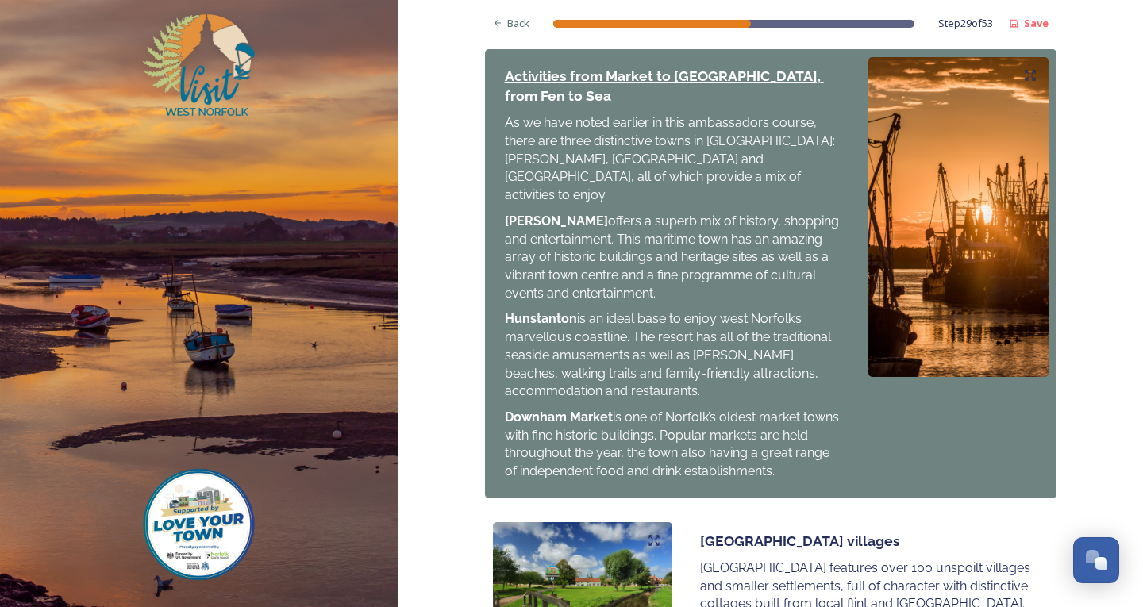
scroll to position [1621, 0]
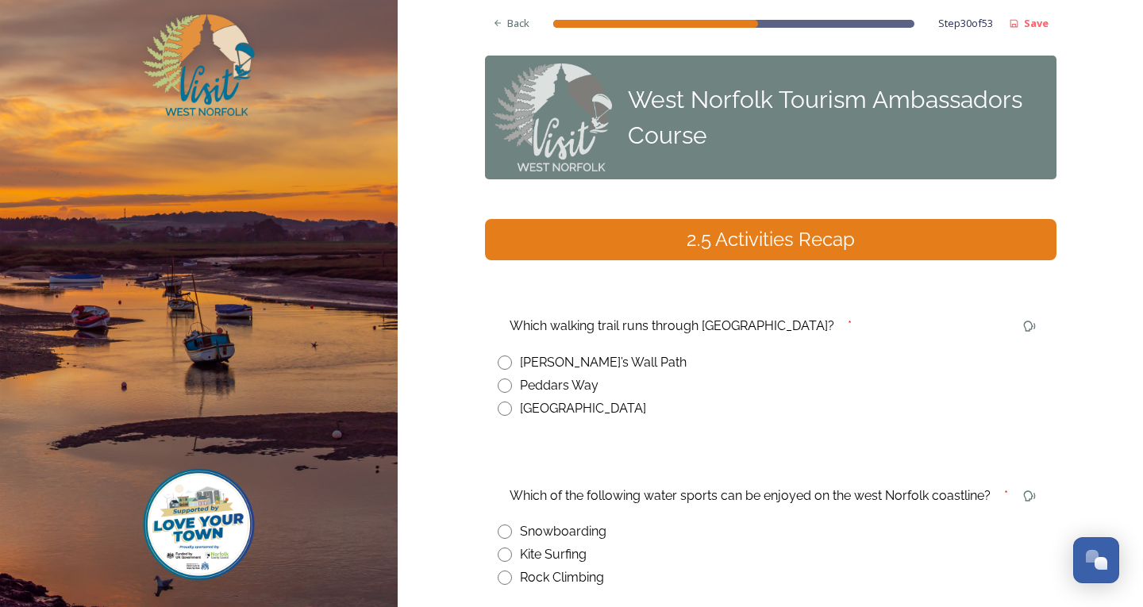
click at [498, 388] on input "radio" at bounding box center [505, 386] width 14 height 14
radio input "true"
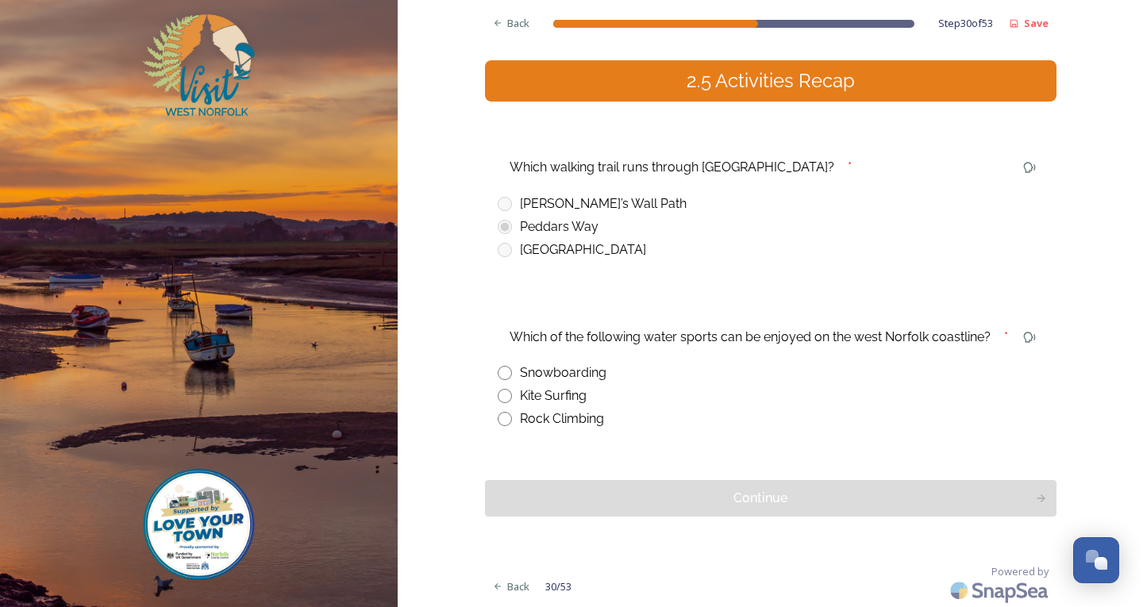
scroll to position [160, 0]
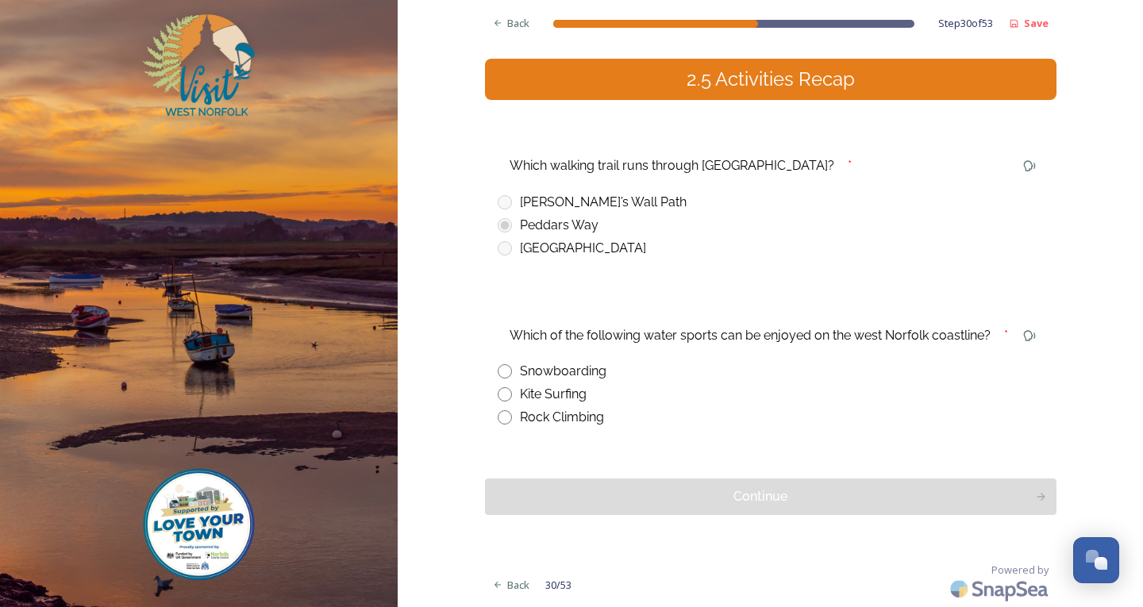
click at [498, 398] on input "radio" at bounding box center [505, 395] width 14 height 14
radio input "true"
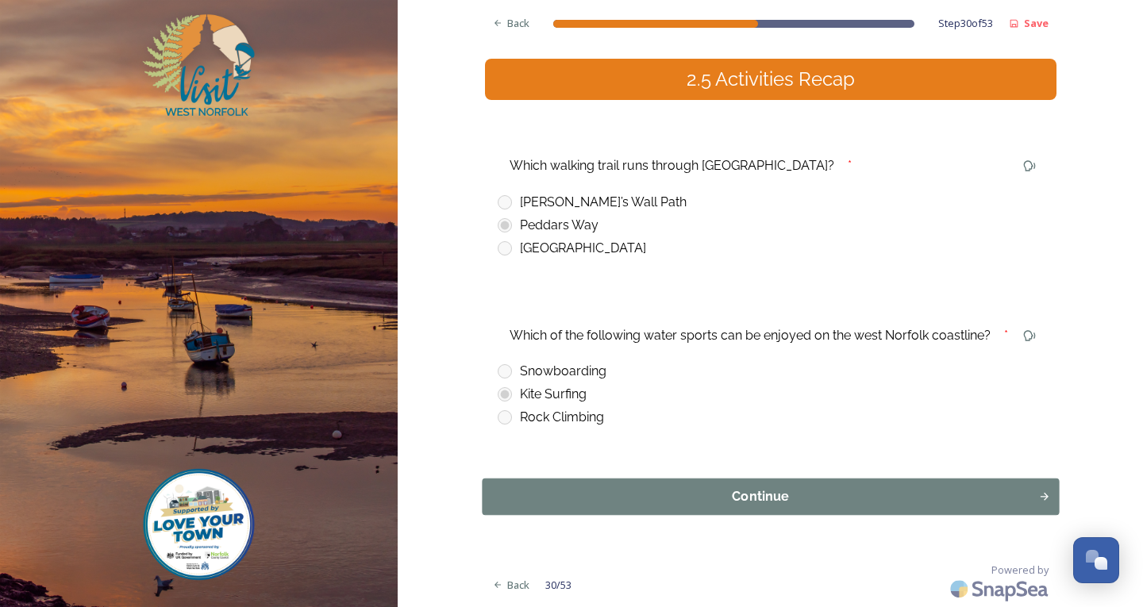
click at [641, 507] on button "Continue" at bounding box center [770, 497] width 577 height 37
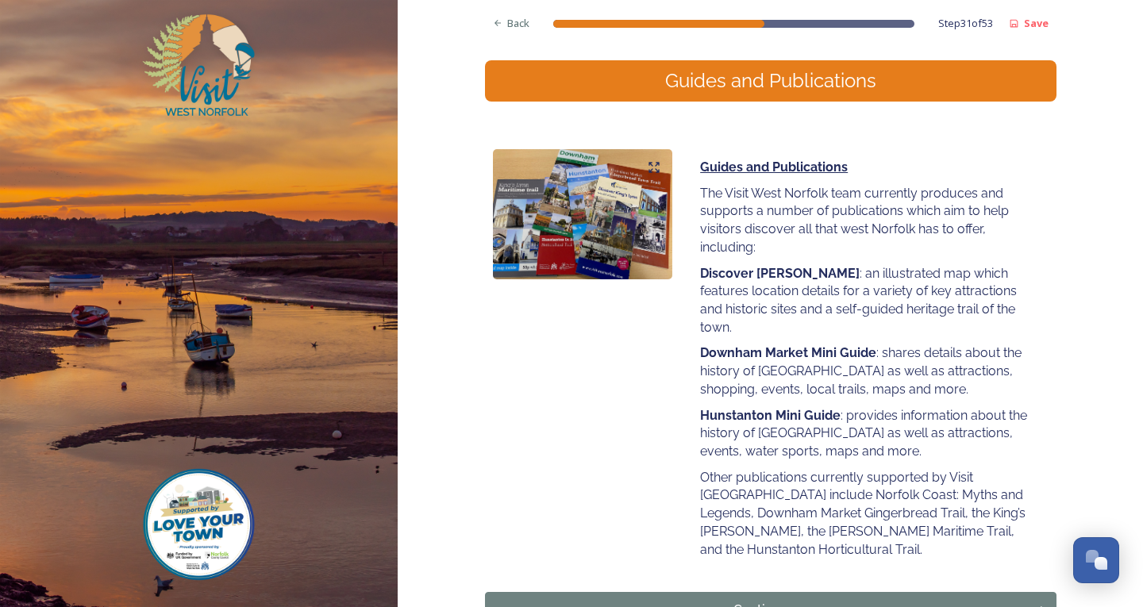
scroll to position [238, 0]
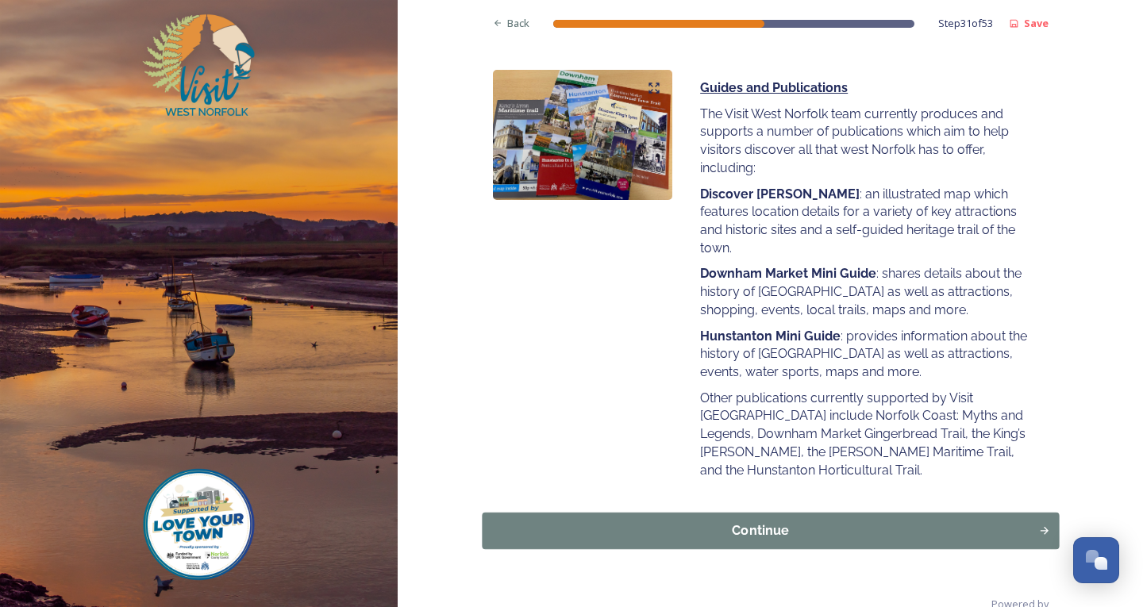
click at [753, 513] on button "Continue" at bounding box center [770, 531] width 577 height 37
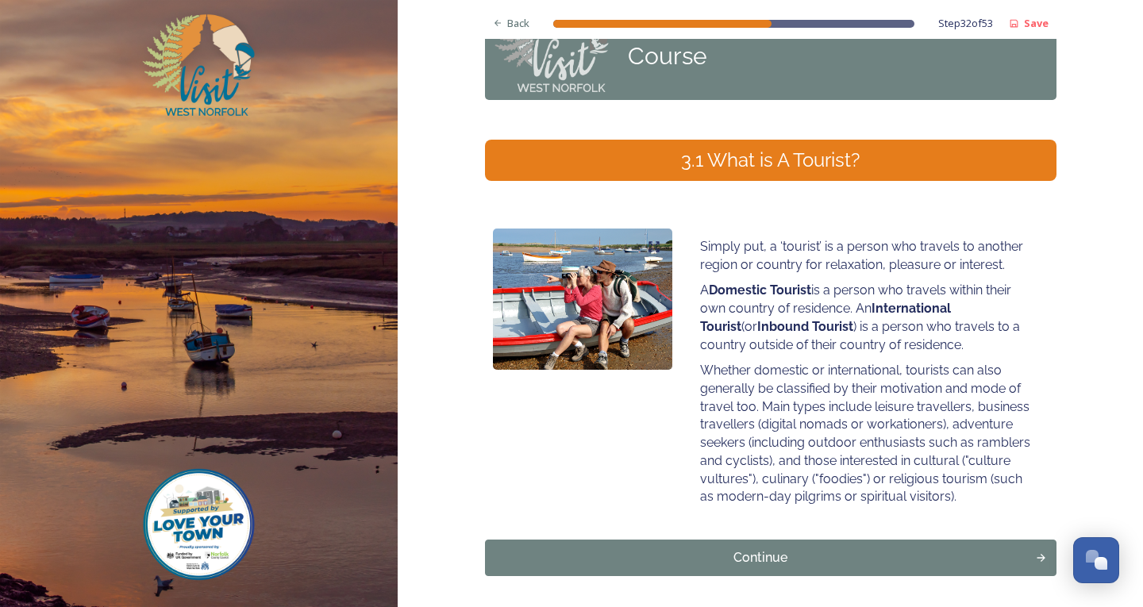
scroll to position [141, 0]
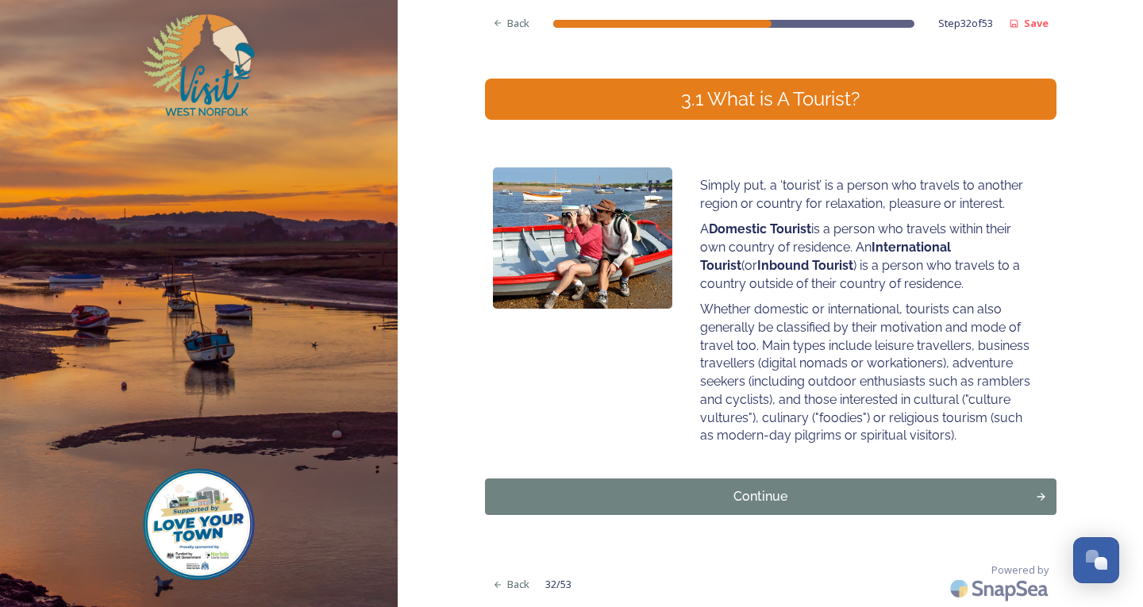
click at [753, 496] on div "Continue" at bounding box center [761, 497] width 534 height 19
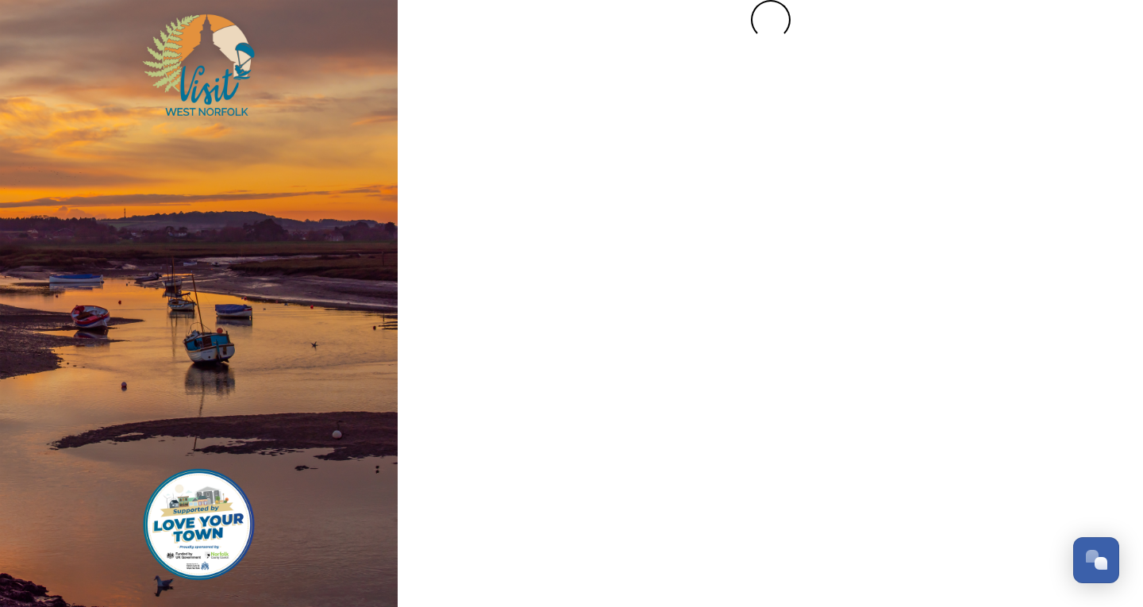
scroll to position [0, 0]
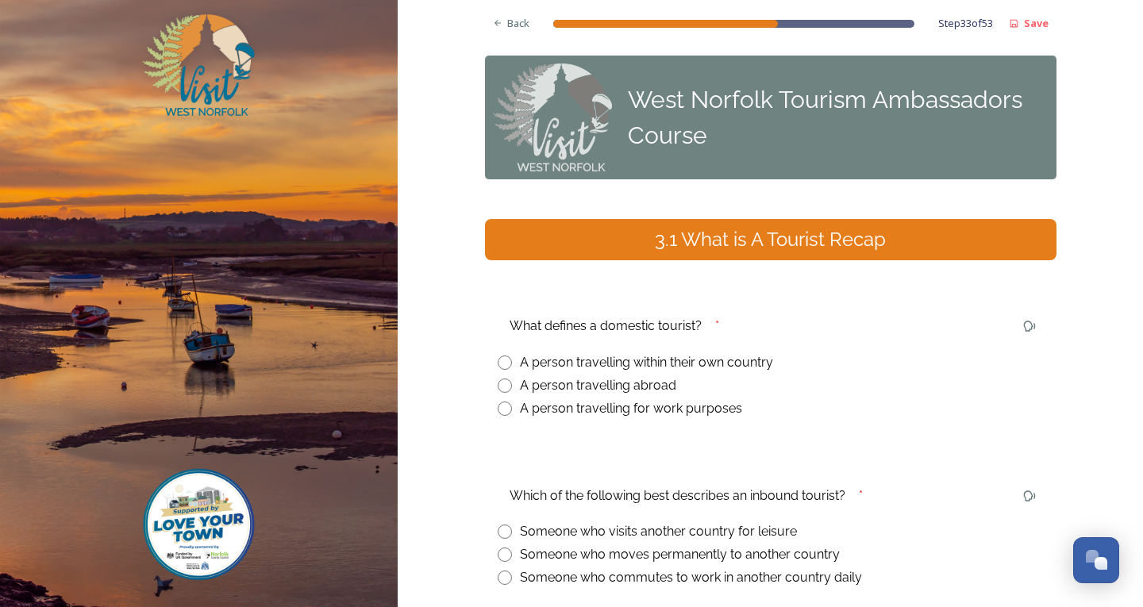
click at [500, 361] on input "radio" at bounding box center [505, 363] width 14 height 14
radio input "true"
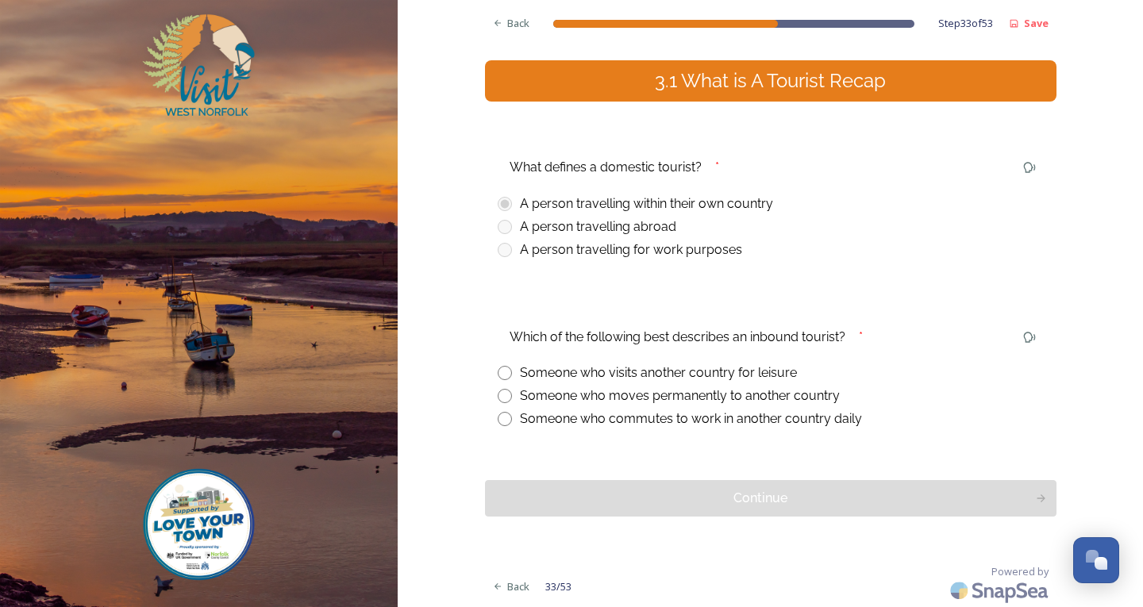
scroll to position [160, 0]
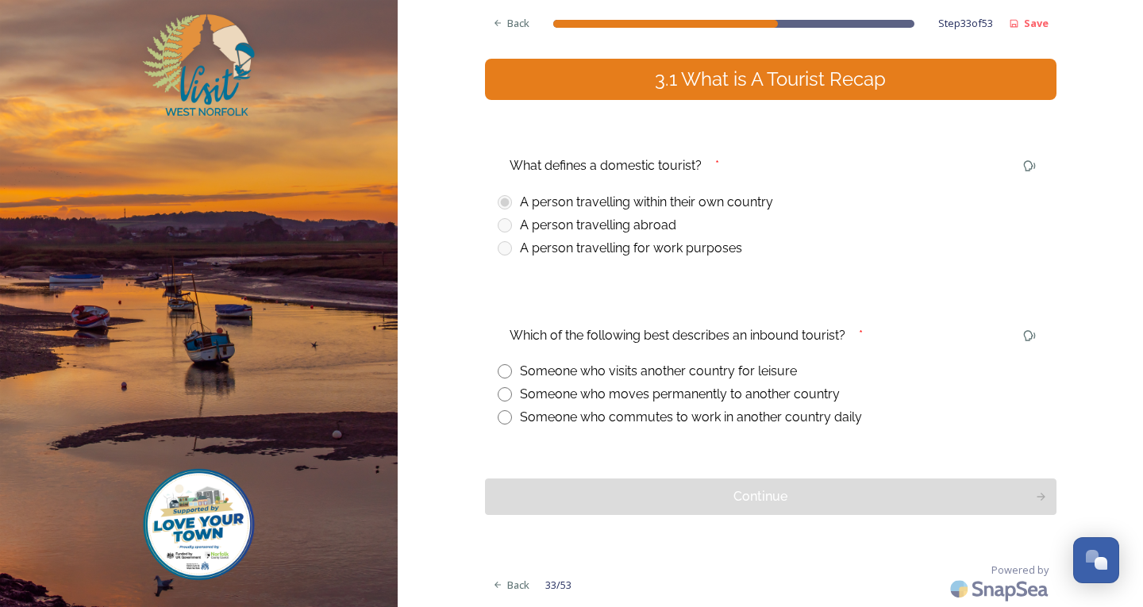
click at [499, 374] on input "radio" at bounding box center [505, 371] width 14 height 14
radio input "true"
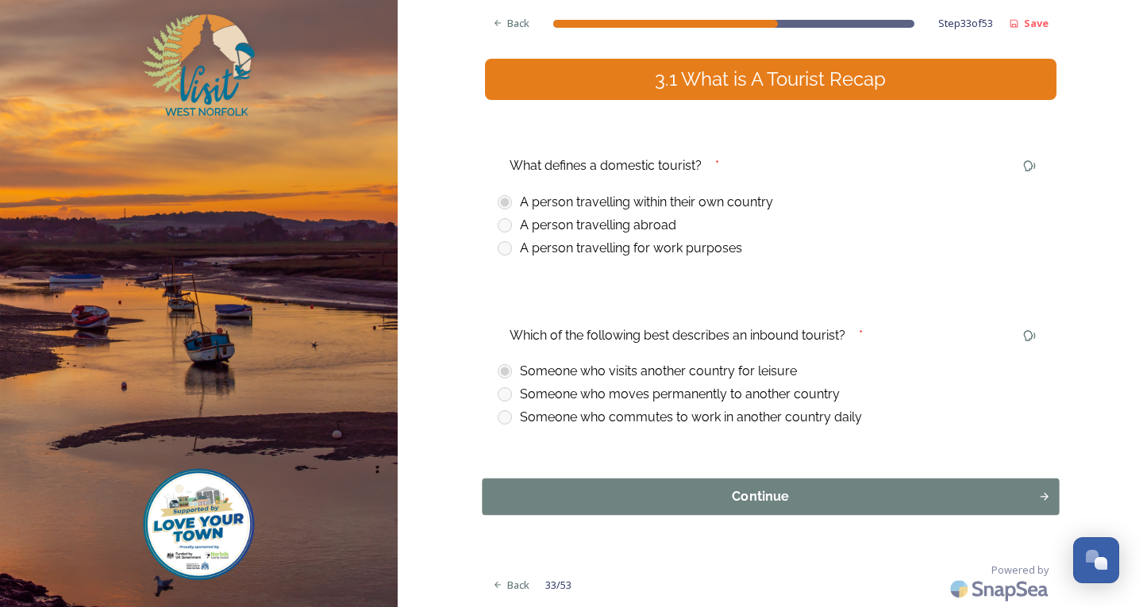
click at [678, 499] on div "Continue" at bounding box center [760, 497] width 539 height 19
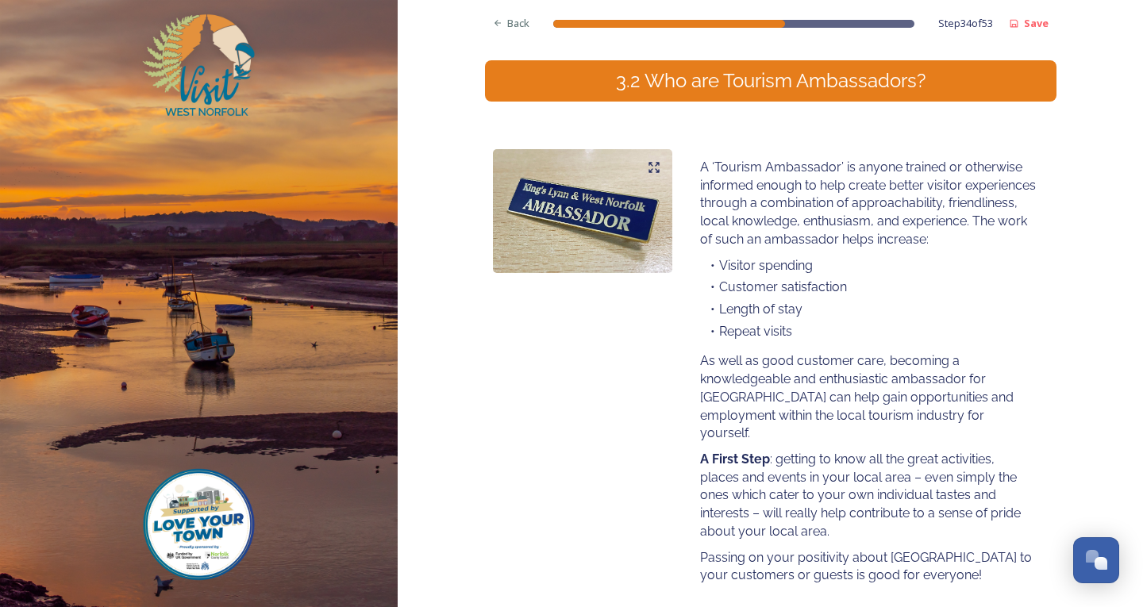
scroll to position [299, 0]
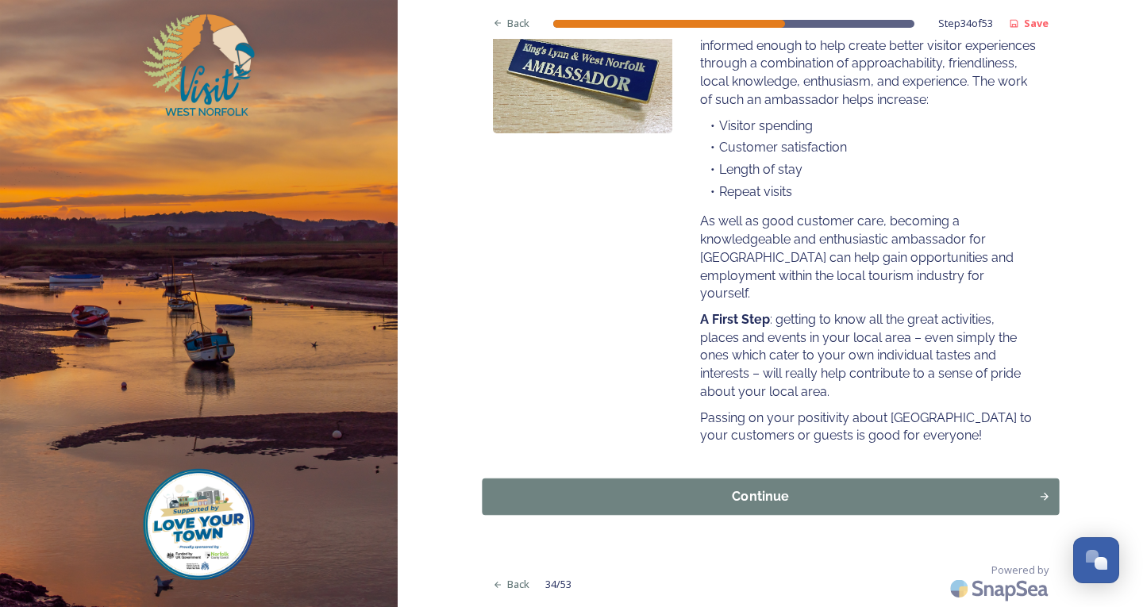
click at [773, 492] on div "Continue" at bounding box center [760, 497] width 539 height 19
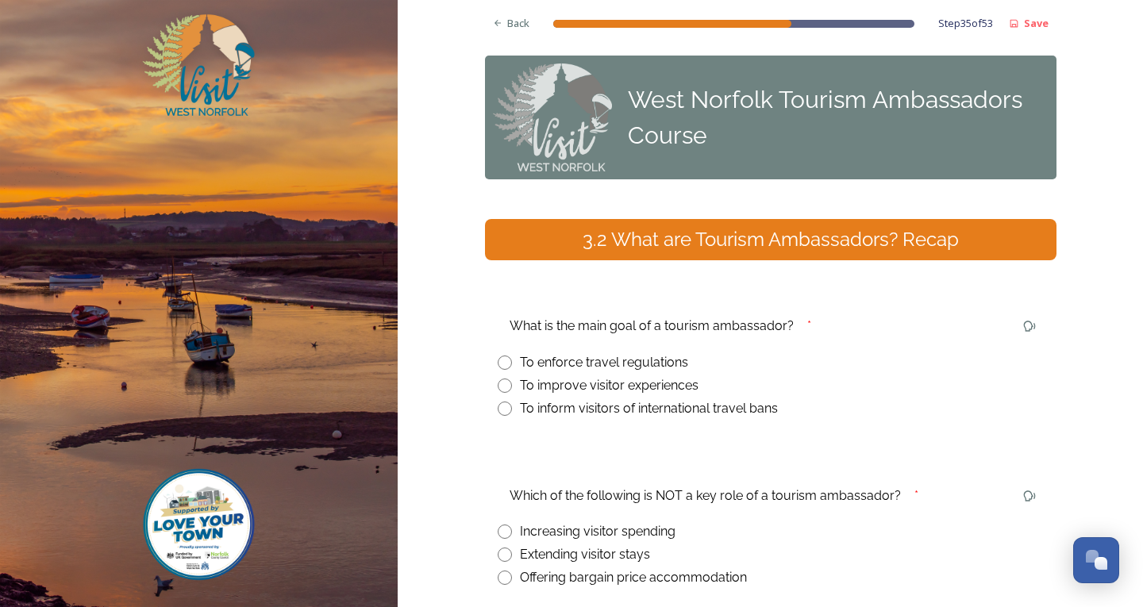
click at [498, 382] on input "radio" at bounding box center [505, 386] width 14 height 14
radio input "true"
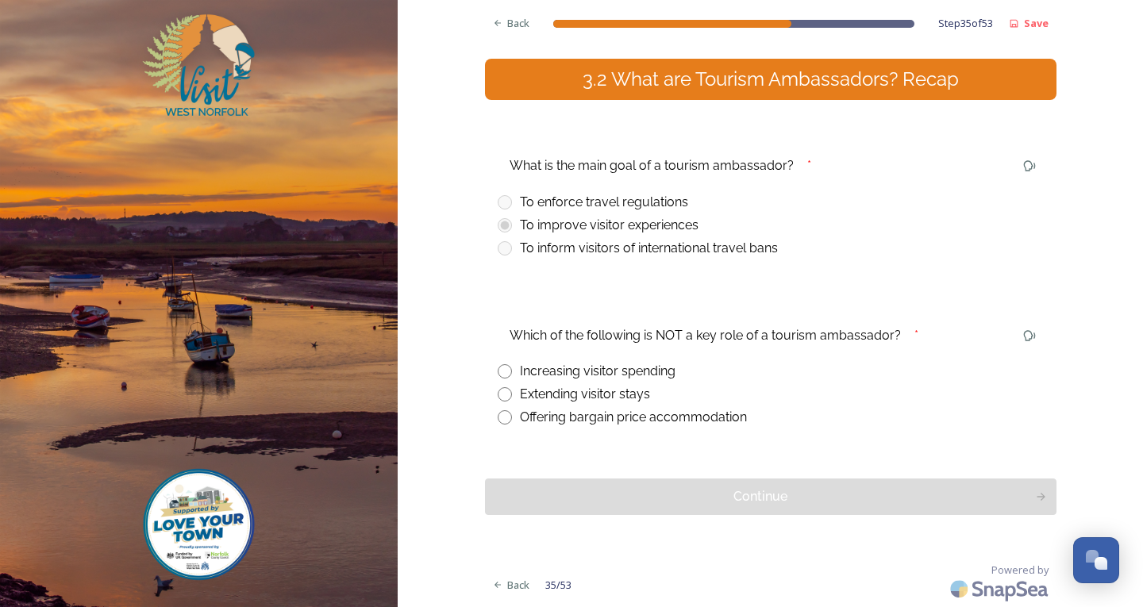
click at [498, 417] on input "radio" at bounding box center [505, 418] width 14 height 14
radio input "true"
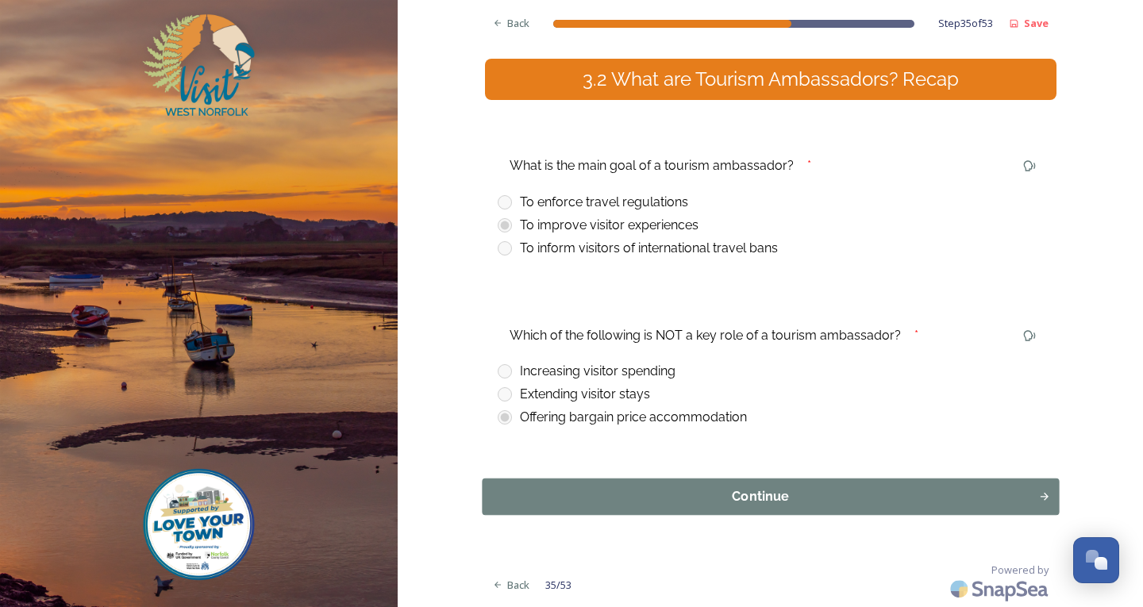
click at [615, 489] on div "Continue" at bounding box center [760, 497] width 539 height 19
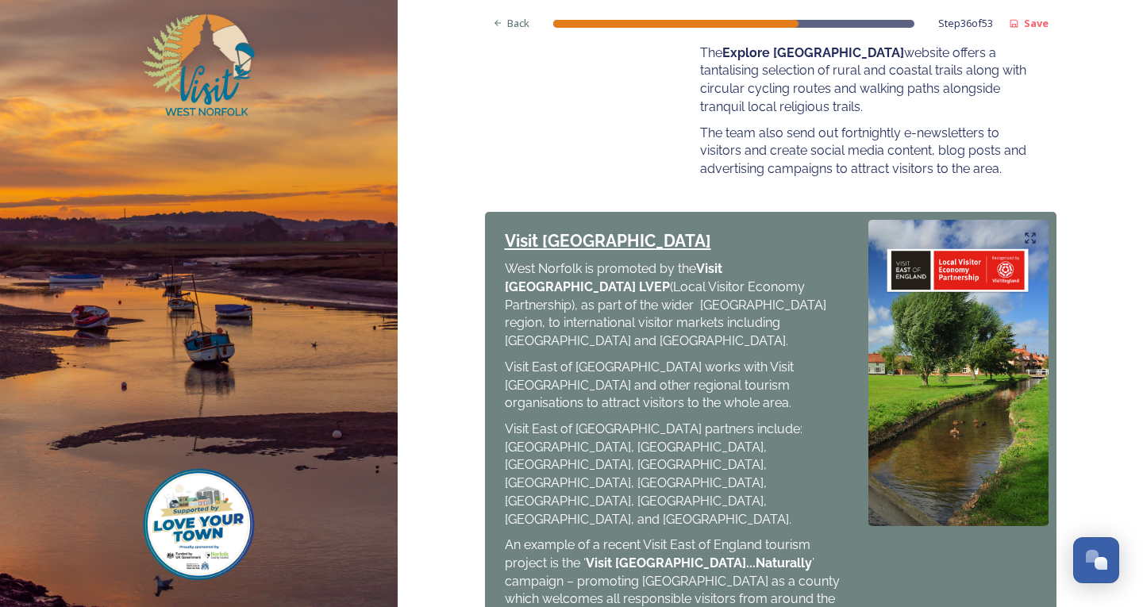
scroll to position [715, 0]
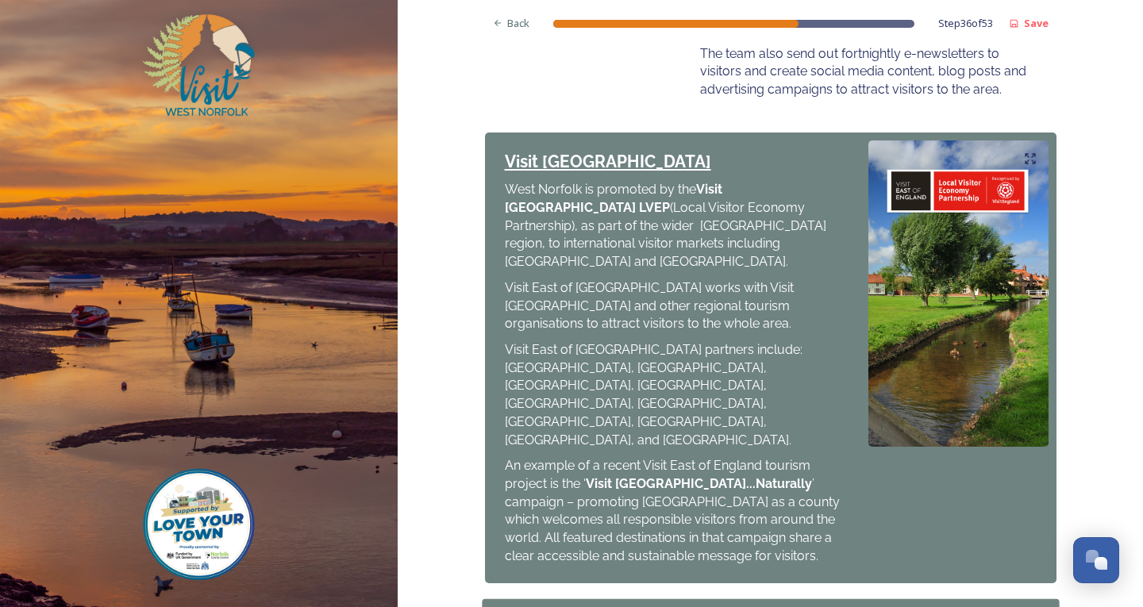
click at [750, 607] on div "Continue" at bounding box center [760, 616] width 539 height 19
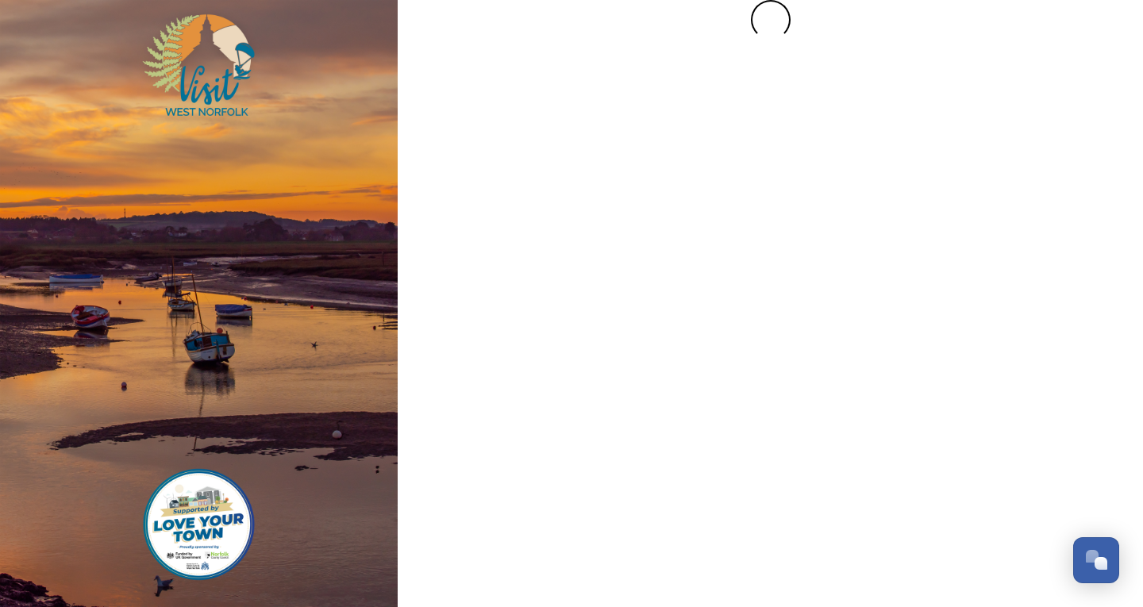
scroll to position [0, 0]
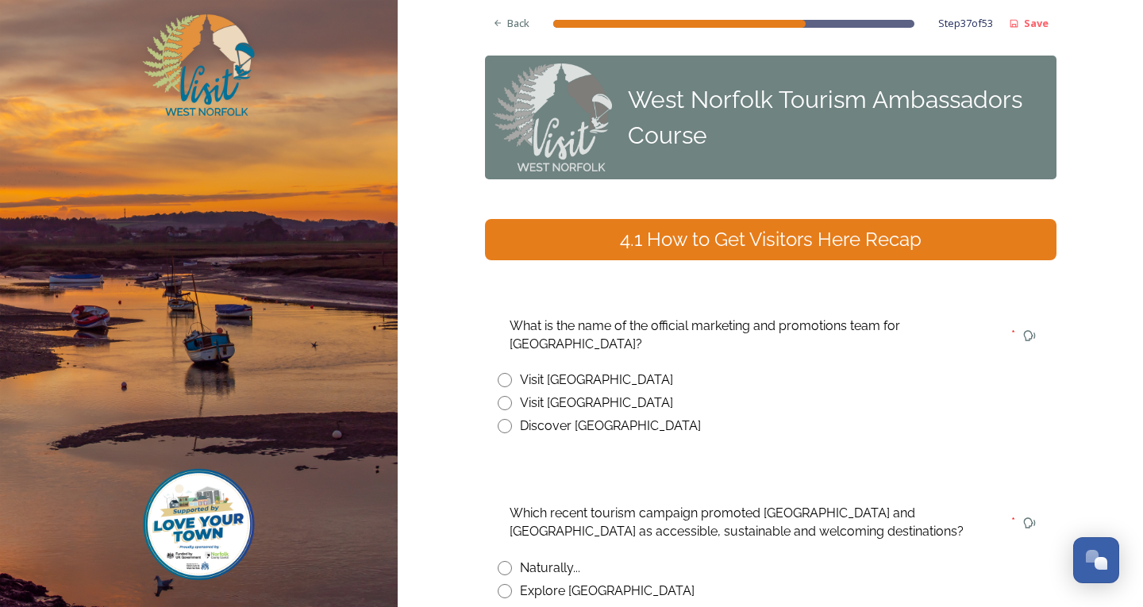
click at [499, 396] on input "radio" at bounding box center [505, 403] width 14 height 14
radio input "true"
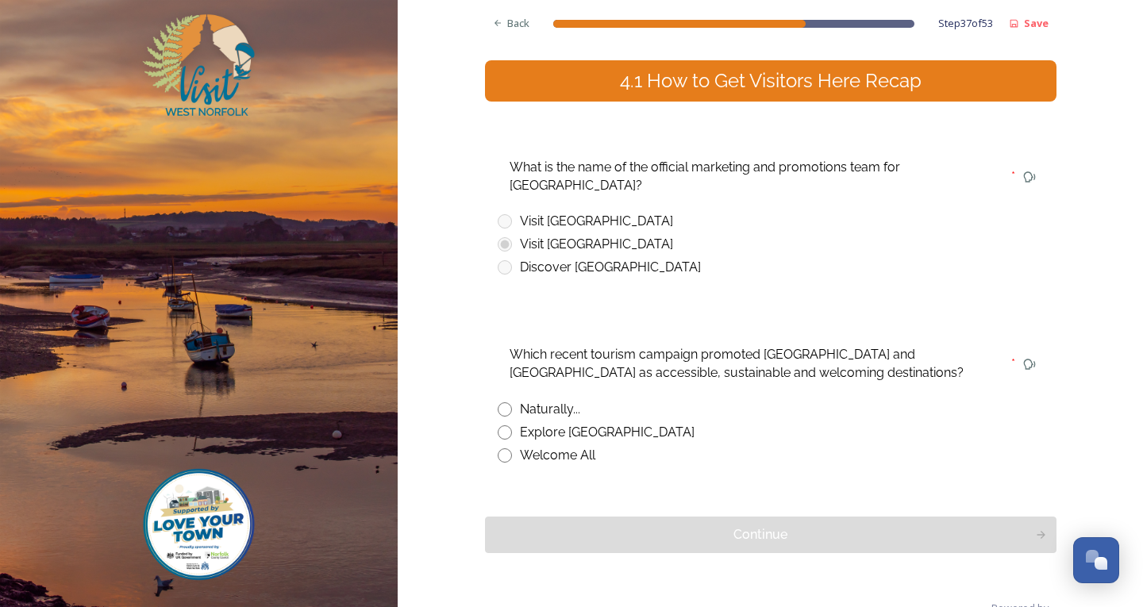
scroll to position [179, 0]
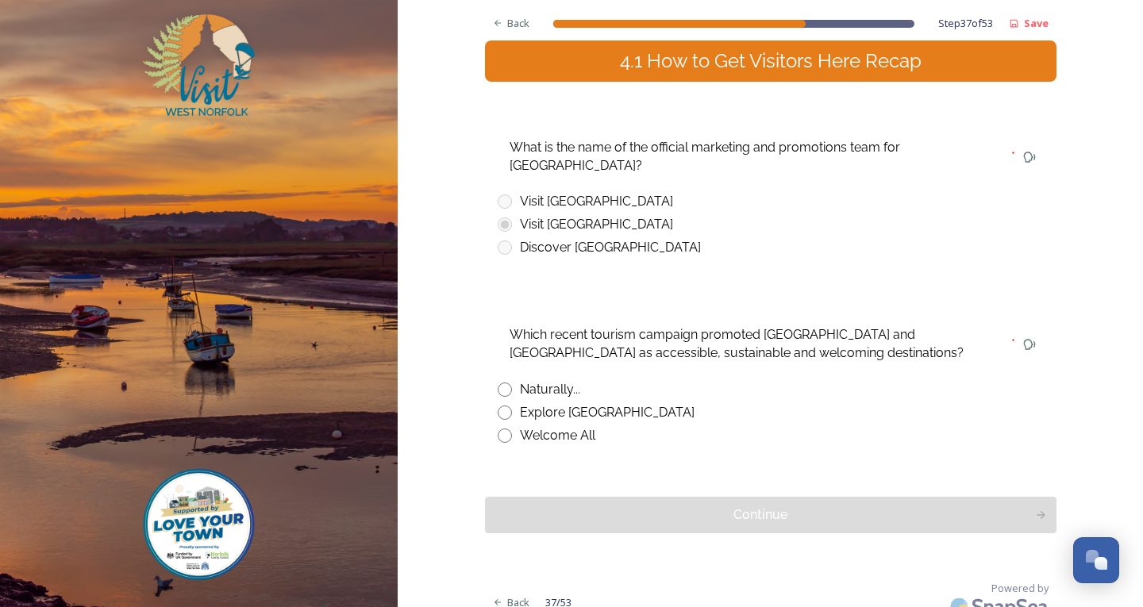
click at [499, 406] on input "radio" at bounding box center [505, 413] width 14 height 14
radio input "true"
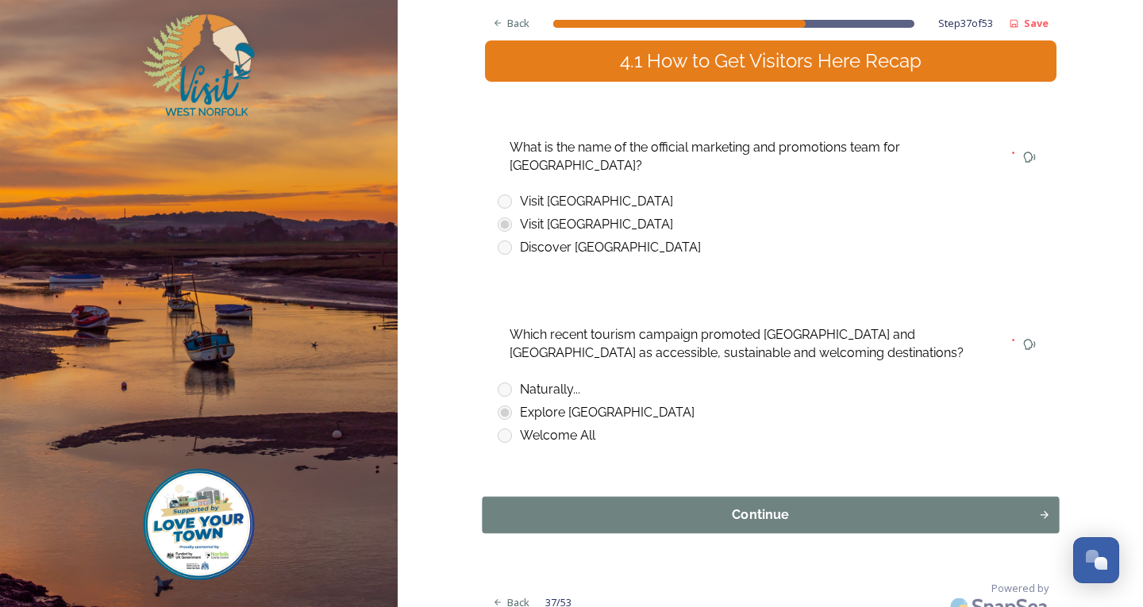
click at [722, 497] on button "Continue" at bounding box center [770, 515] width 577 height 37
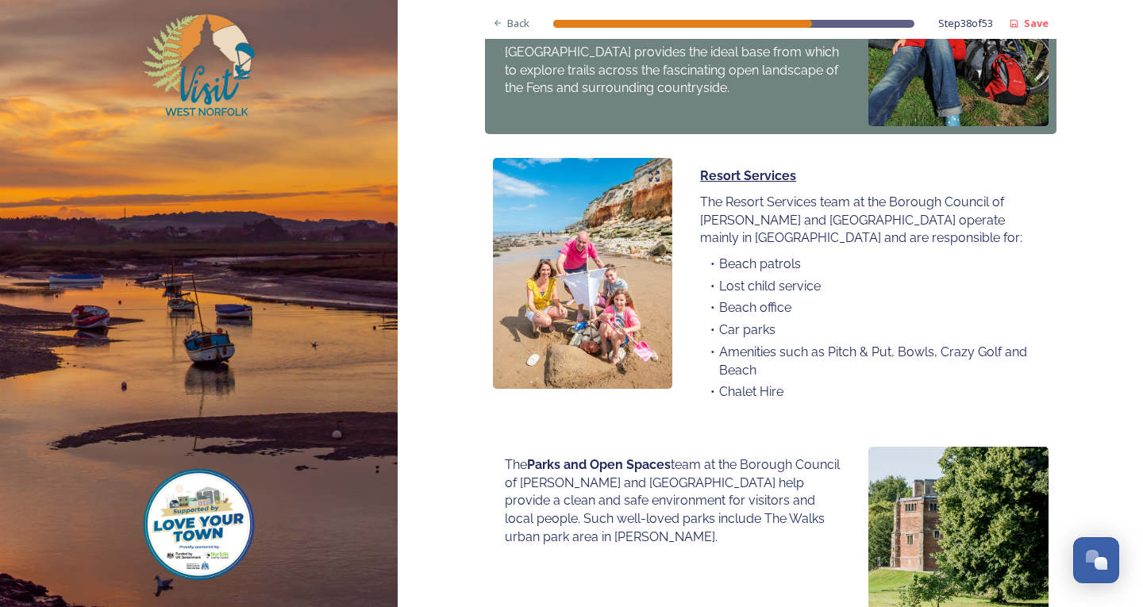
scroll to position [1112, 0]
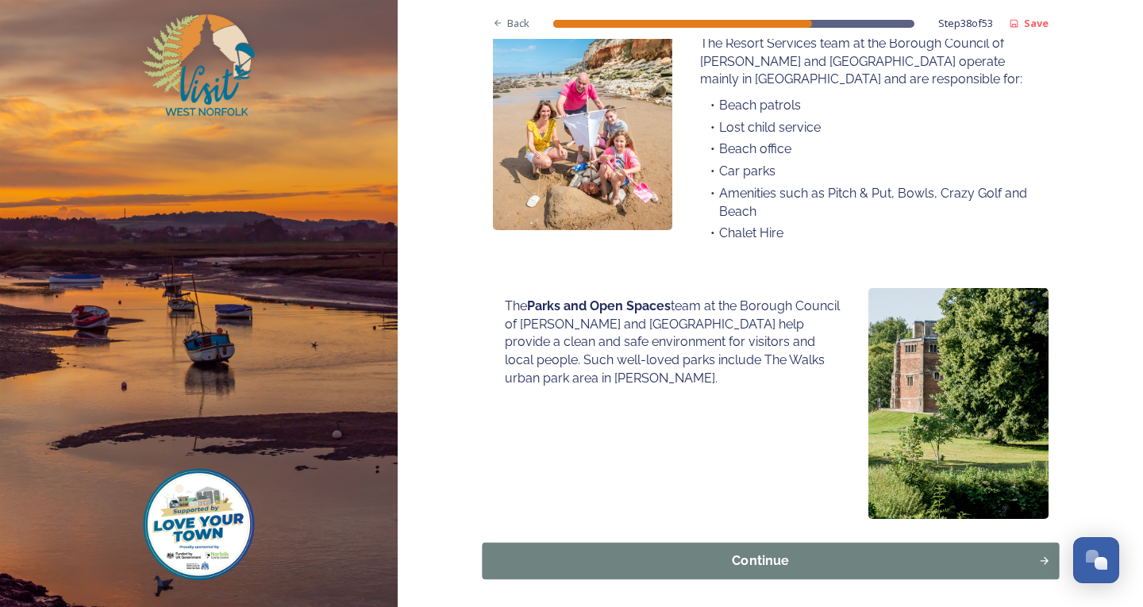
click at [754, 552] on div "Continue" at bounding box center [760, 561] width 539 height 19
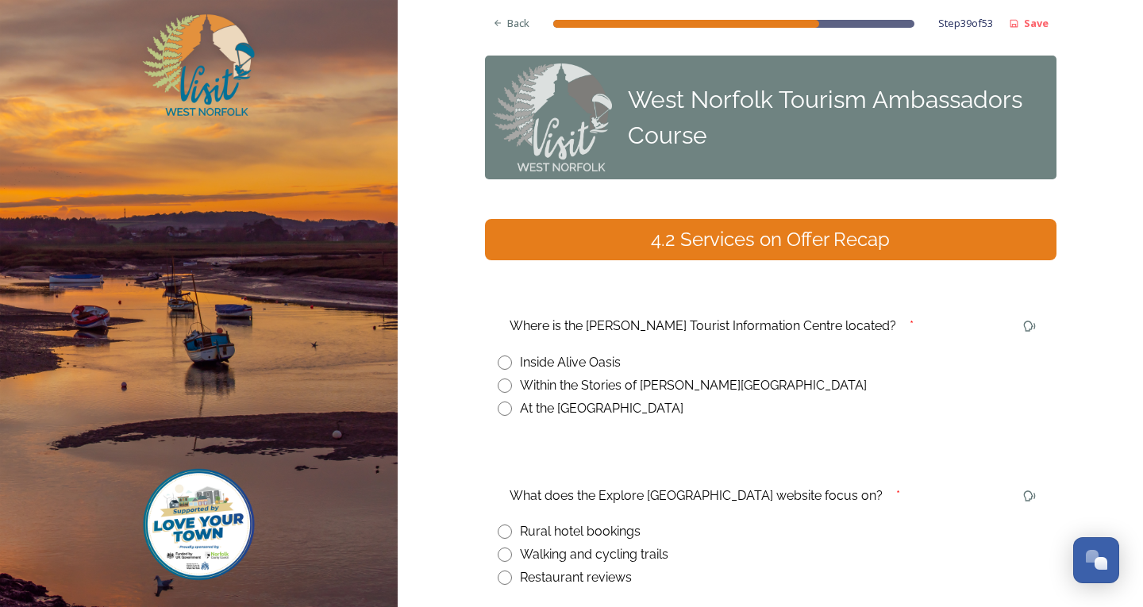
click at [498, 384] on input "radio" at bounding box center [505, 386] width 14 height 14
radio input "true"
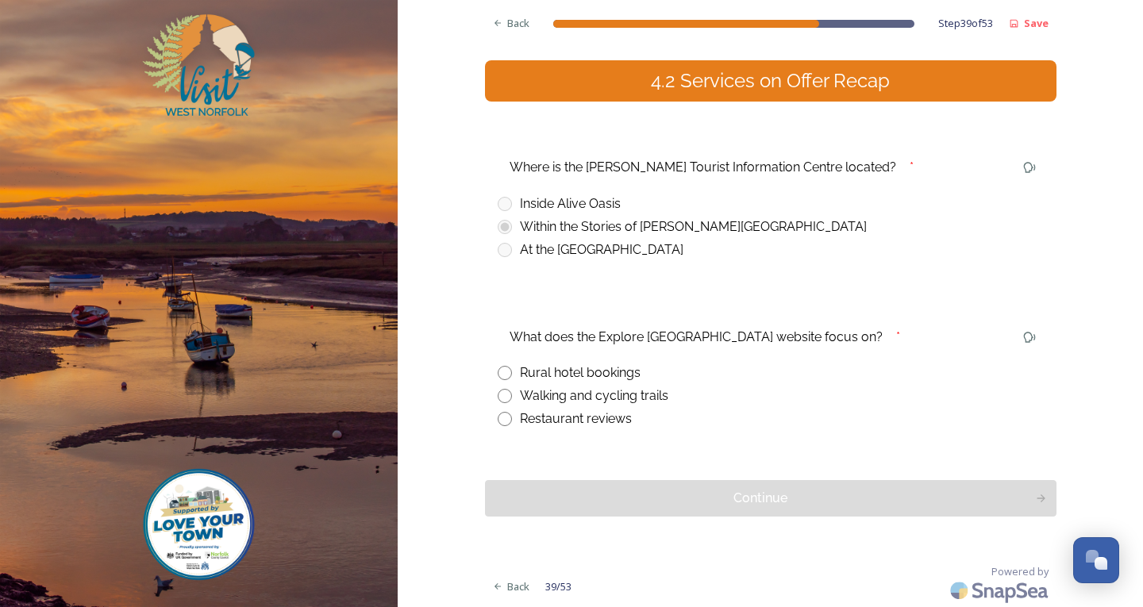
scroll to position [160, 0]
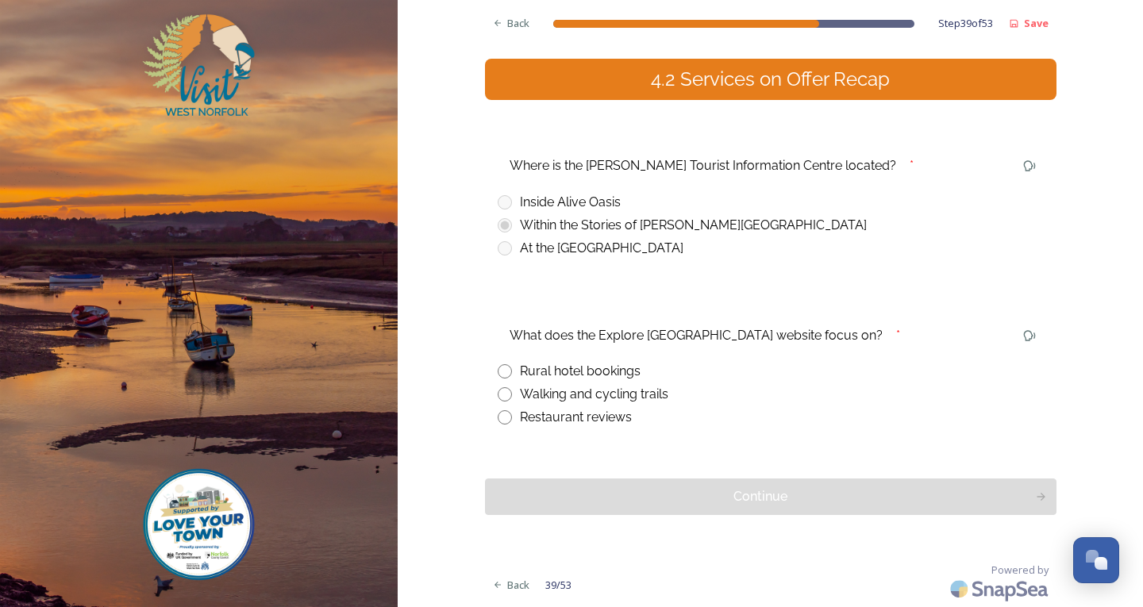
click at [498, 388] on input "radio" at bounding box center [505, 395] width 14 height 14
radio input "true"
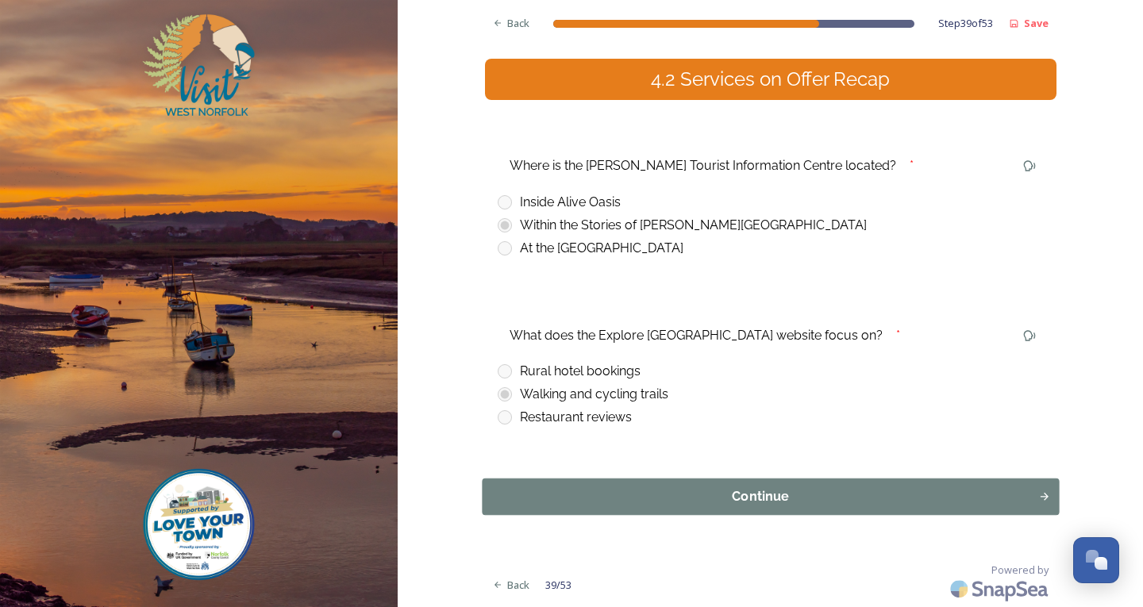
click at [756, 503] on div "Continue" at bounding box center [760, 497] width 539 height 19
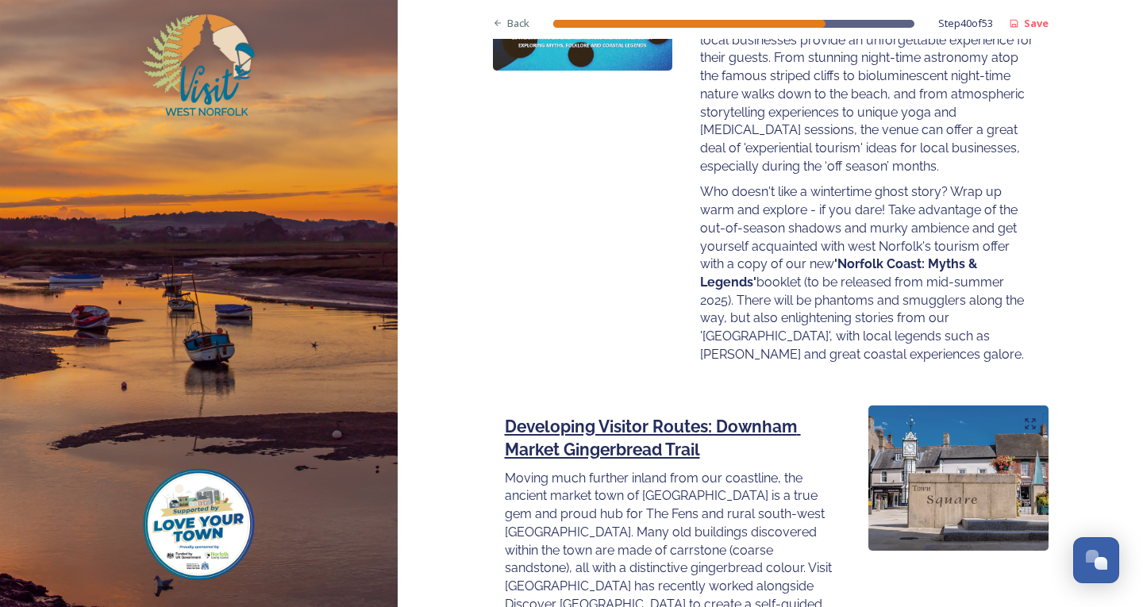
scroll to position [2144, 0]
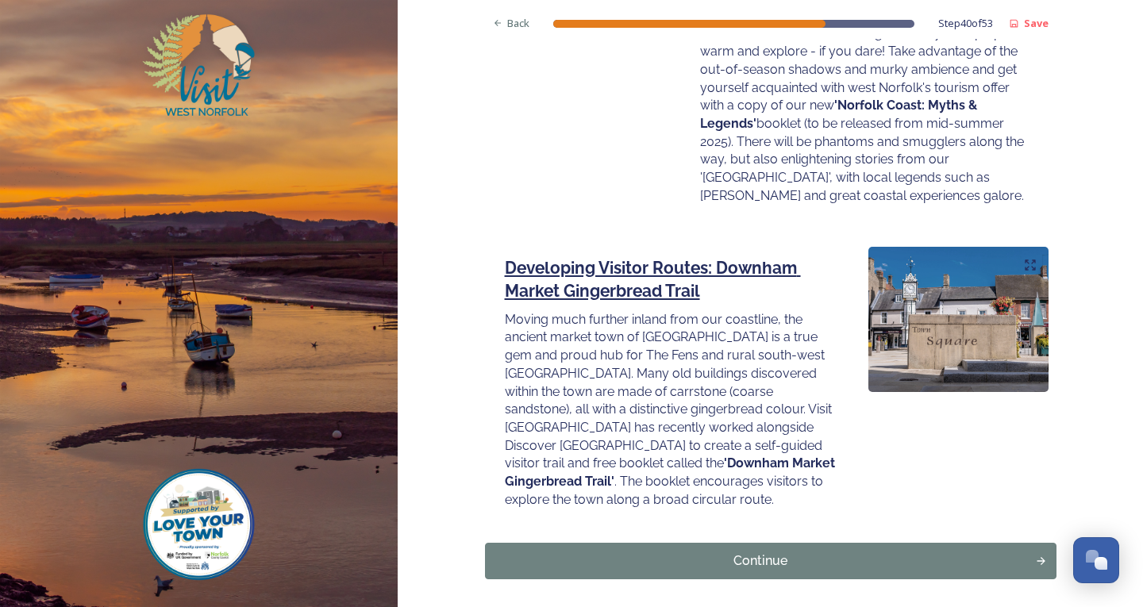
click at [866, 552] on div "Continue" at bounding box center [761, 561] width 534 height 19
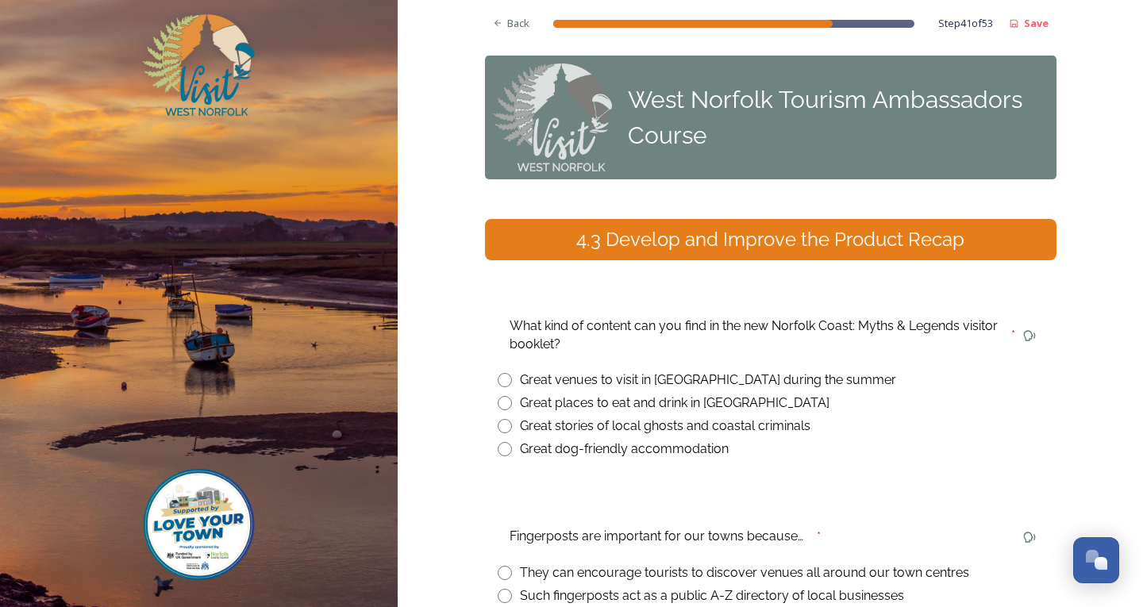
scroll to position [159, 0]
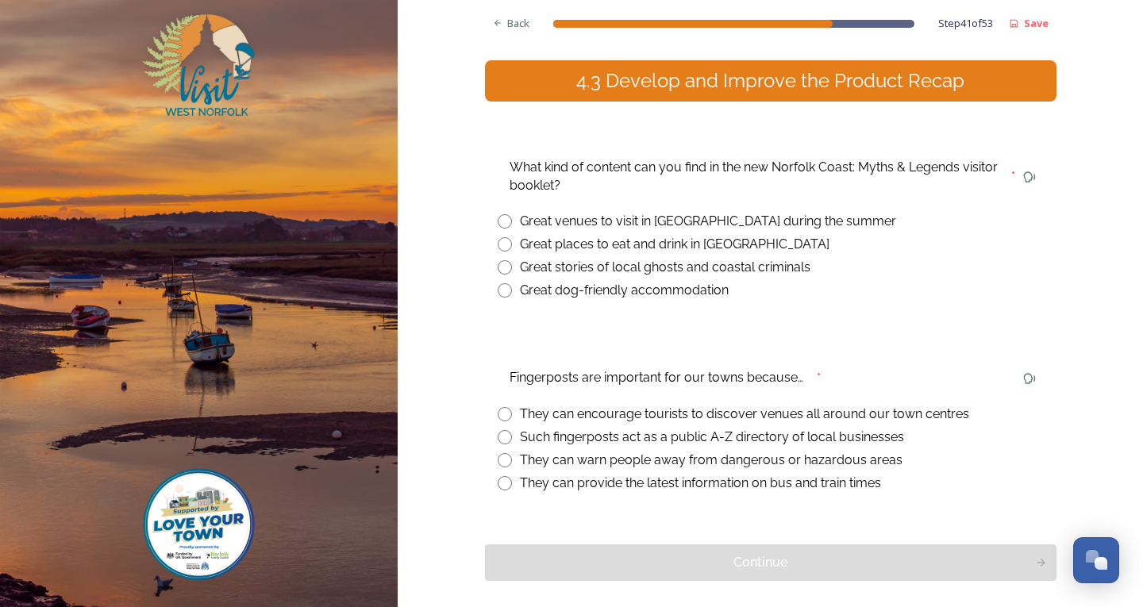
click at [498, 268] on input "radio" at bounding box center [505, 267] width 14 height 14
radio input "true"
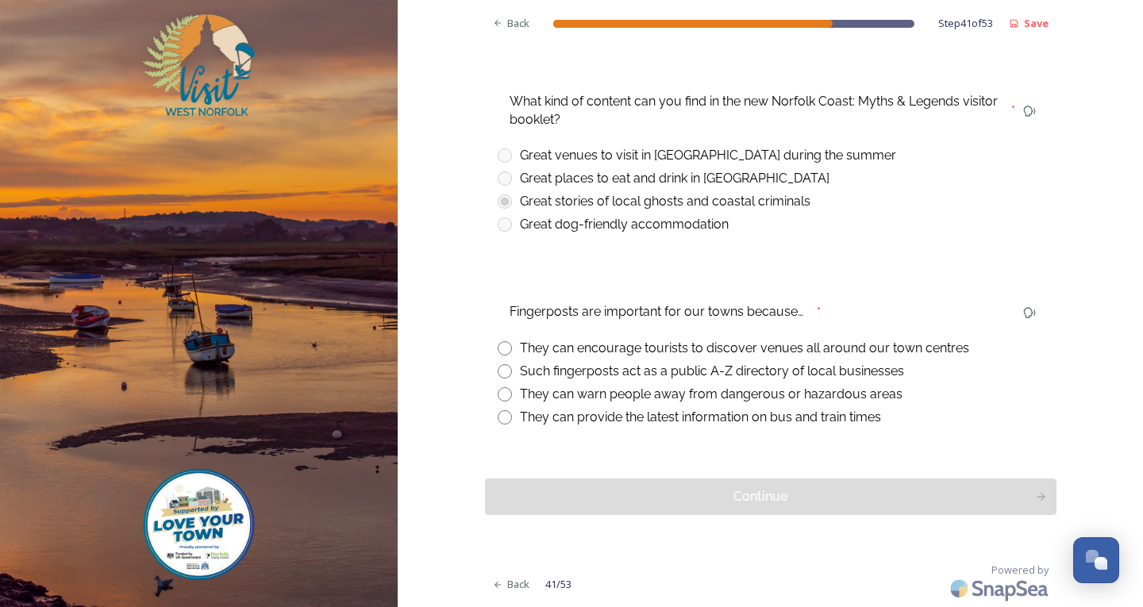
click at [503, 347] on input "radio" at bounding box center [505, 348] width 14 height 14
radio input "true"
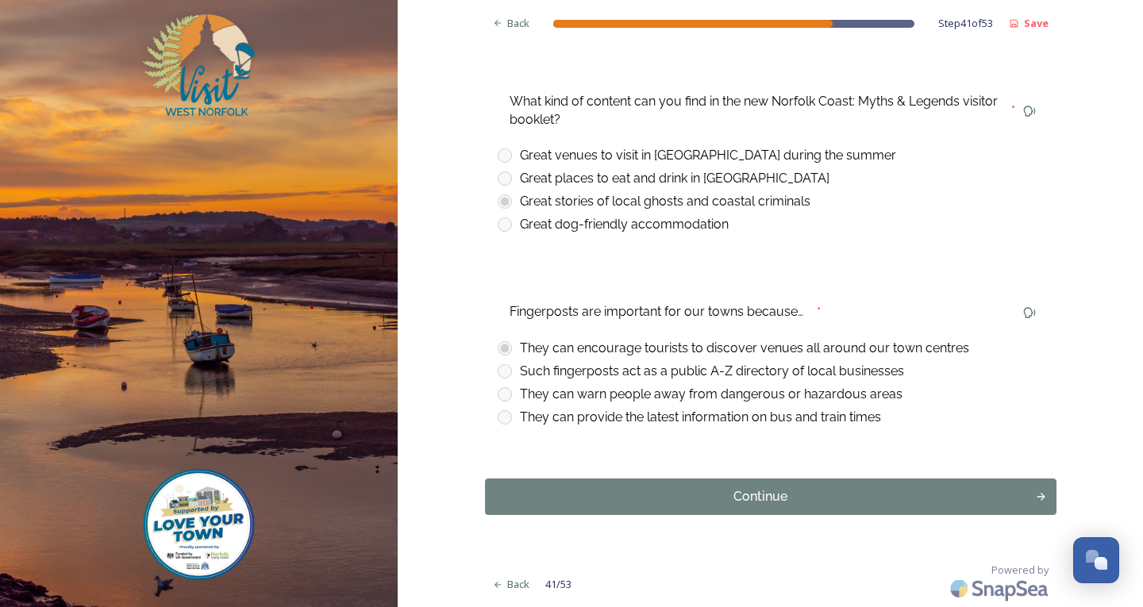
click at [734, 518] on div "Back Step 41 of 53 Save West Norfolk Tourism Ambassadors Course 4.3 Develop and…" at bounding box center [771, 191] width 572 height 832
click at [732, 503] on div "Continue" at bounding box center [760, 497] width 539 height 19
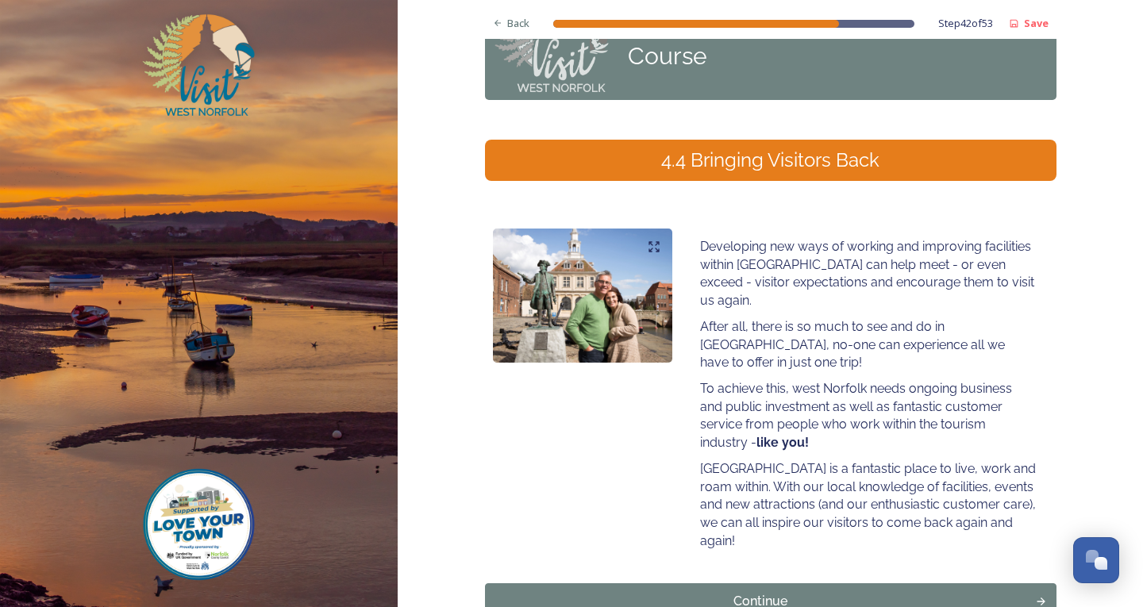
scroll to position [148, 0]
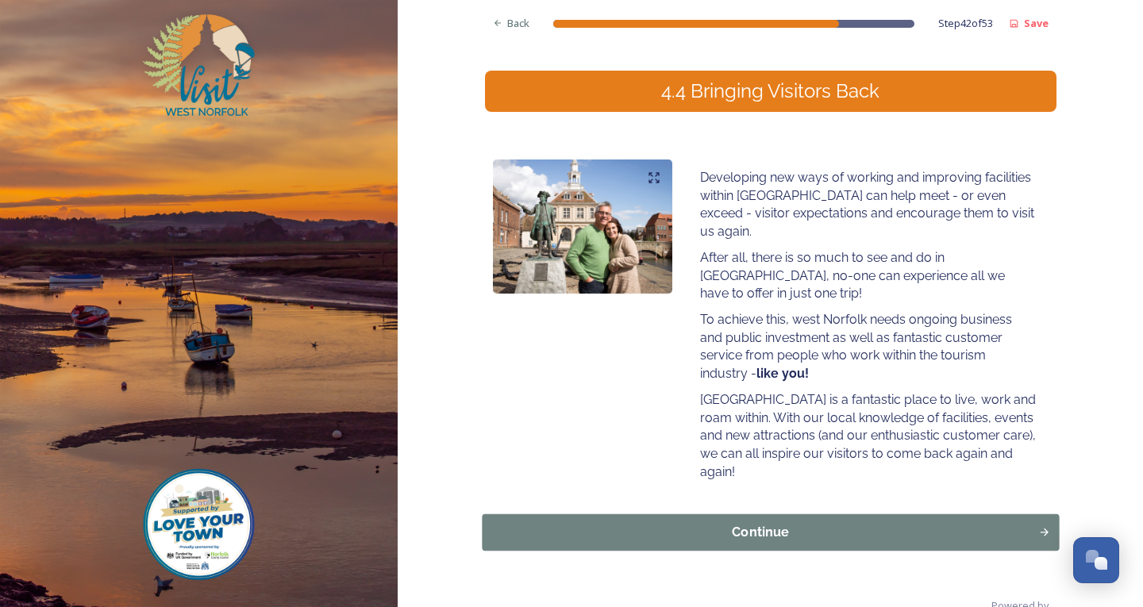
click at [881, 515] on button "Continue" at bounding box center [770, 533] width 577 height 37
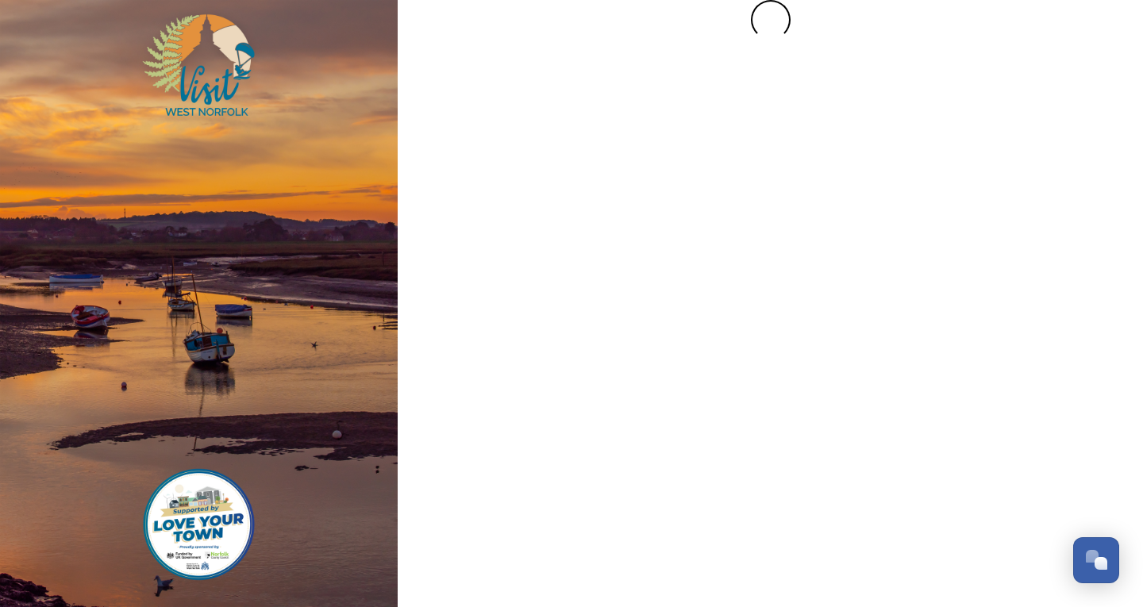
scroll to position [0, 0]
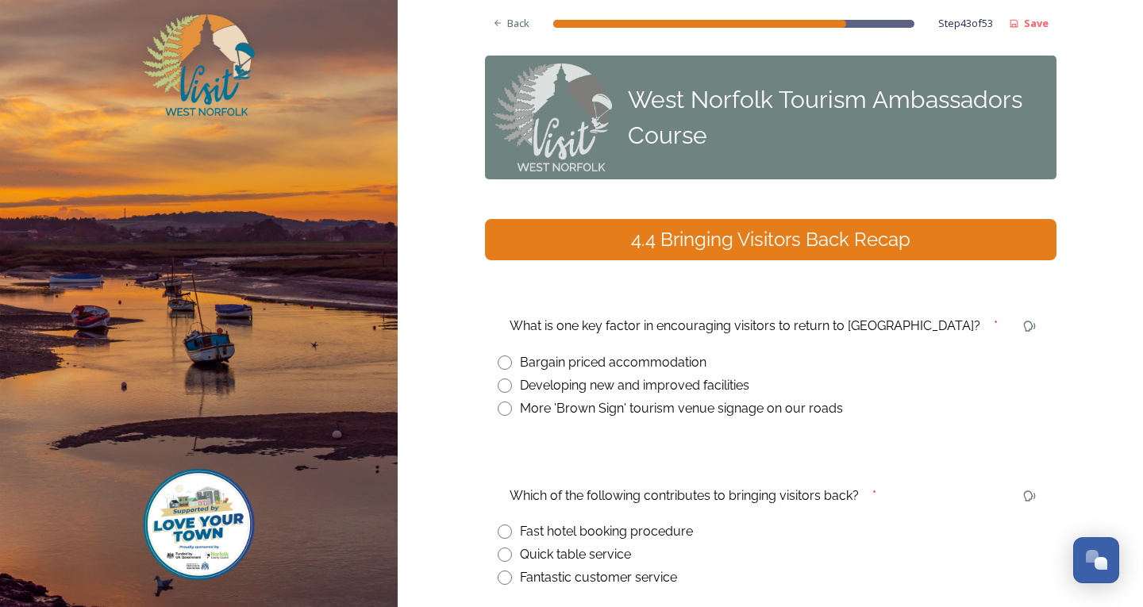
click at [504, 386] on input "radio" at bounding box center [505, 386] width 14 height 14
radio input "true"
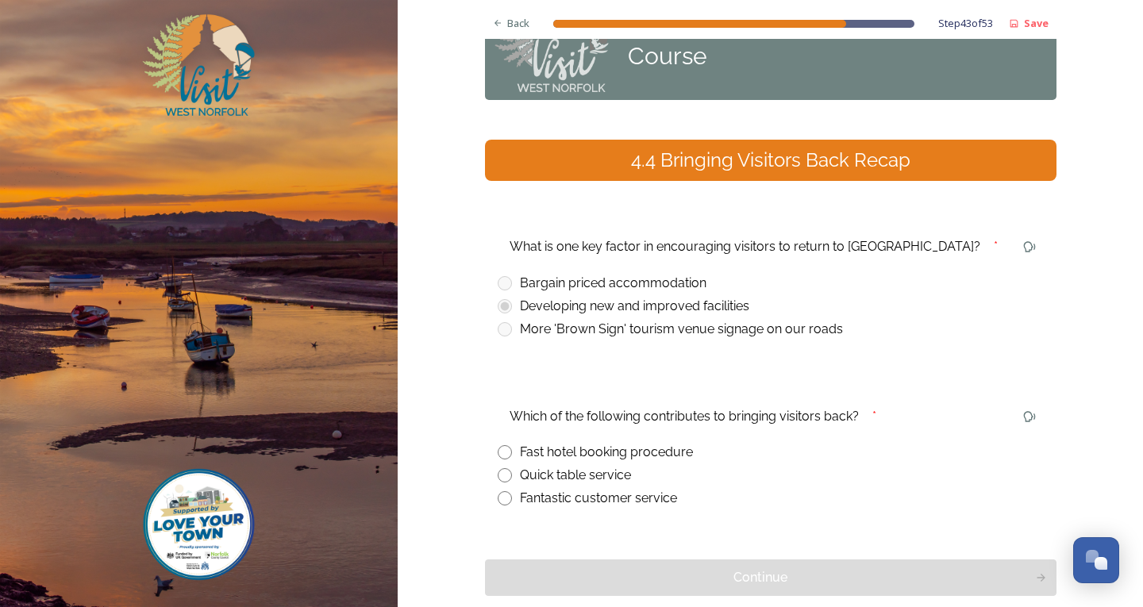
scroll to position [159, 0]
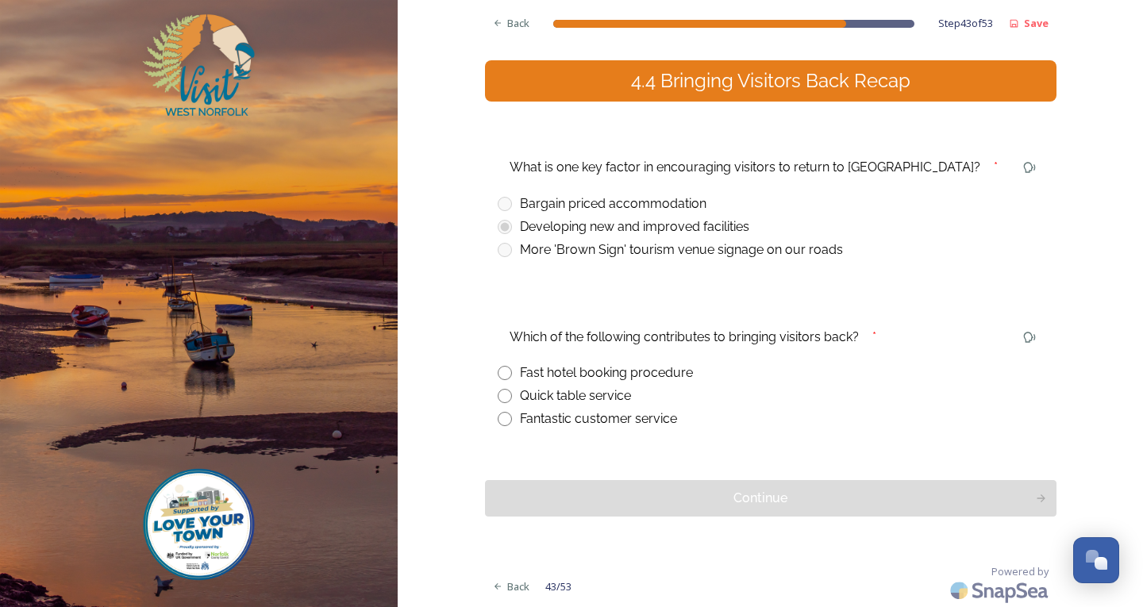
click at [504, 417] on input "radio" at bounding box center [505, 419] width 14 height 14
radio input "true"
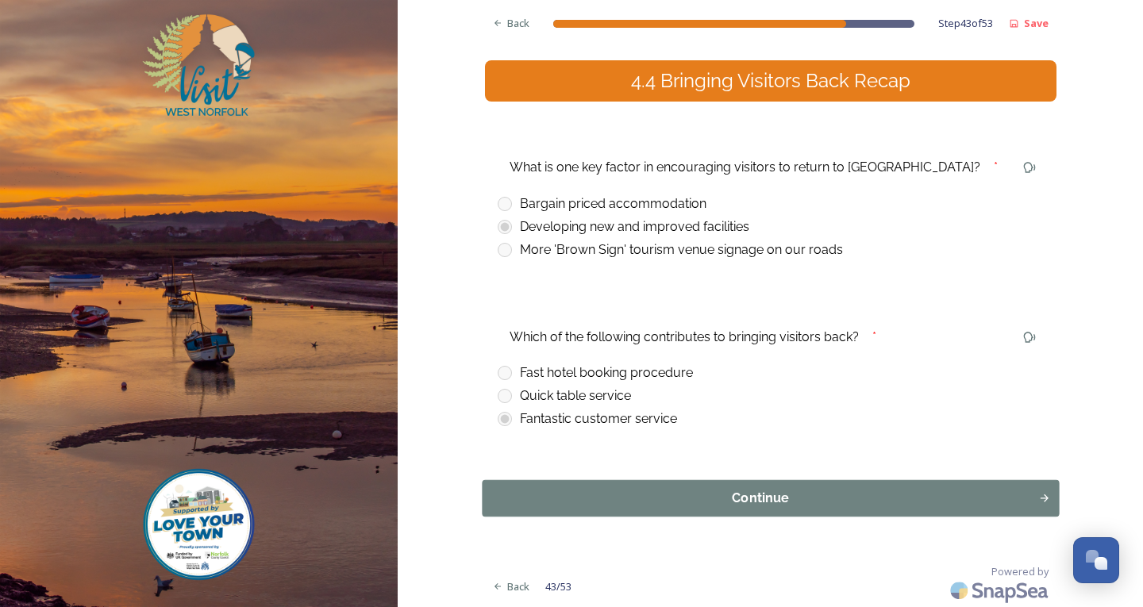
click at [770, 490] on div "Continue" at bounding box center [760, 498] width 539 height 19
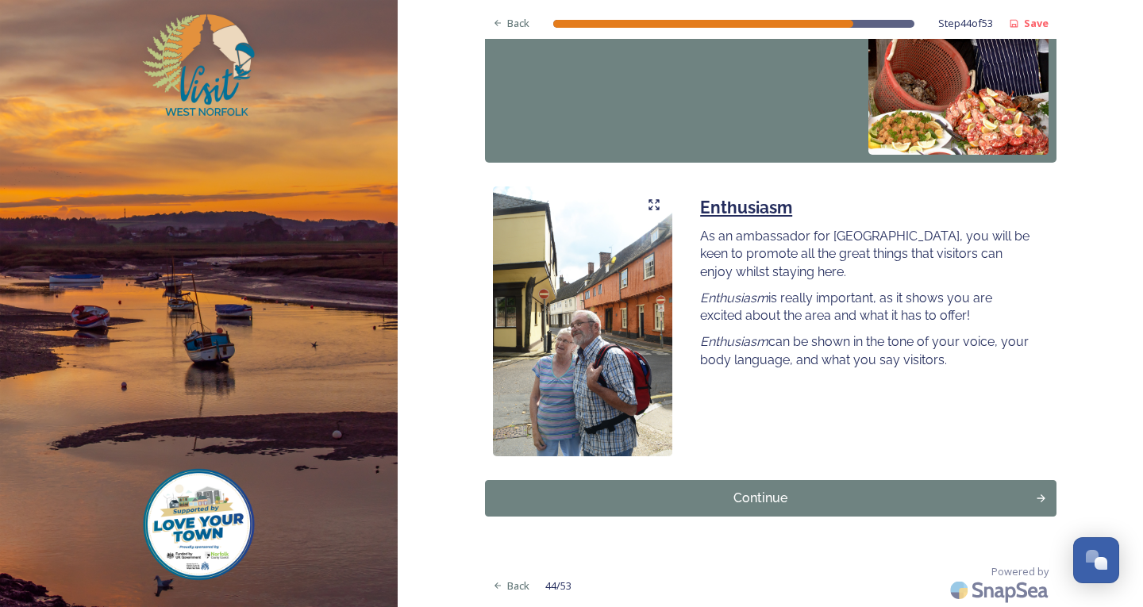
scroll to position [1352, 0]
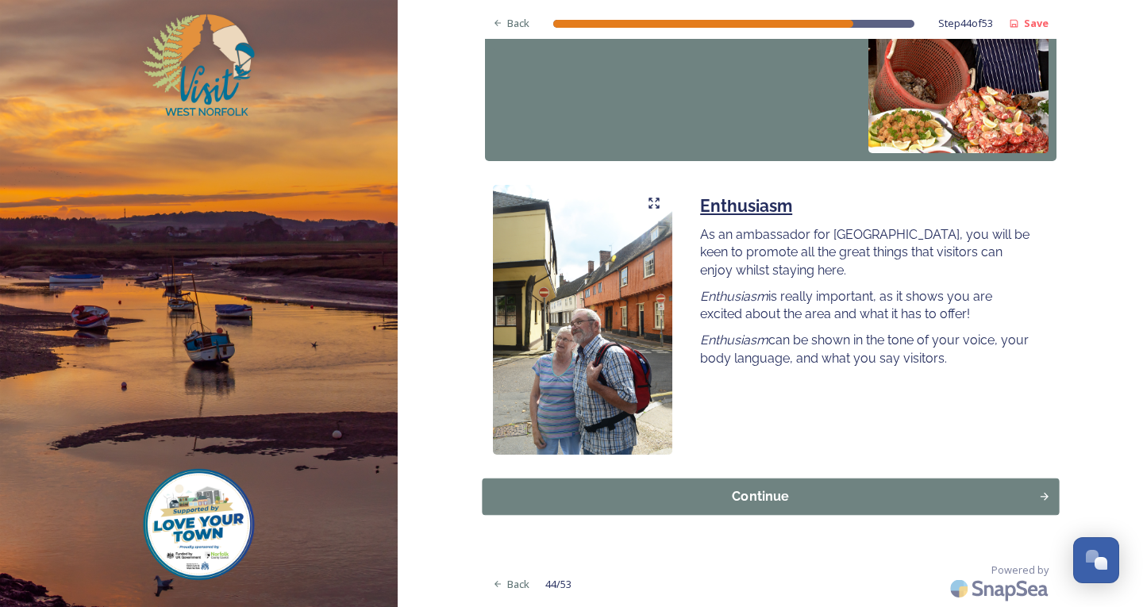
click at [862, 492] on div "Continue" at bounding box center [760, 496] width 539 height 19
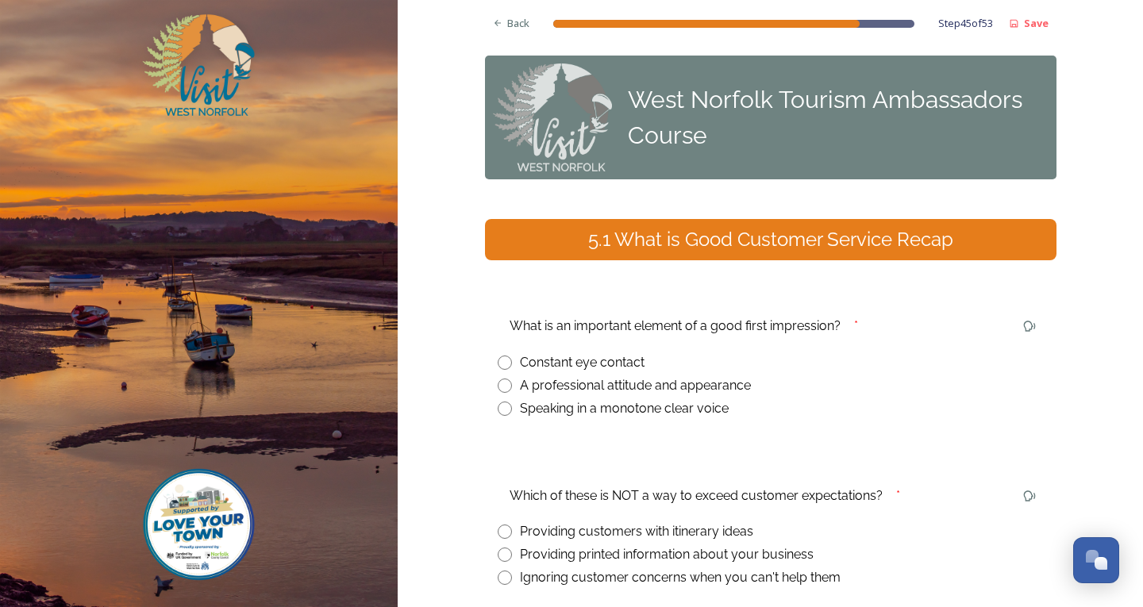
click at [501, 385] on input "radio" at bounding box center [505, 386] width 14 height 14
radio input "true"
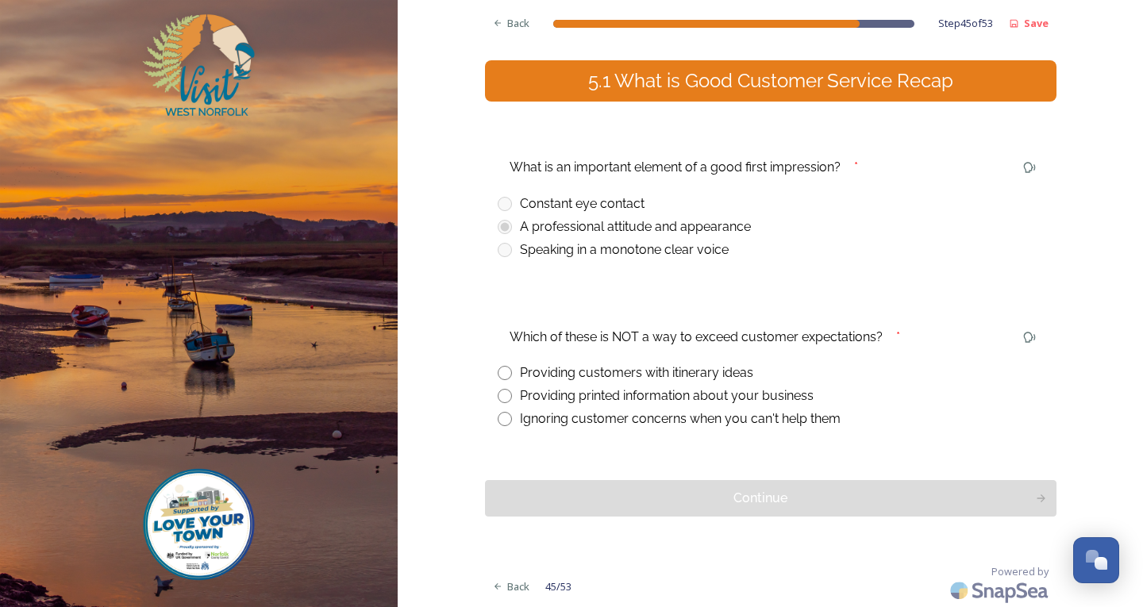
click at [498, 416] on input "radio" at bounding box center [505, 419] width 14 height 14
radio input "true"
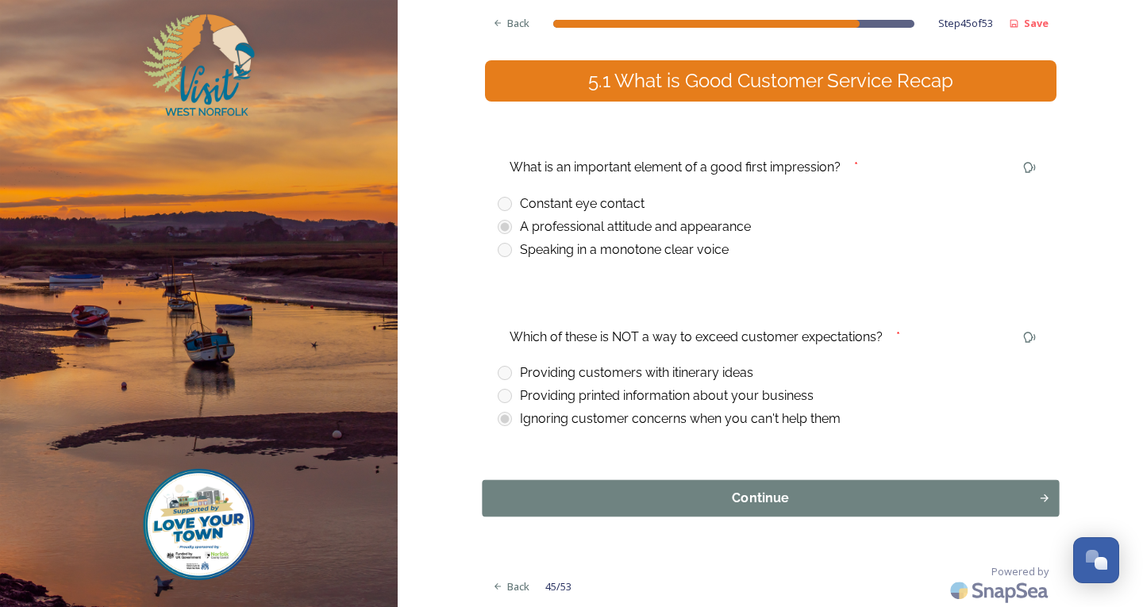
click at [739, 514] on button "Continue" at bounding box center [770, 498] width 577 height 37
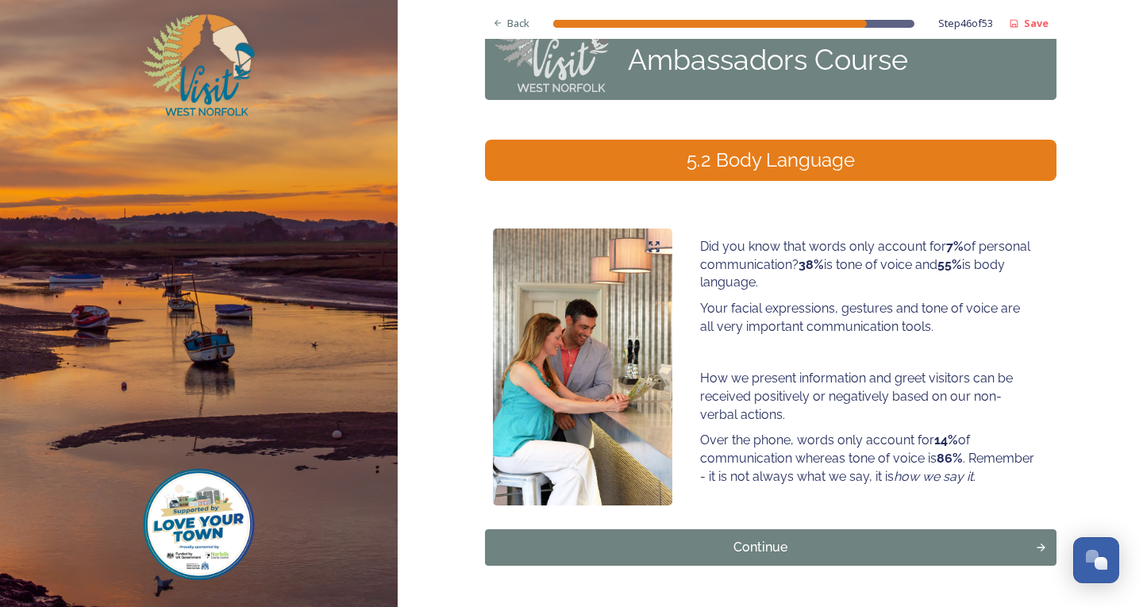
scroll to position [130, 0]
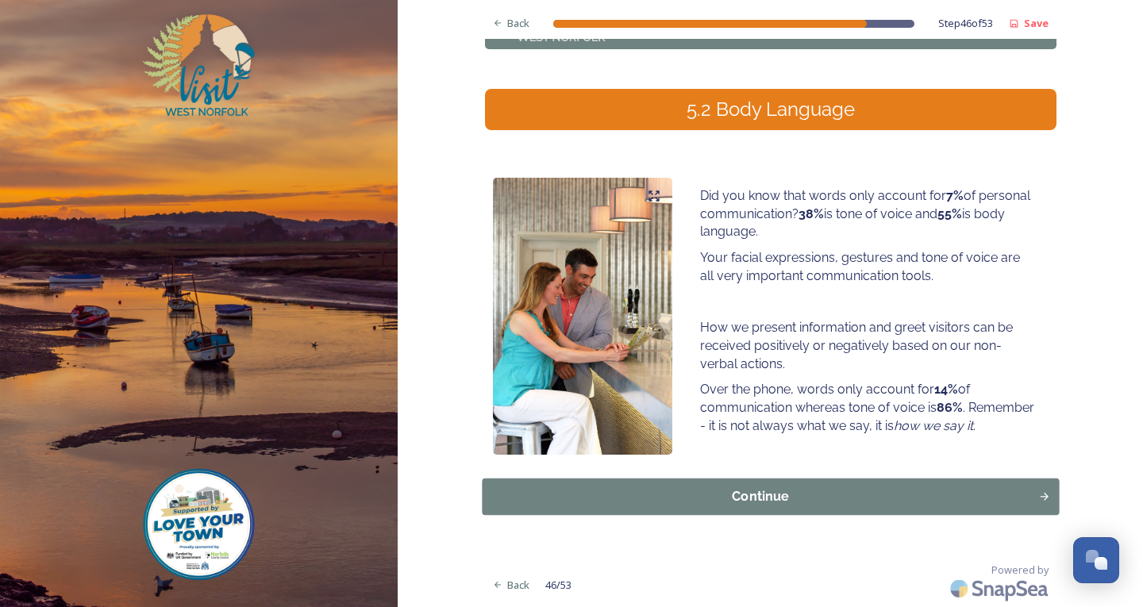
click at [970, 491] on div "Continue" at bounding box center [760, 497] width 539 height 19
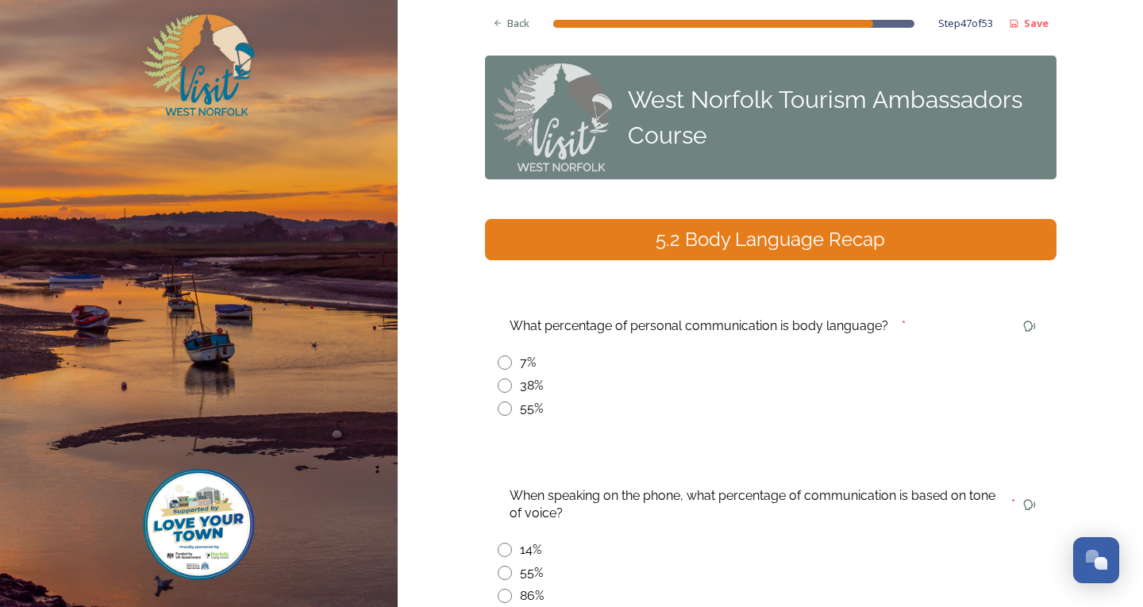
click at [500, 410] on input "radio" at bounding box center [505, 409] width 14 height 14
radio input "true"
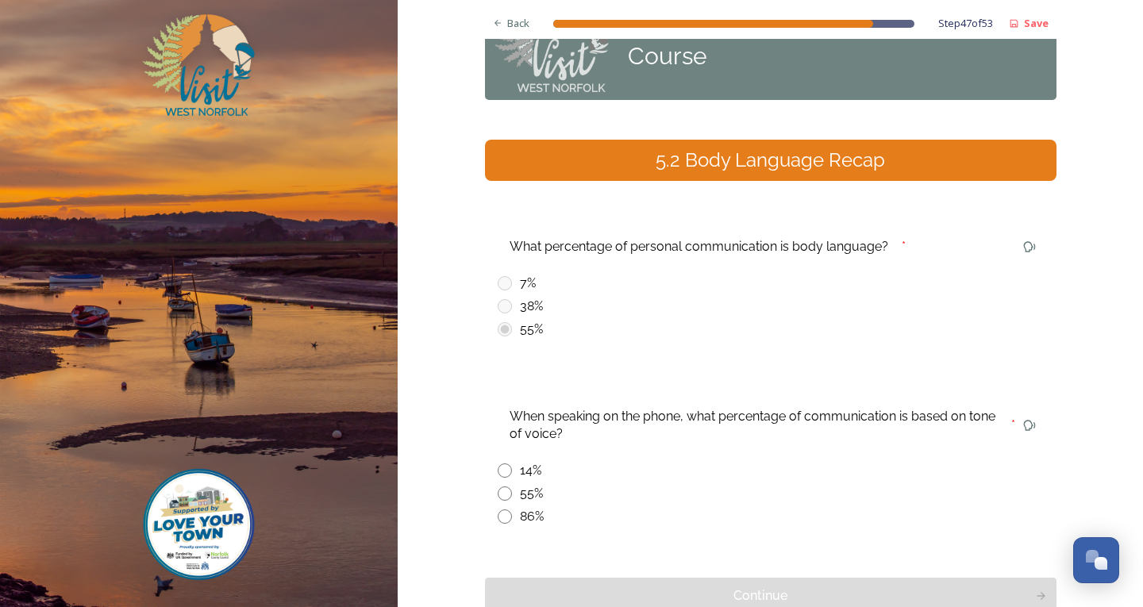
scroll to position [159, 0]
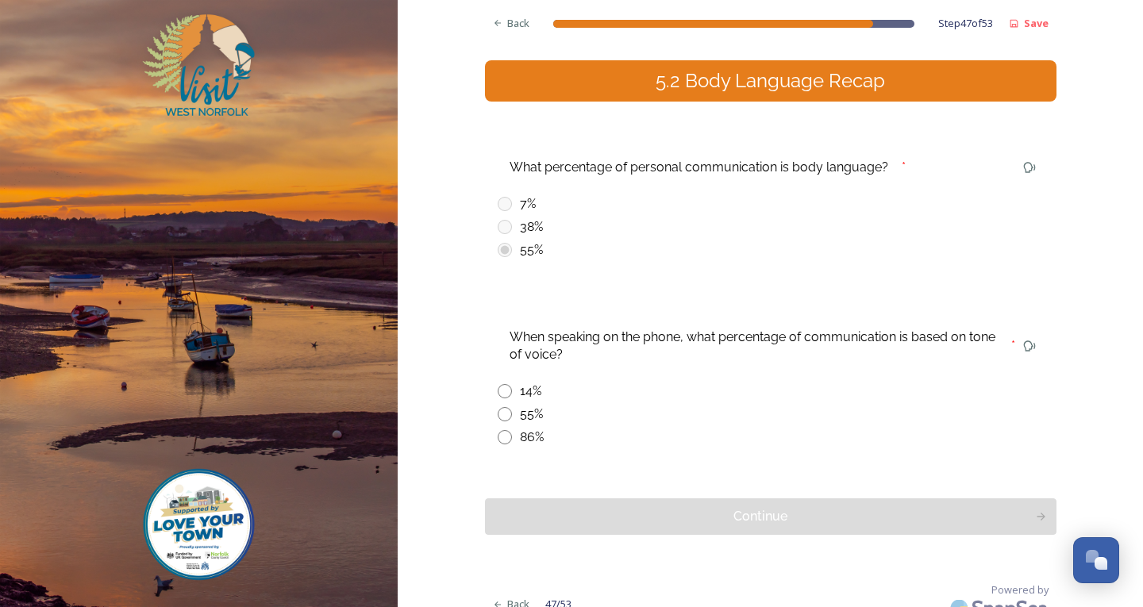
click at [500, 439] on input "radio" at bounding box center [505, 437] width 14 height 14
radio input "true"
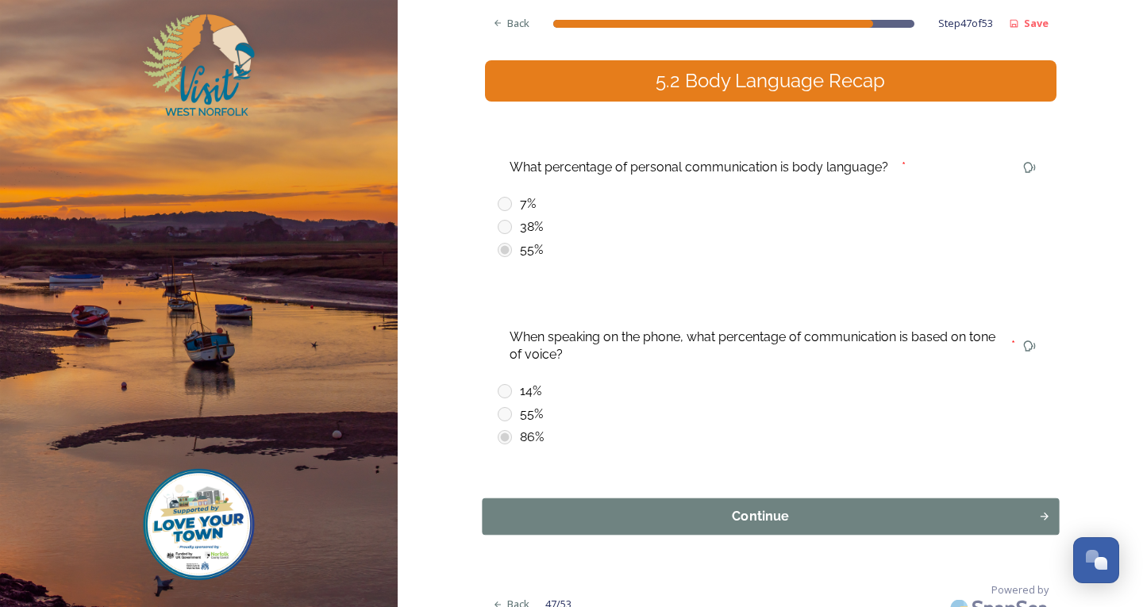
click at [654, 511] on div "Continue" at bounding box center [760, 516] width 539 height 19
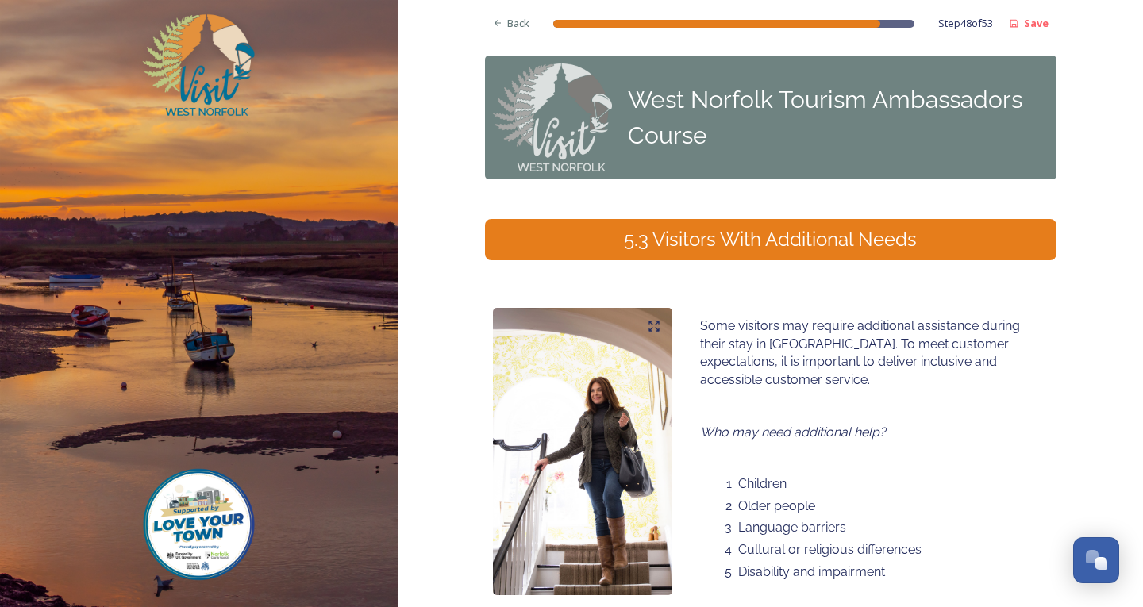
scroll to position [141, 0]
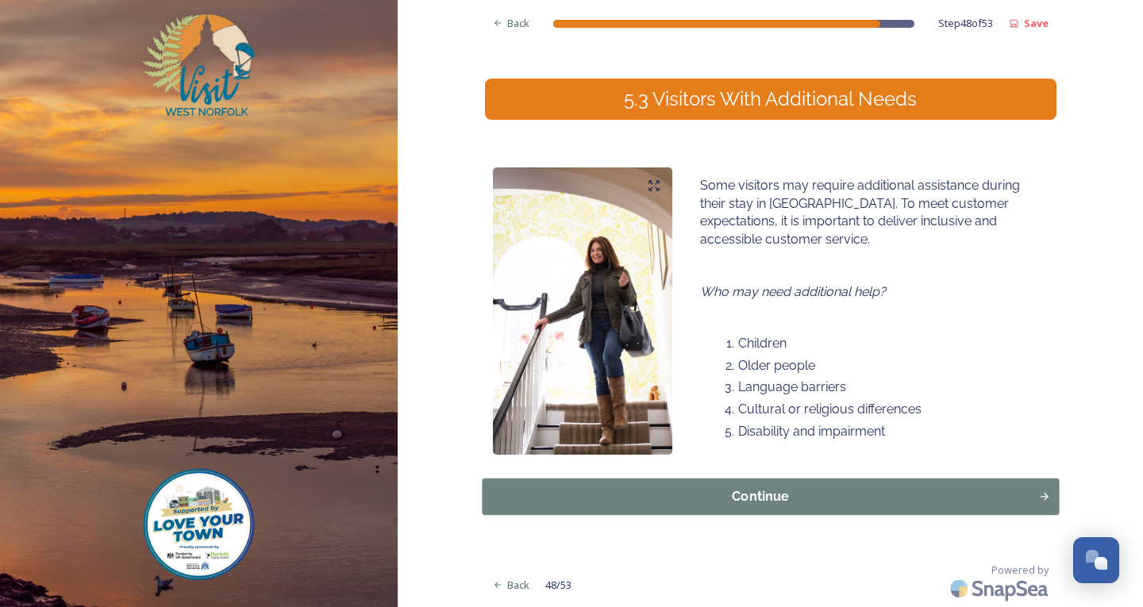
click at [860, 482] on button "Continue" at bounding box center [770, 497] width 577 height 37
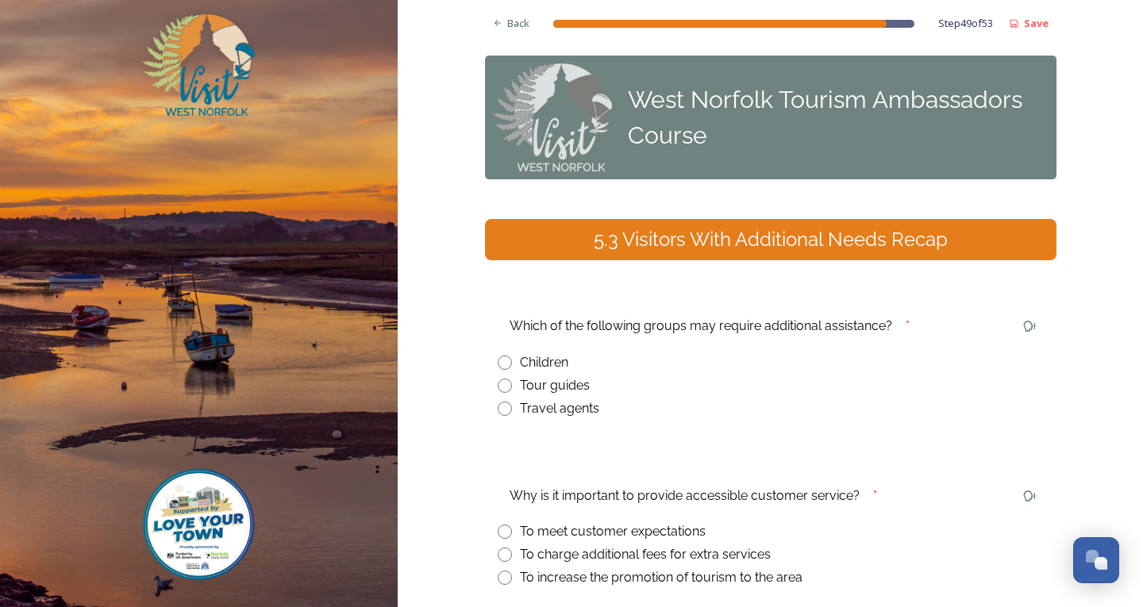
click at [498, 361] on input "radio" at bounding box center [505, 363] width 14 height 14
radio input "true"
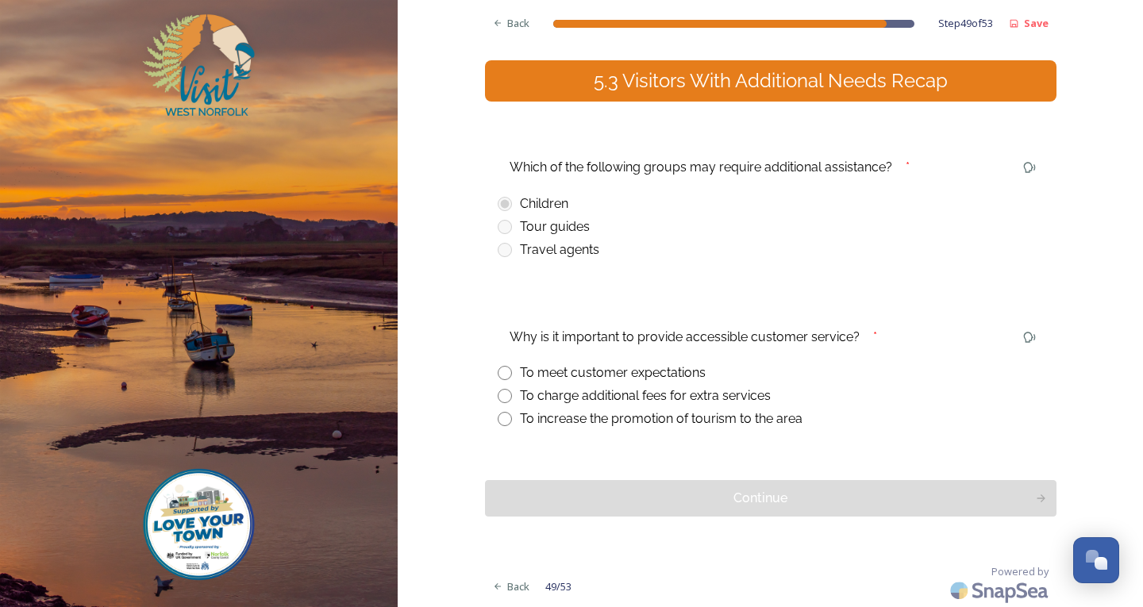
click at [502, 371] on input "radio" at bounding box center [505, 373] width 14 height 14
radio input "true"
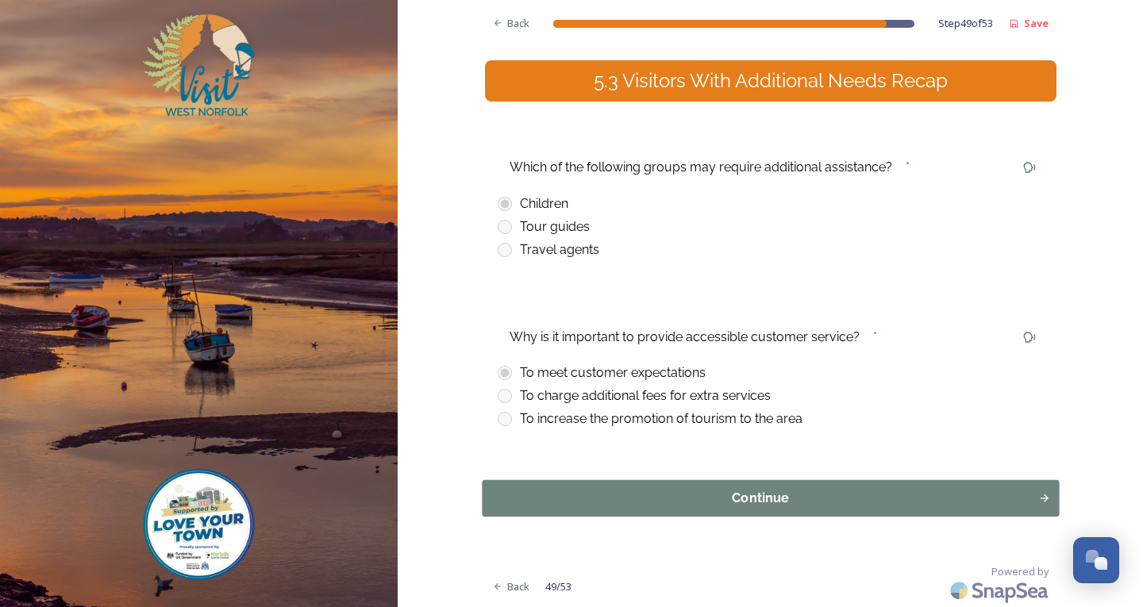
click at [758, 484] on button "Continue" at bounding box center [770, 498] width 577 height 37
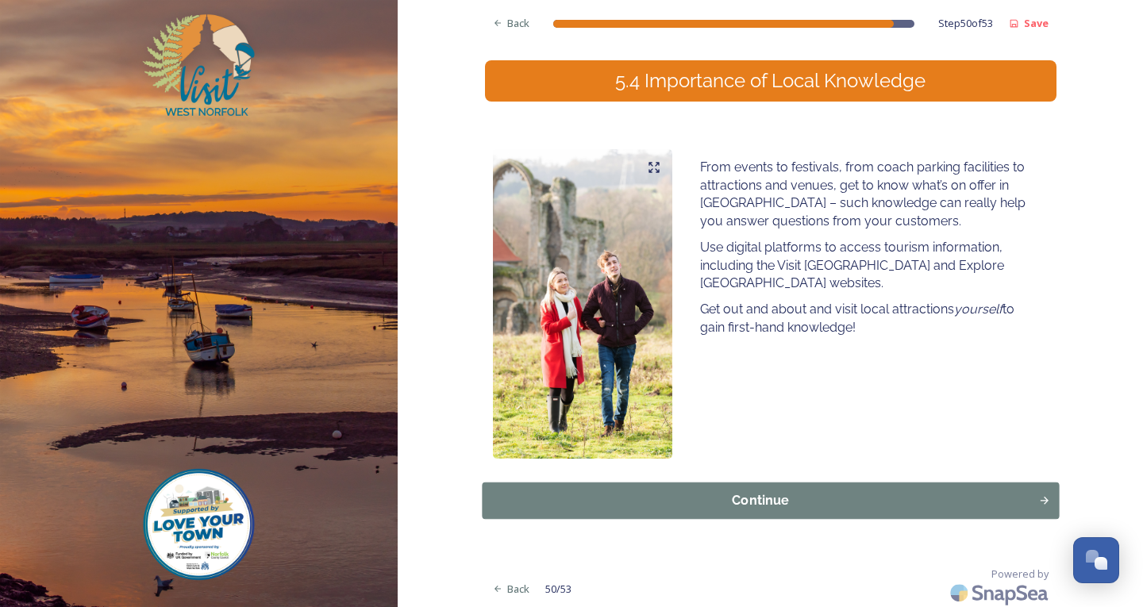
click at [926, 487] on button "Continue" at bounding box center [770, 501] width 577 height 37
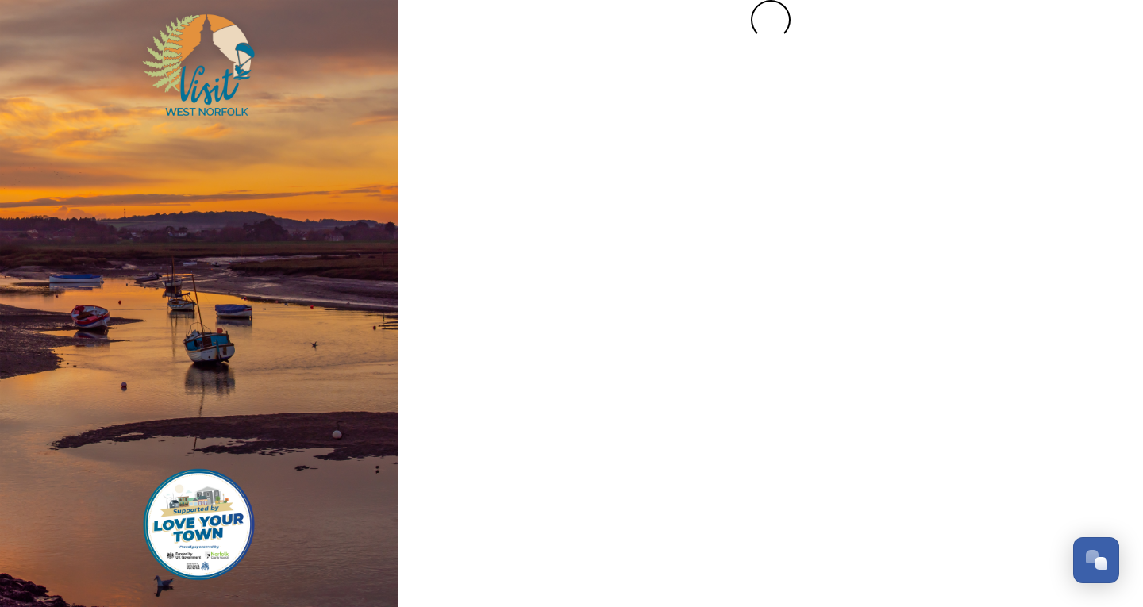
scroll to position [0, 0]
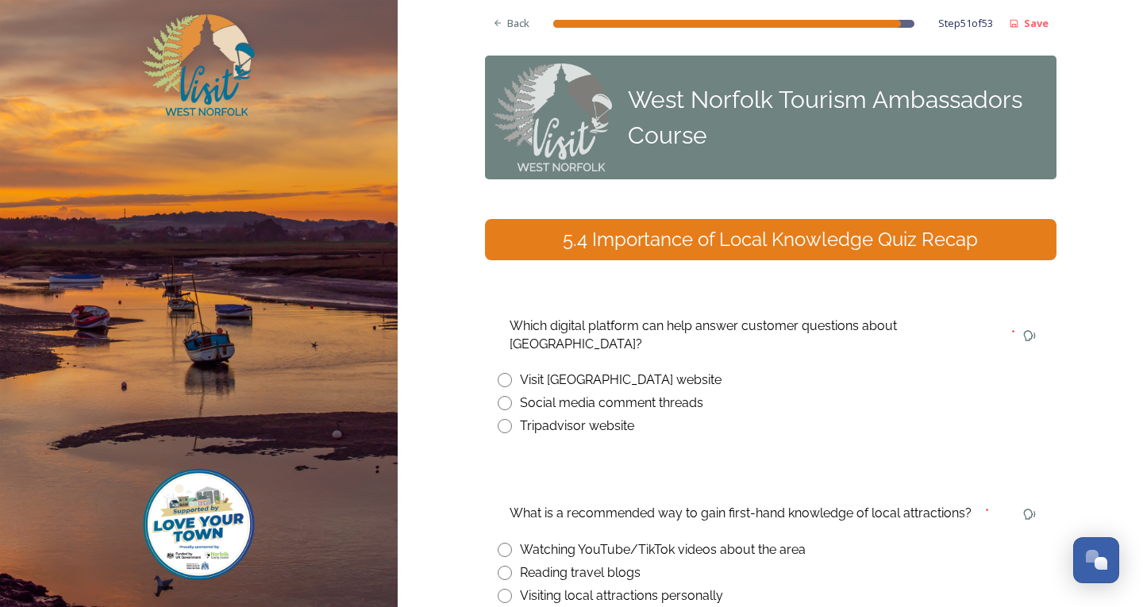
click at [503, 373] on input "radio" at bounding box center [505, 380] width 14 height 14
radio input "true"
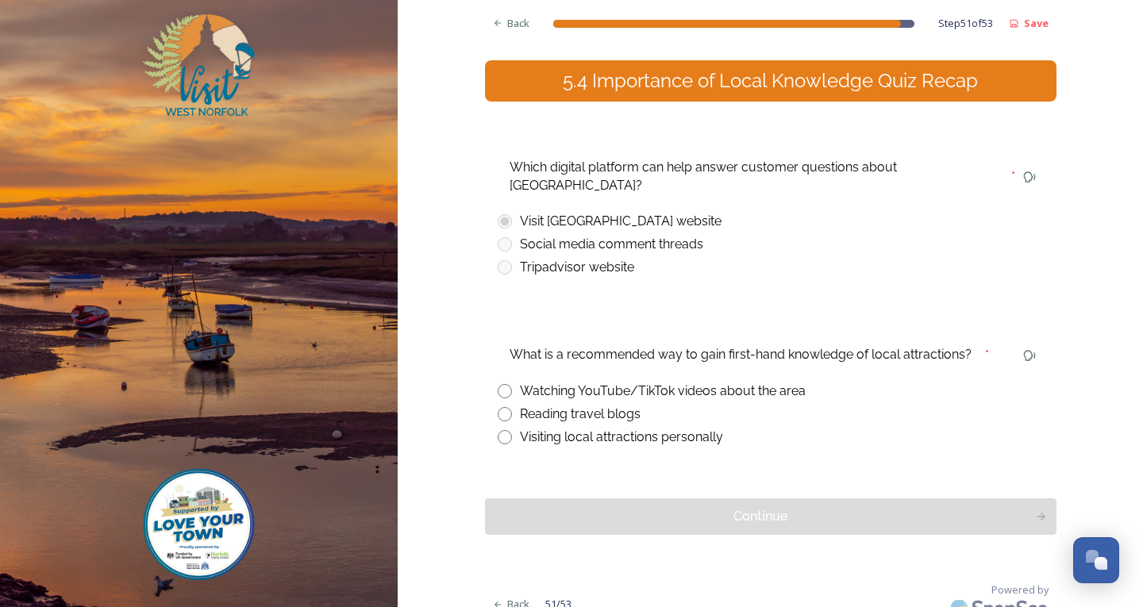
scroll to position [160, 0]
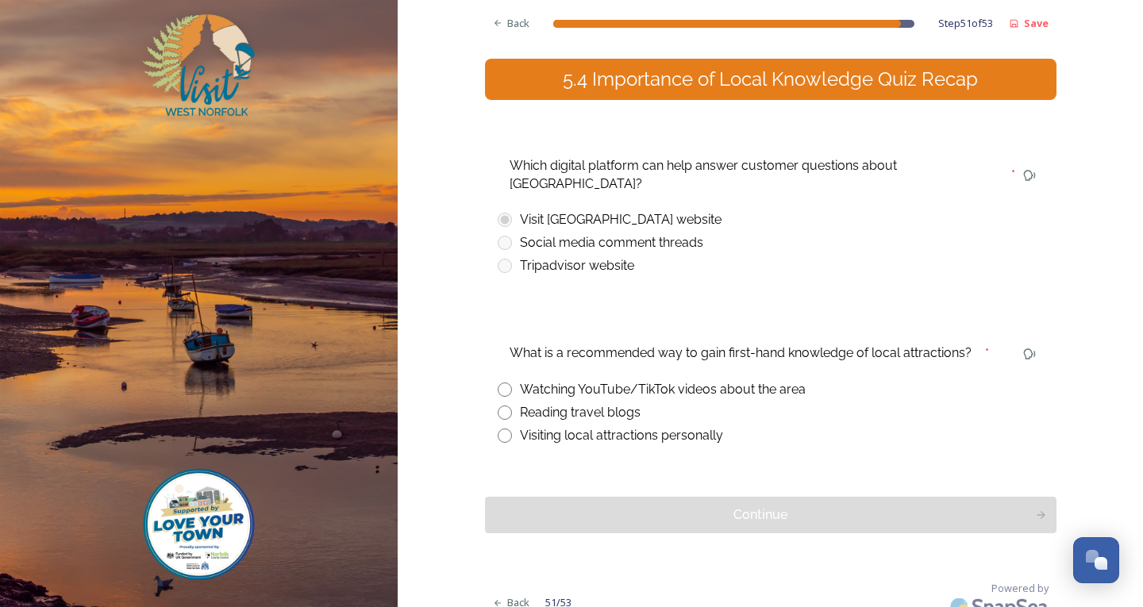
click at [500, 429] on input "radio" at bounding box center [505, 436] width 14 height 14
radio input "true"
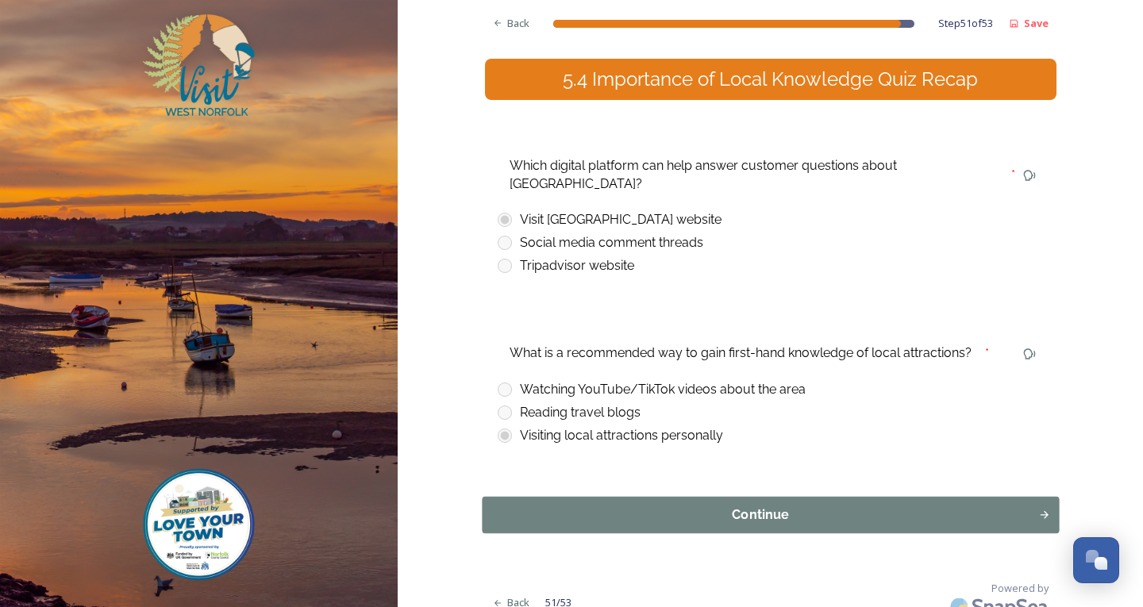
click at [777, 506] on div "Continue" at bounding box center [760, 515] width 539 height 19
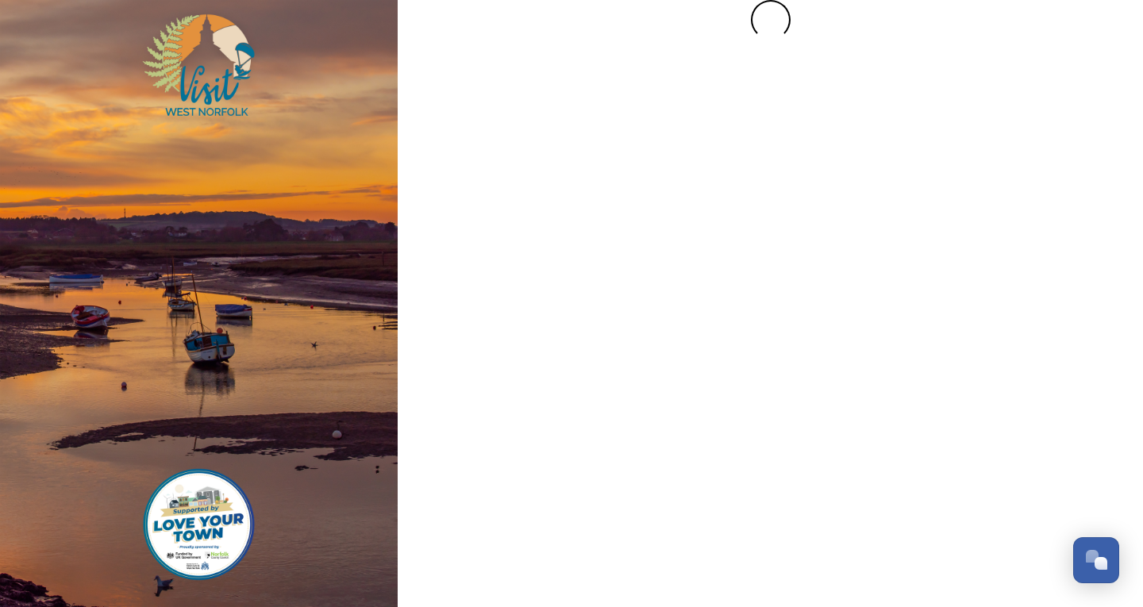
scroll to position [0, 0]
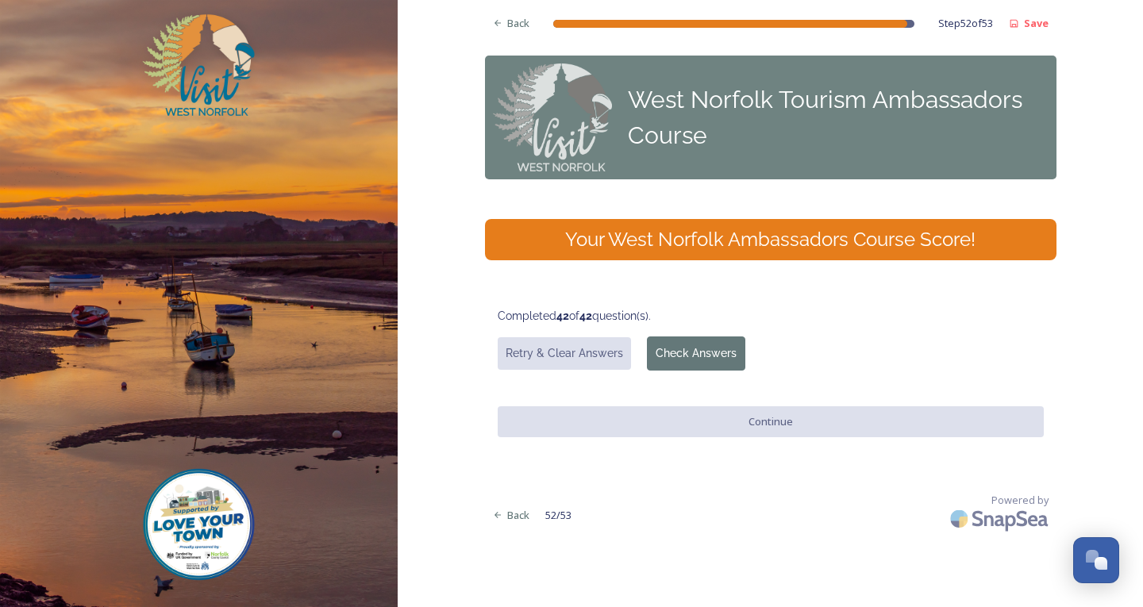
click at [694, 355] on button "Check Answers" at bounding box center [696, 354] width 98 height 34
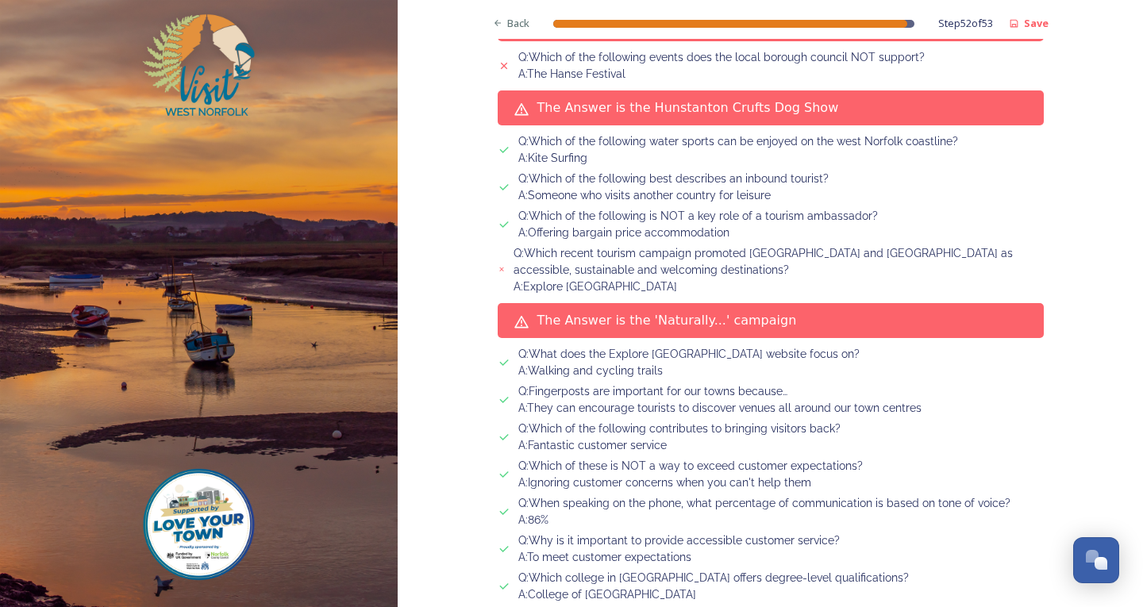
scroll to position [1970, 0]
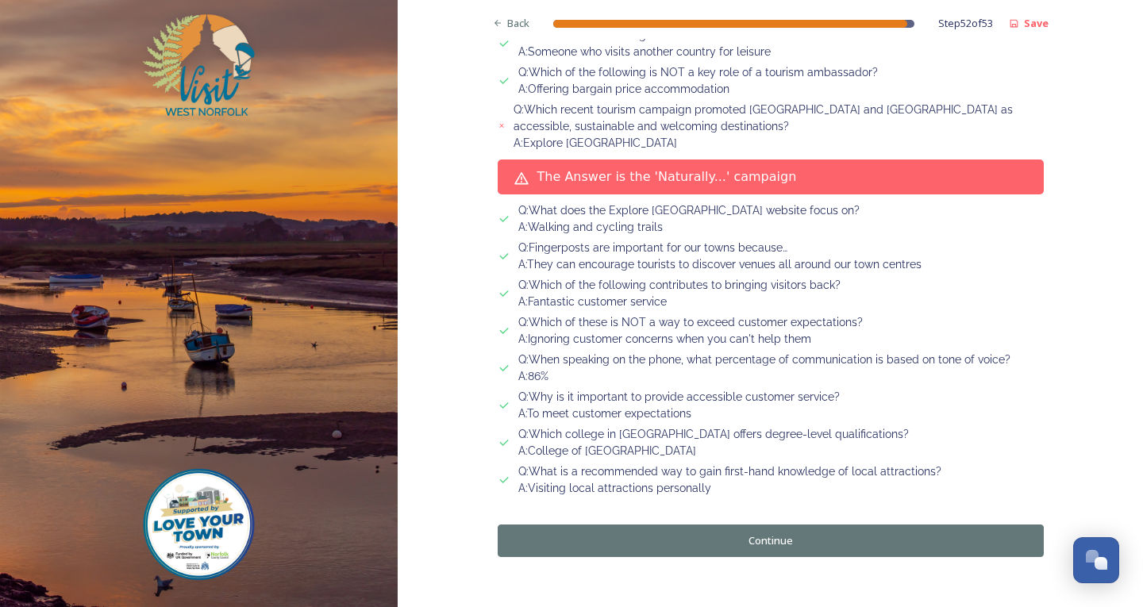
click at [789, 525] on button "Continue" at bounding box center [771, 541] width 546 height 33
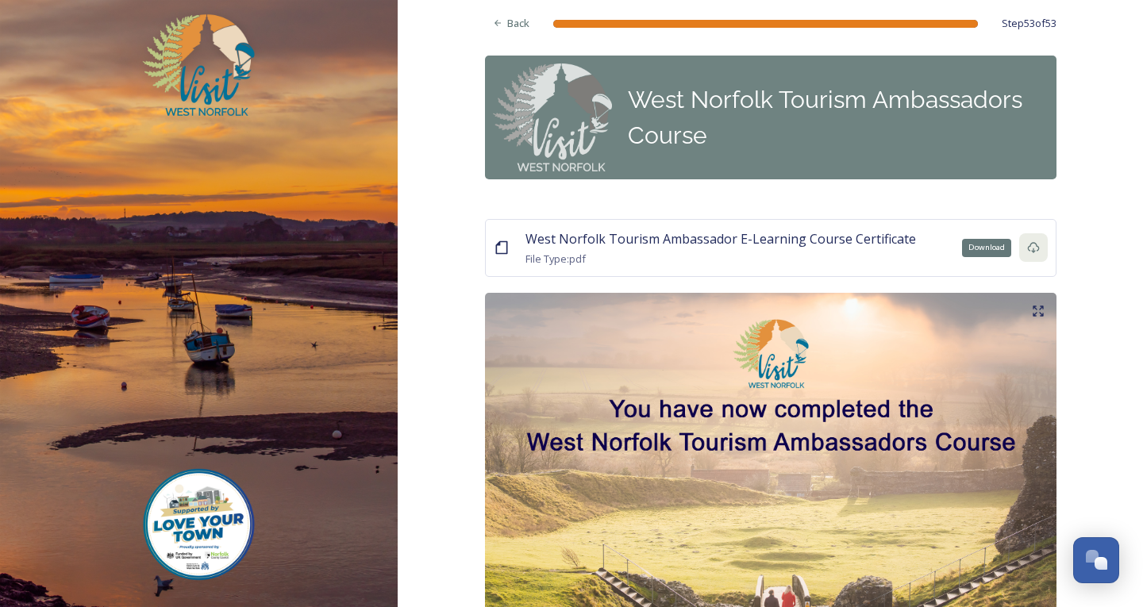
click at [1030, 247] on icon at bounding box center [1034, 247] width 13 height 13
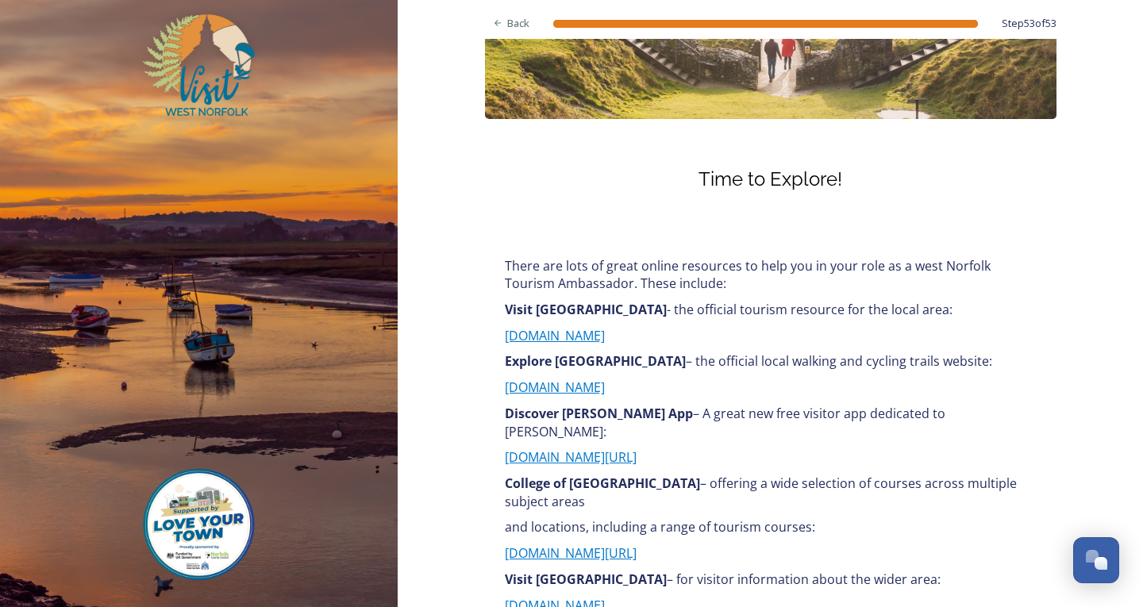
scroll to position [631, 0]
